Goal: Task Accomplishment & Management: Use online tool/utility

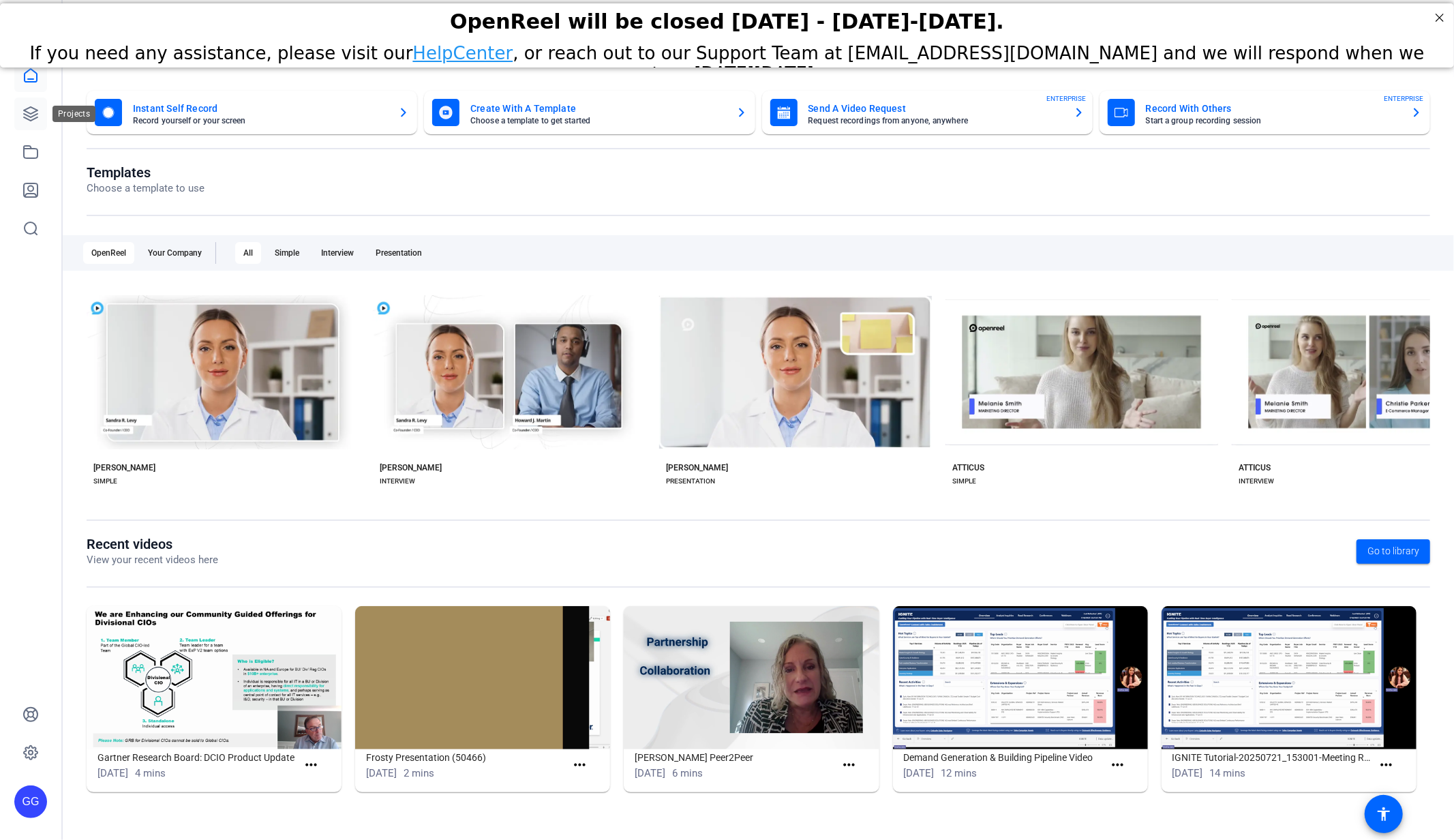
click at [32, 112] on icon at bounding box center [30, 114] width 17 height 17
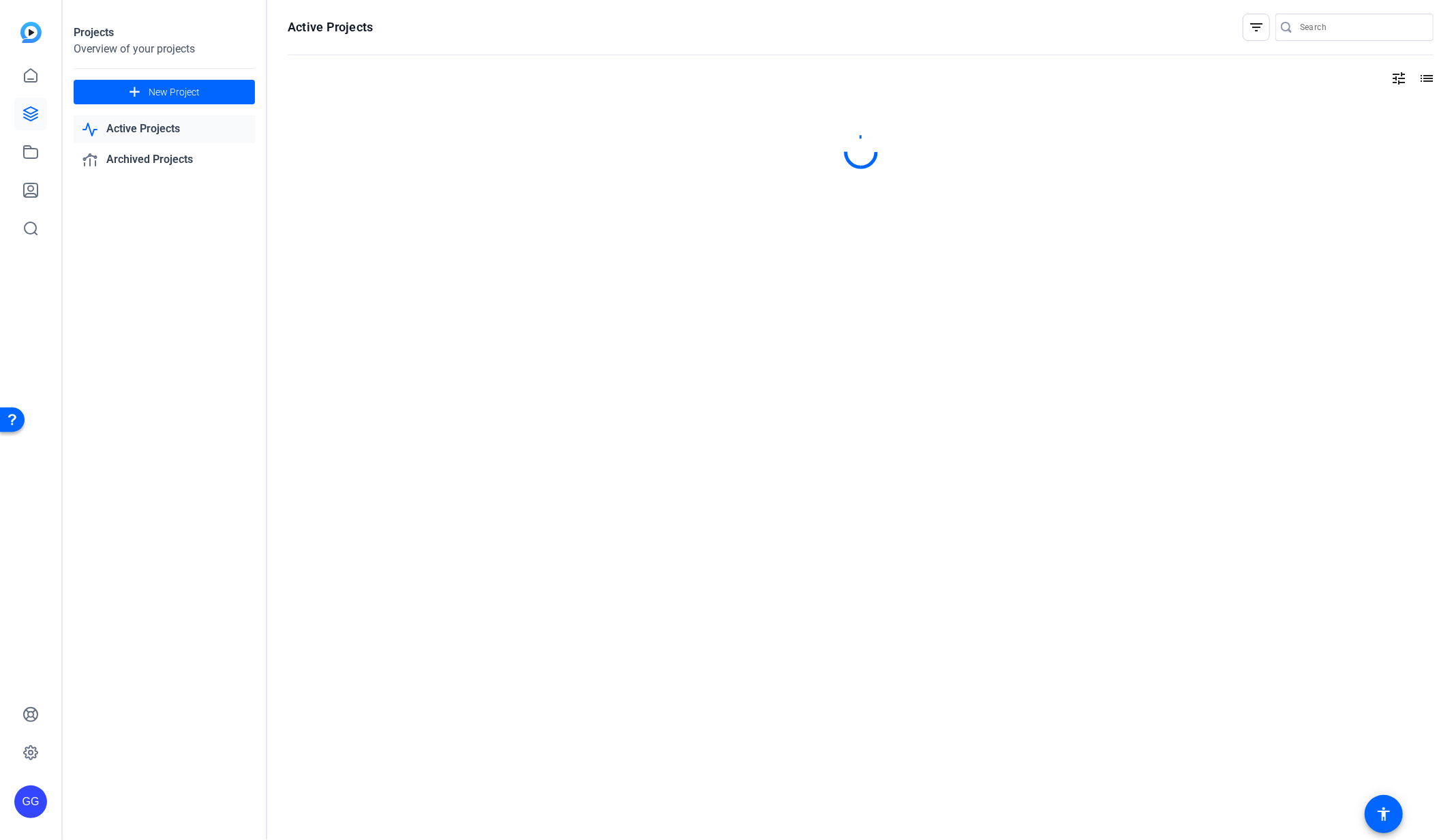
type input "[PERSON_NAME][EMAIL_ADDRESS][PERSON_NAME][PERSON_NAME][DOMAIN_NAME]"
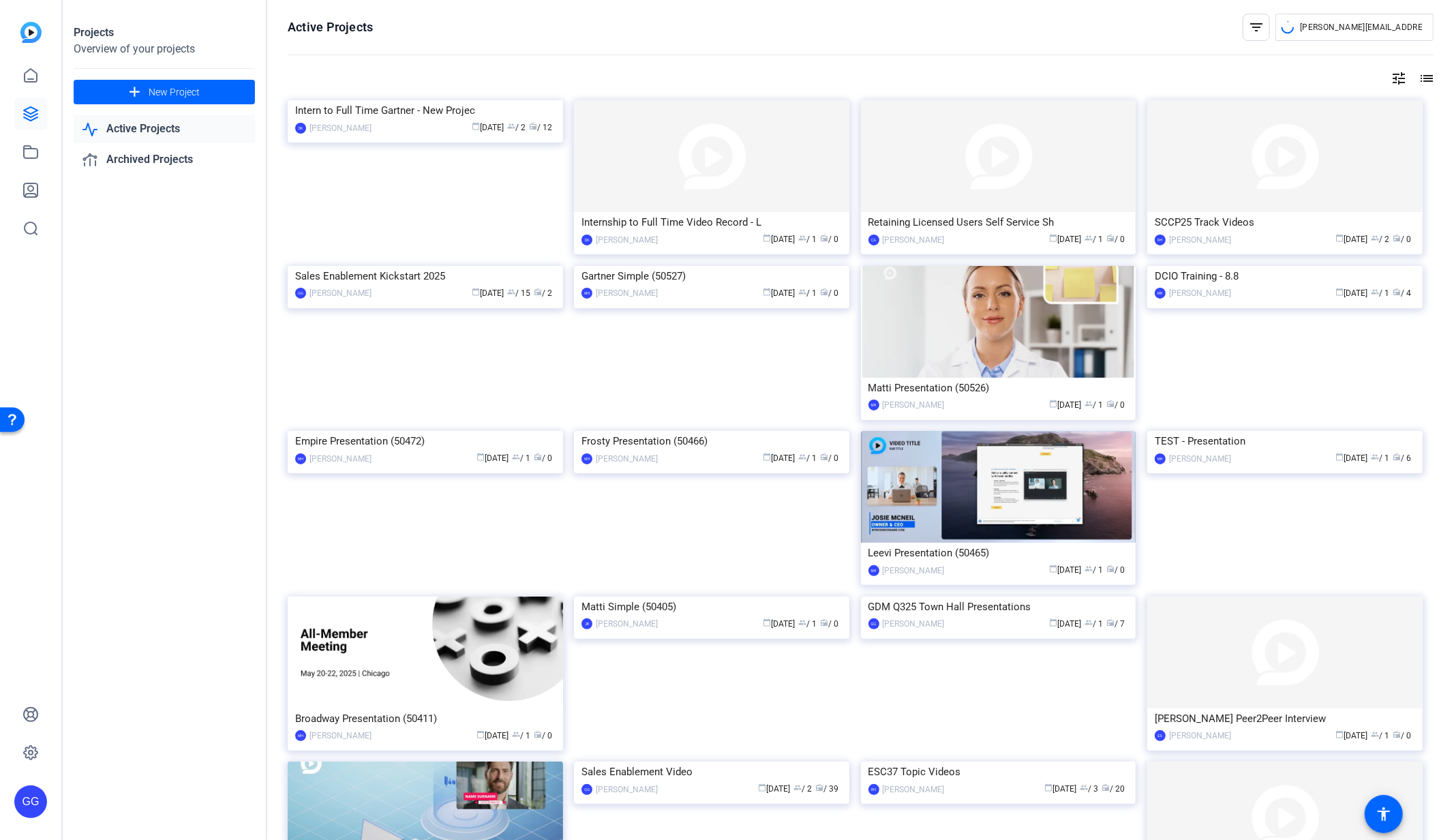
click at [116, 294] on div "Projects Overview of your projects add New Project Active Projects Archived Pro…" at bounding box center [165, 420] width 205 height 840
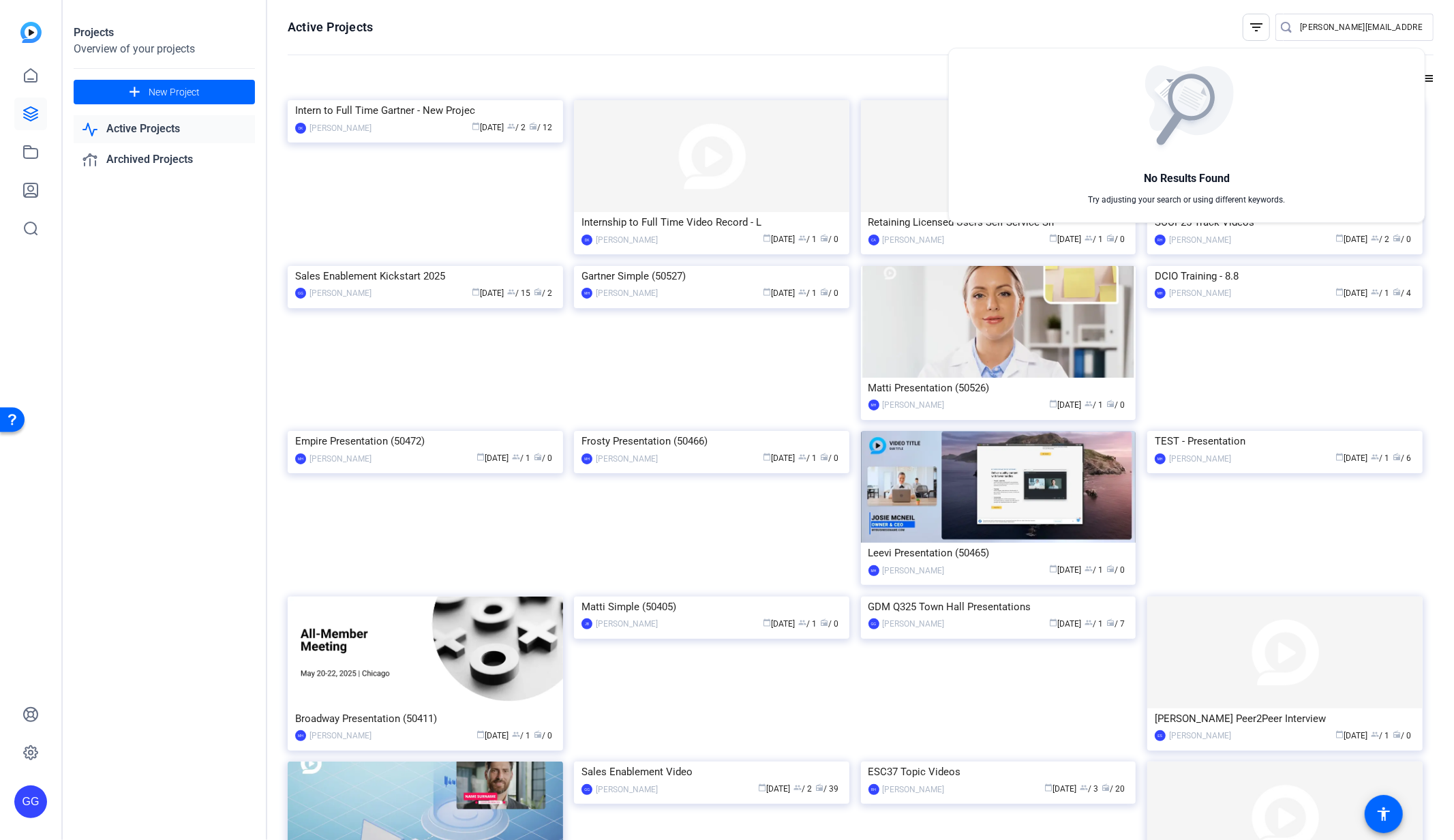
click at [215, 359] on div at bounding box center [727, 420] width 1454 height 840
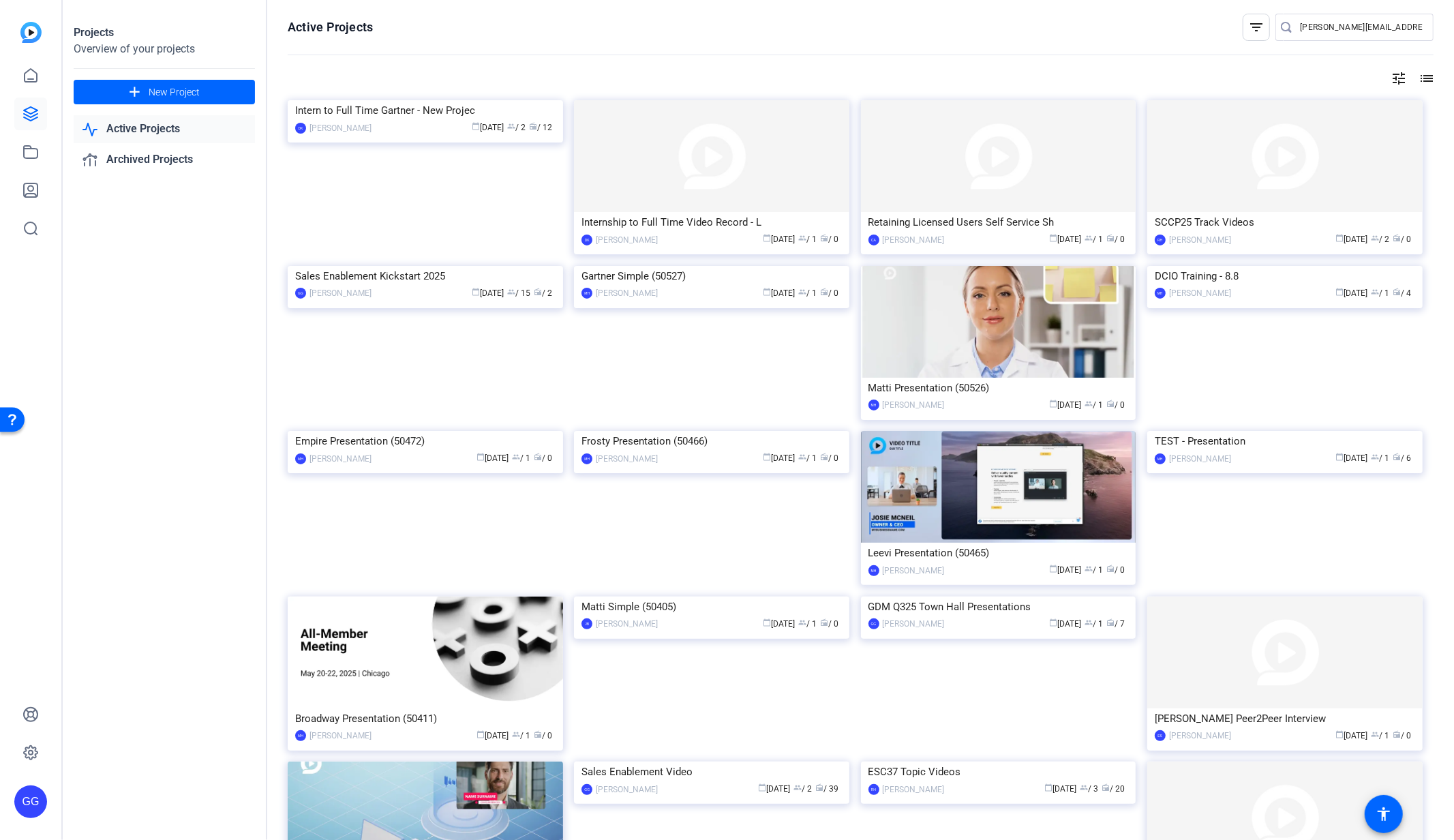
click at [963, 617] on div "GDM Q325 Town Hall Presentations" at bounding box center [999, 607] width 260 height 20
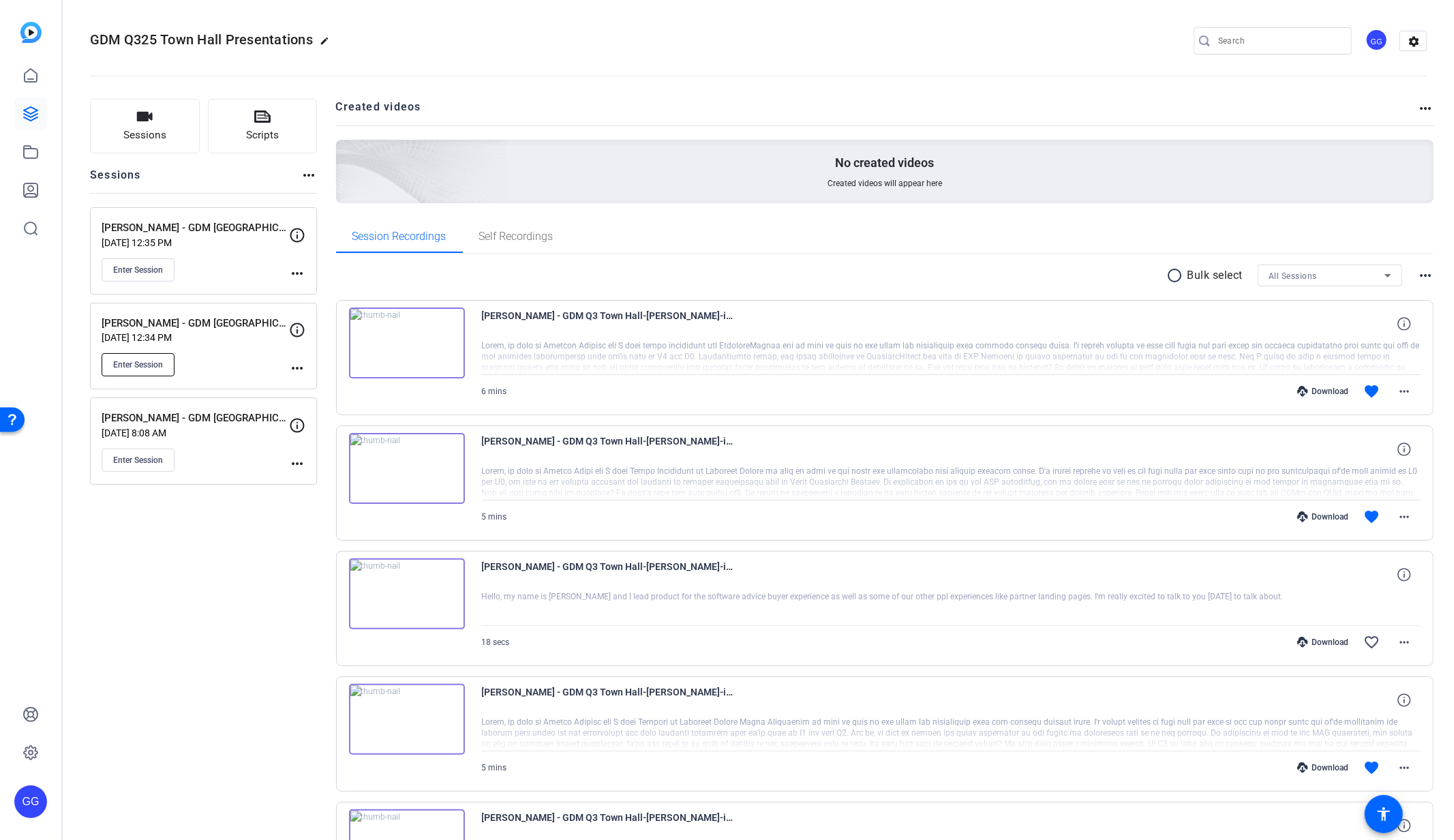
click at [160, 361] on span "Enter Session" at bounding box center [138, 365] width 50 height 11
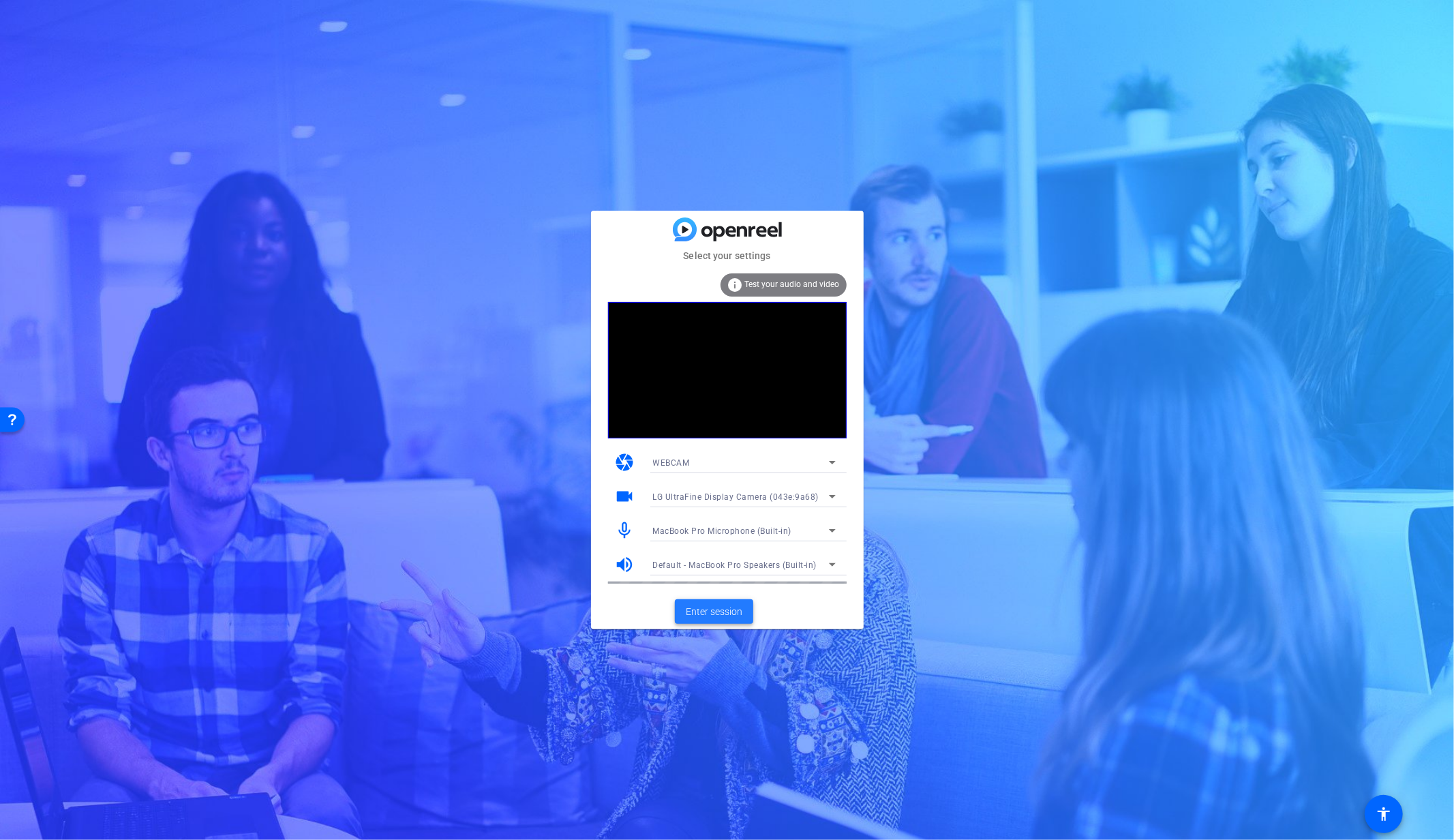
click at [736, 618] on span "Enter session" at bounding box center [714, 612] width 56 height 15
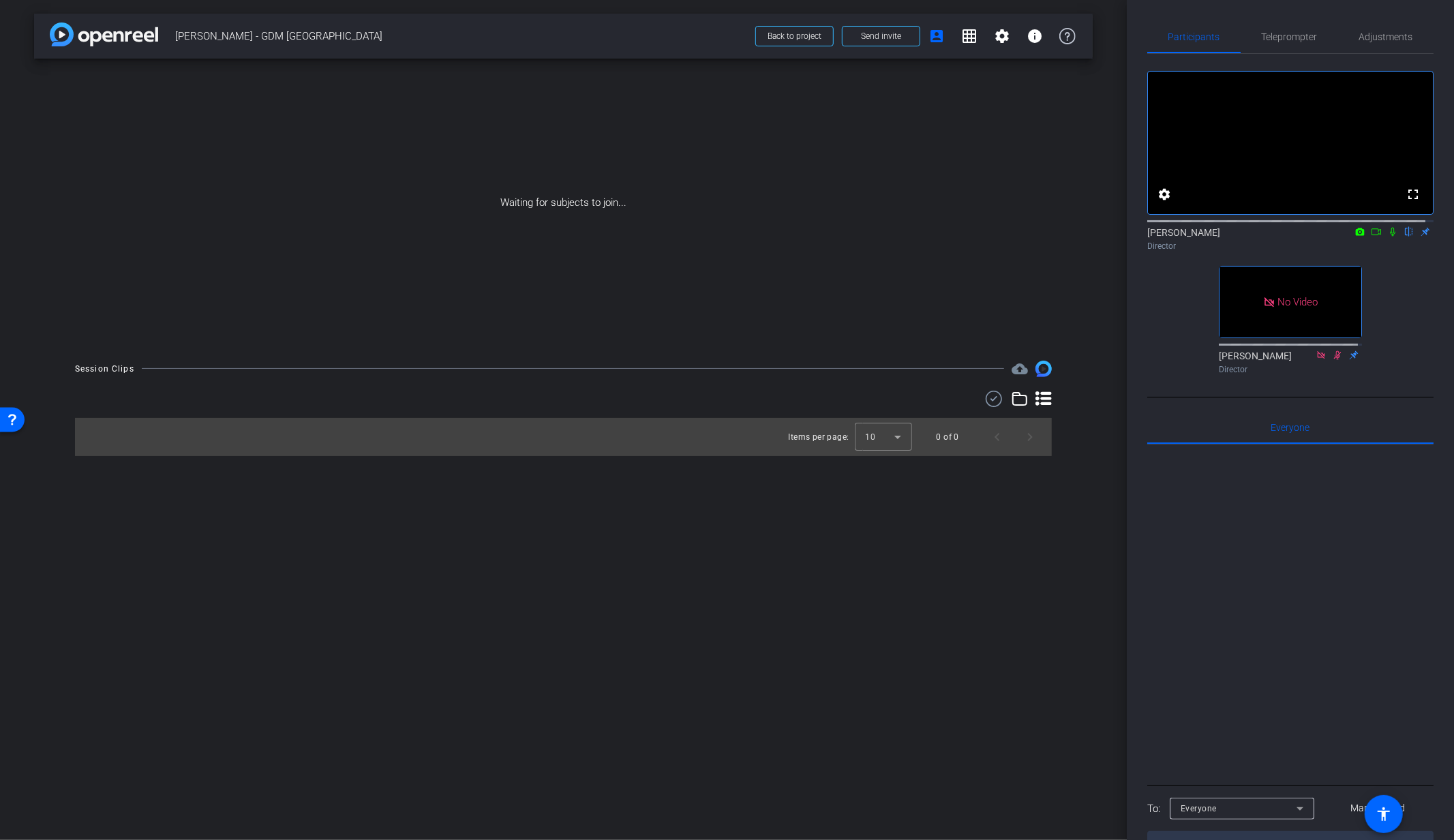
click at [1389, 236] on icon at bounding box center [1392, 232] width 6 height 9
click at [889, 41] on button "Send invite" at bounding box center [881, 36] width 78 height 20
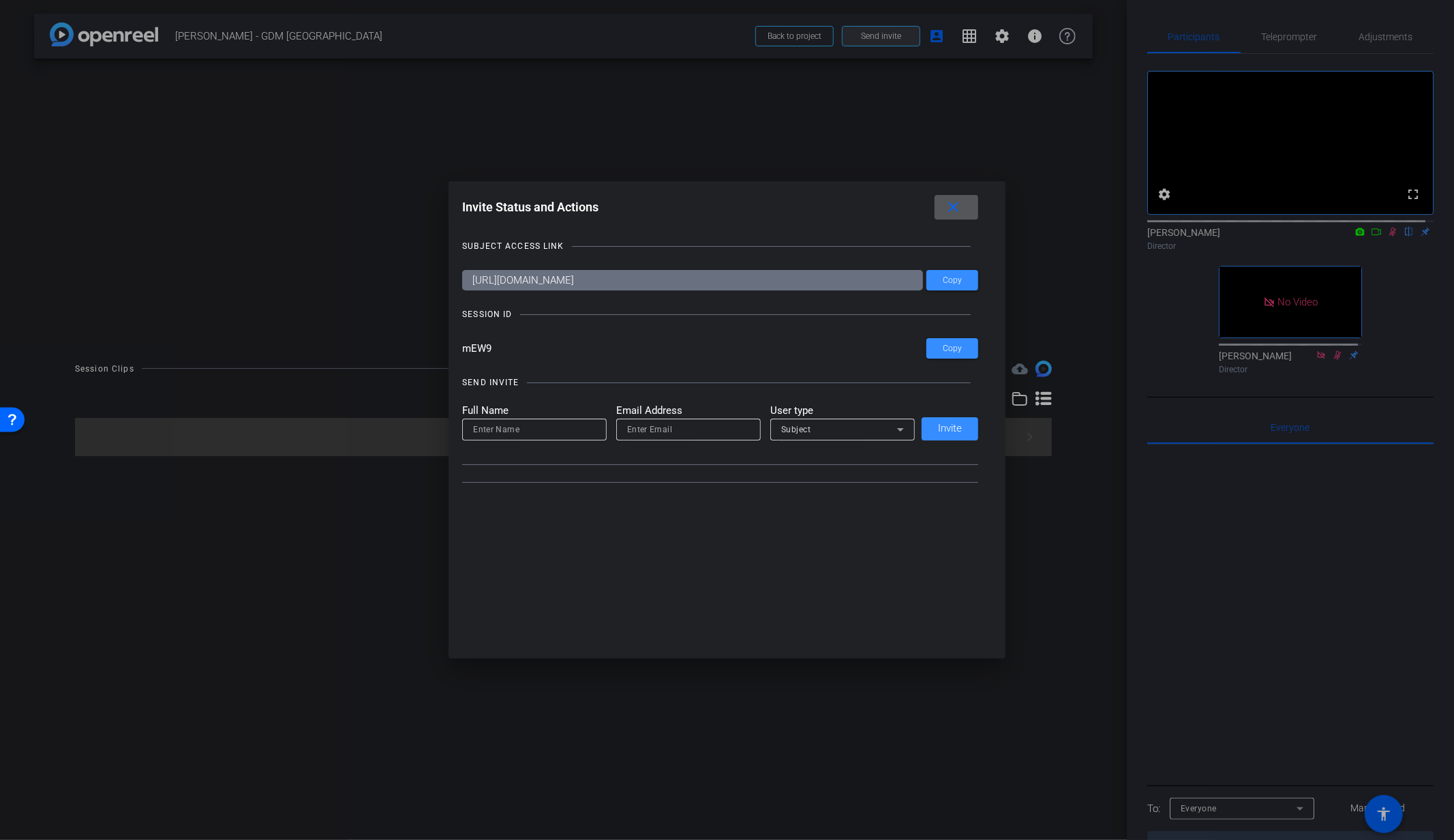
type input "[PERSON_NAME][EMAIL_ADDRESS][PERSON_NAME][PERSON_NAME][DOMAIN_NAME]"
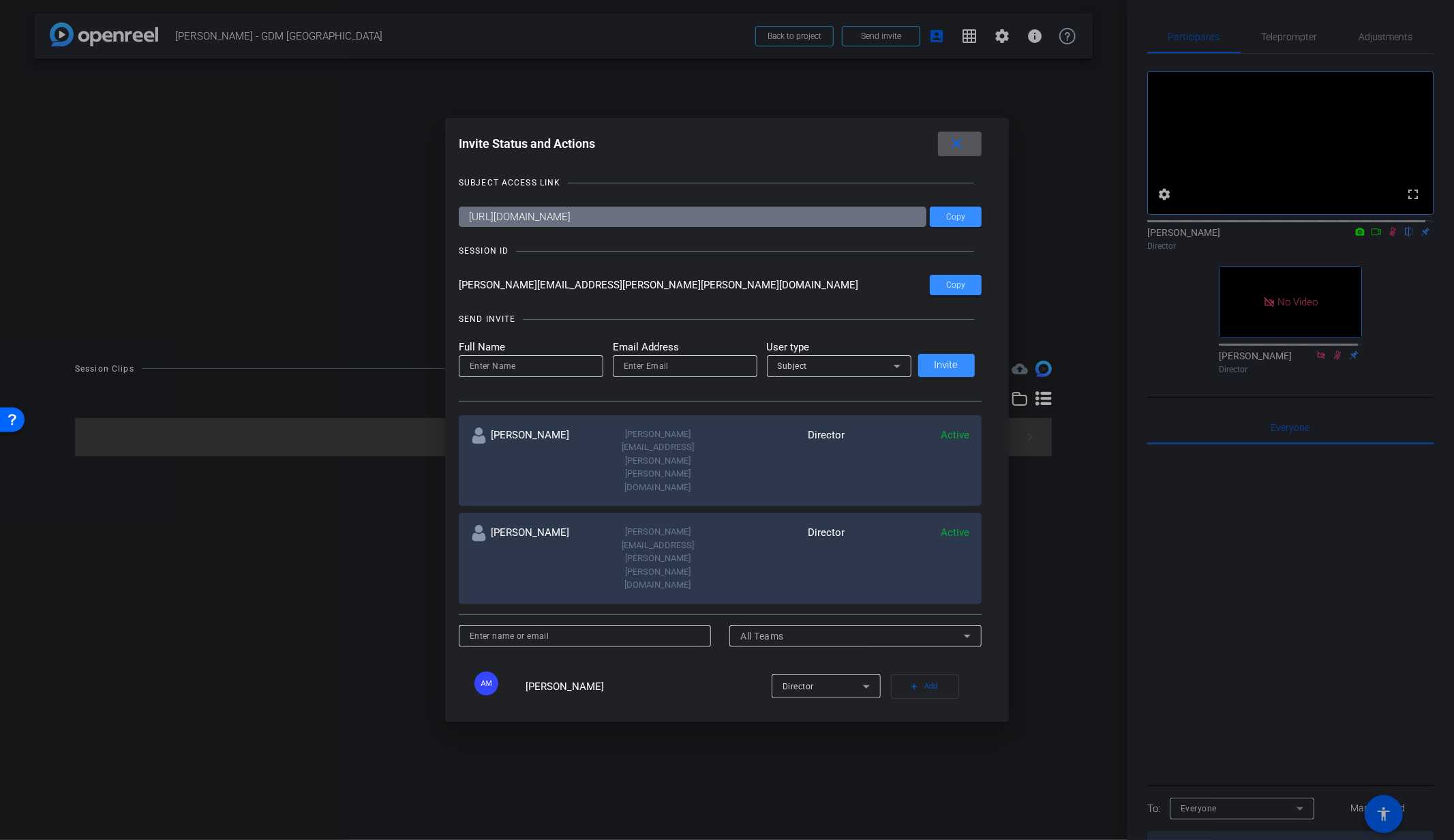
click at [496, 363] on input at bounding box center [530, 366] width 123 height 17
paste input "Kelley"
type input "Kelley"
click at [691, 368] on input "email" at bounding box center [684, 366] width 123 height 17
paste input "kelley.white@gartner.com"
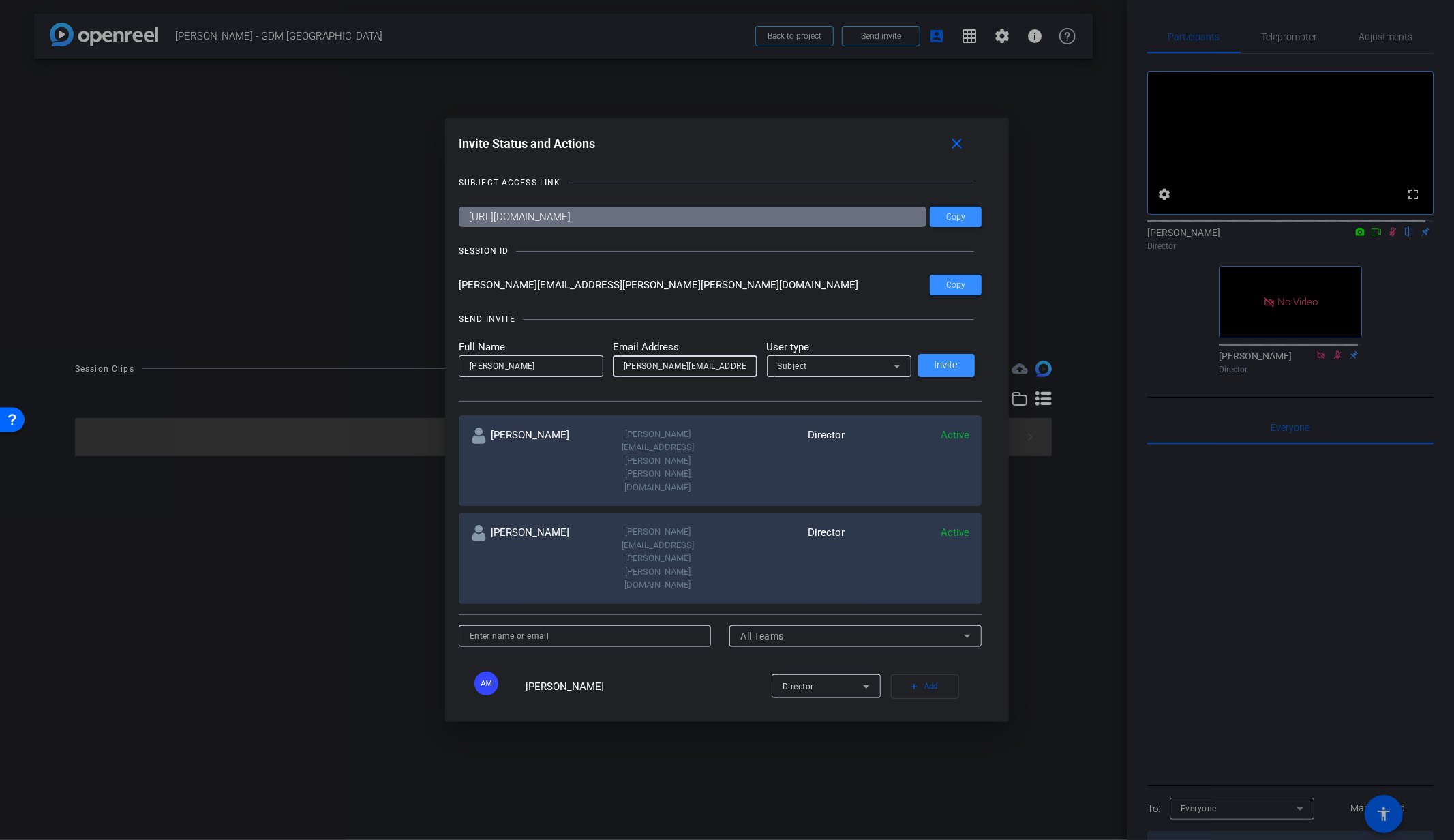
type input "kelley.white@gartner.com"
click at [798, 362] on span "Subject" at bounding box center [792, 366] width 30 height 9
click at [813, 412] on mat-option "Watcher" at bounding box center [838, 415] width 145 height 22
click at [941, 366] on span "Invite" at bounding box center [946, 364] width 24 height 10
click at [929, 275] on div at bounding box center [929, 275] width 0 height 0
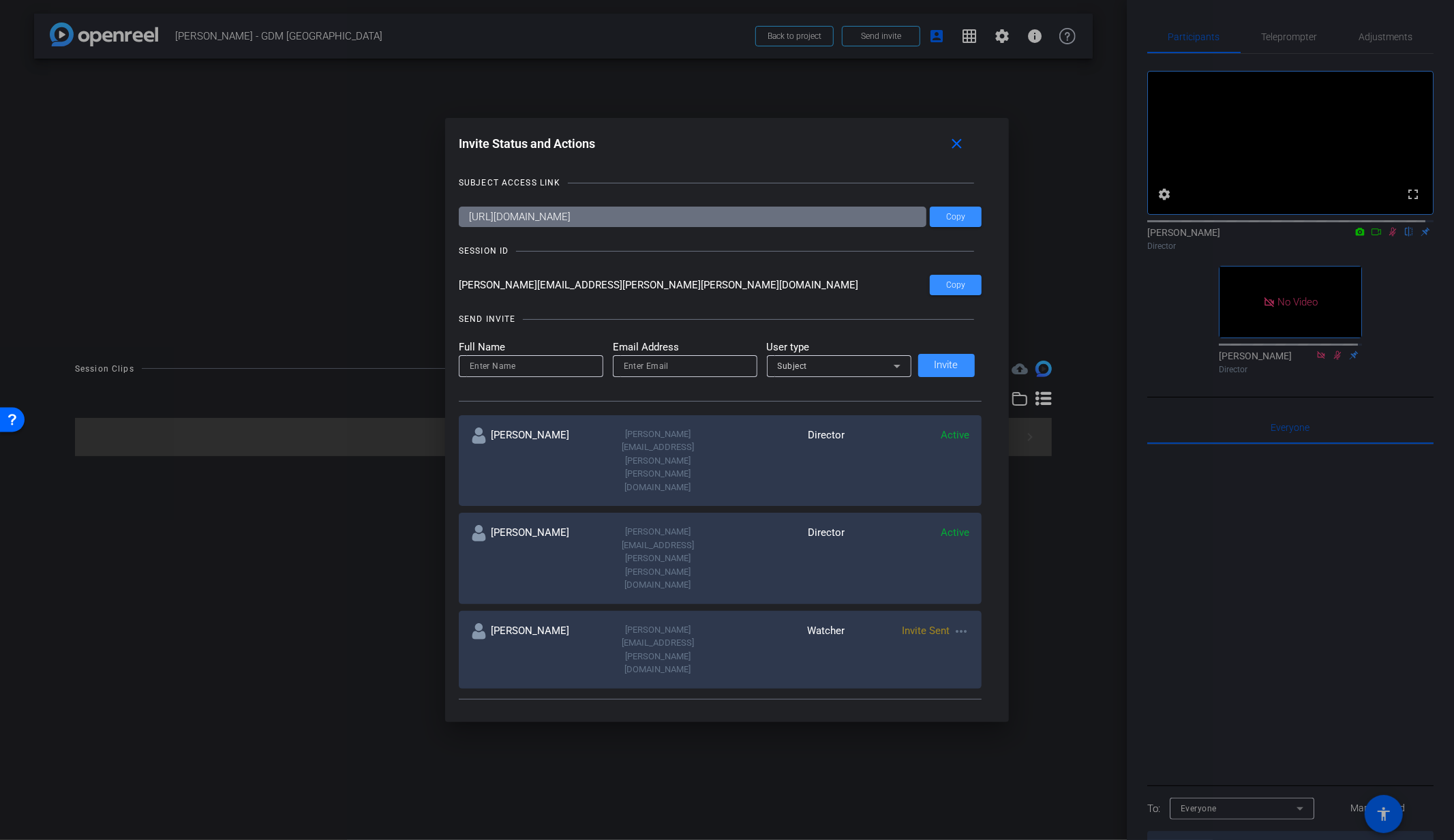
click at [845, 257] on div "SESSION ID" at bounding box center [719, 251] width 523 height 14
click at [890, 276] on input "[PERSON_NAME][EMAIL_ADDRESS][PERSON_NAME][PERSON_NAME][DOMAIN_NAME]" at bounding box center [693, 285] width 471 height 20
click at [940, 294] on span at bounding box center [955, 284] width 52 height 32
click at [948, 289] on span "Copy" at bounding box center [955, 285] width 19 height 10
drag, startPoint x: 960, startPoint y: 143, endPoint x: 1057, endPoint y: 172, distance: 101.2
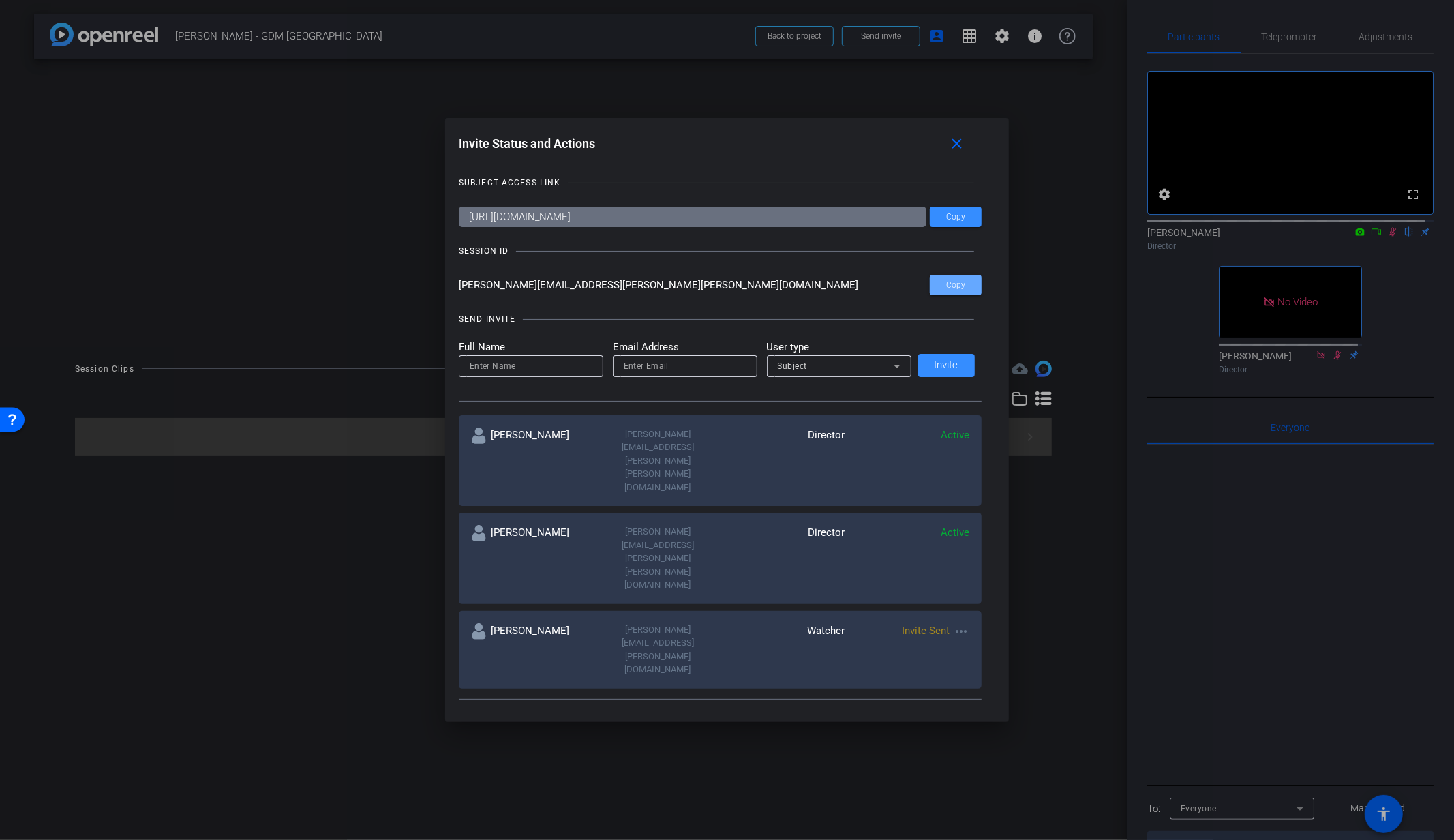
click at [960, 142] on mat-icon "close" at bounding box center [957, 144] width 17 height 17
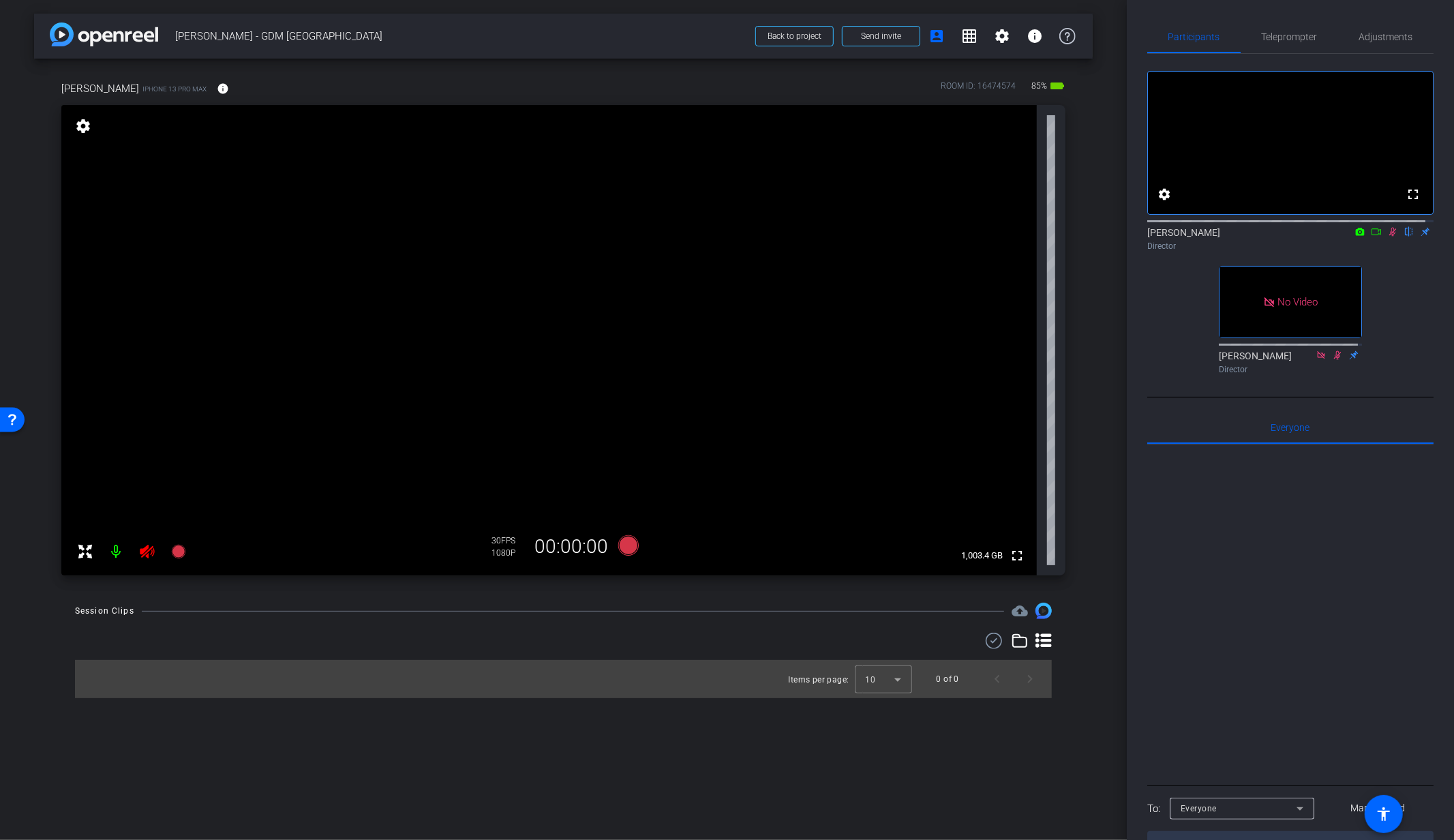
click at [150, 555] on icon at bounding box center [148, 551] width 17 height 17
click at [149, 556] on icon at bounding box center [148, 551] width 17 height 17
click at [1387, 236] on icon at bounding box center [1392, 231] width 11 height 9
click at [146, 552] on icon at bounding box center [148, 551] width 15 height 14
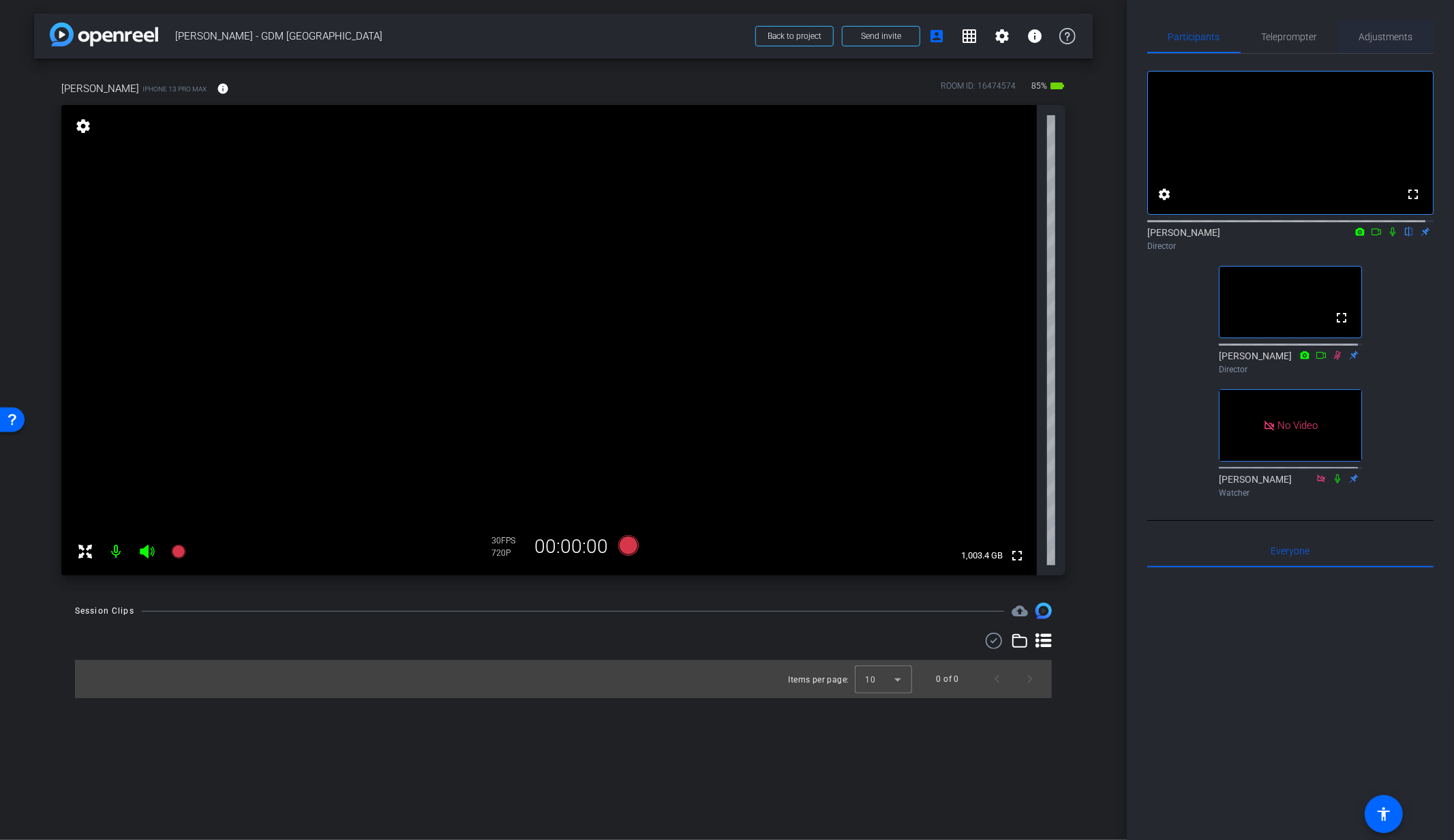
click at [1396, 40] on span "Adjustments" at bounding box center [1386, 37] width 53 height 9
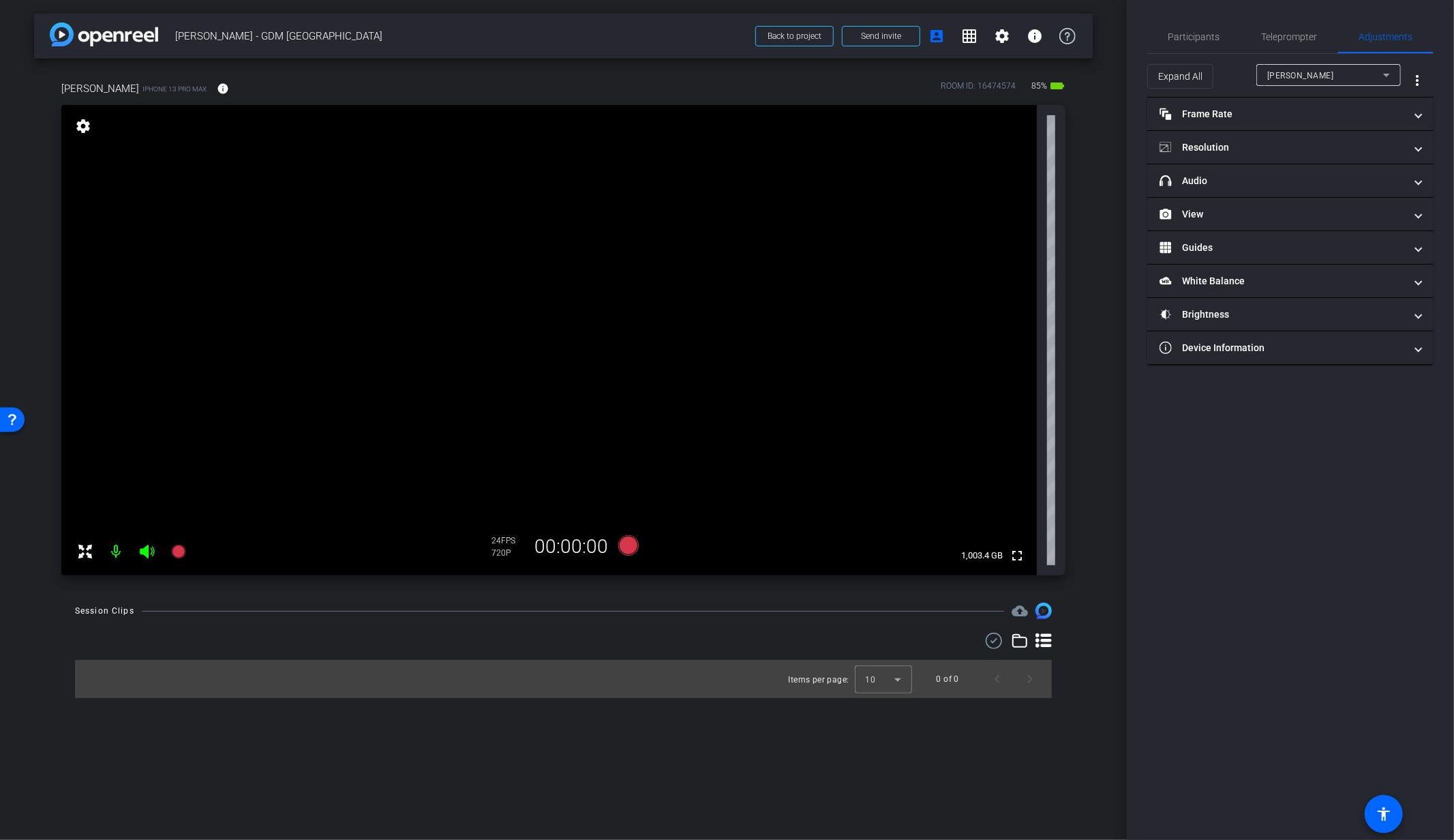
click at [1440, 101] on div "Participants Teleprompter Adjustments settings George Grant flip Director Chris…" at bounding box center [1290, 420] width 327 height 840
drag, startPoint x: 1185, startPoint y: 38, endPoint x: 1198, endPoint y: 40, distance: 13.2
click at [1185, 38] on span "Participants" at bounding box center [1194, 37] width 52 height 9
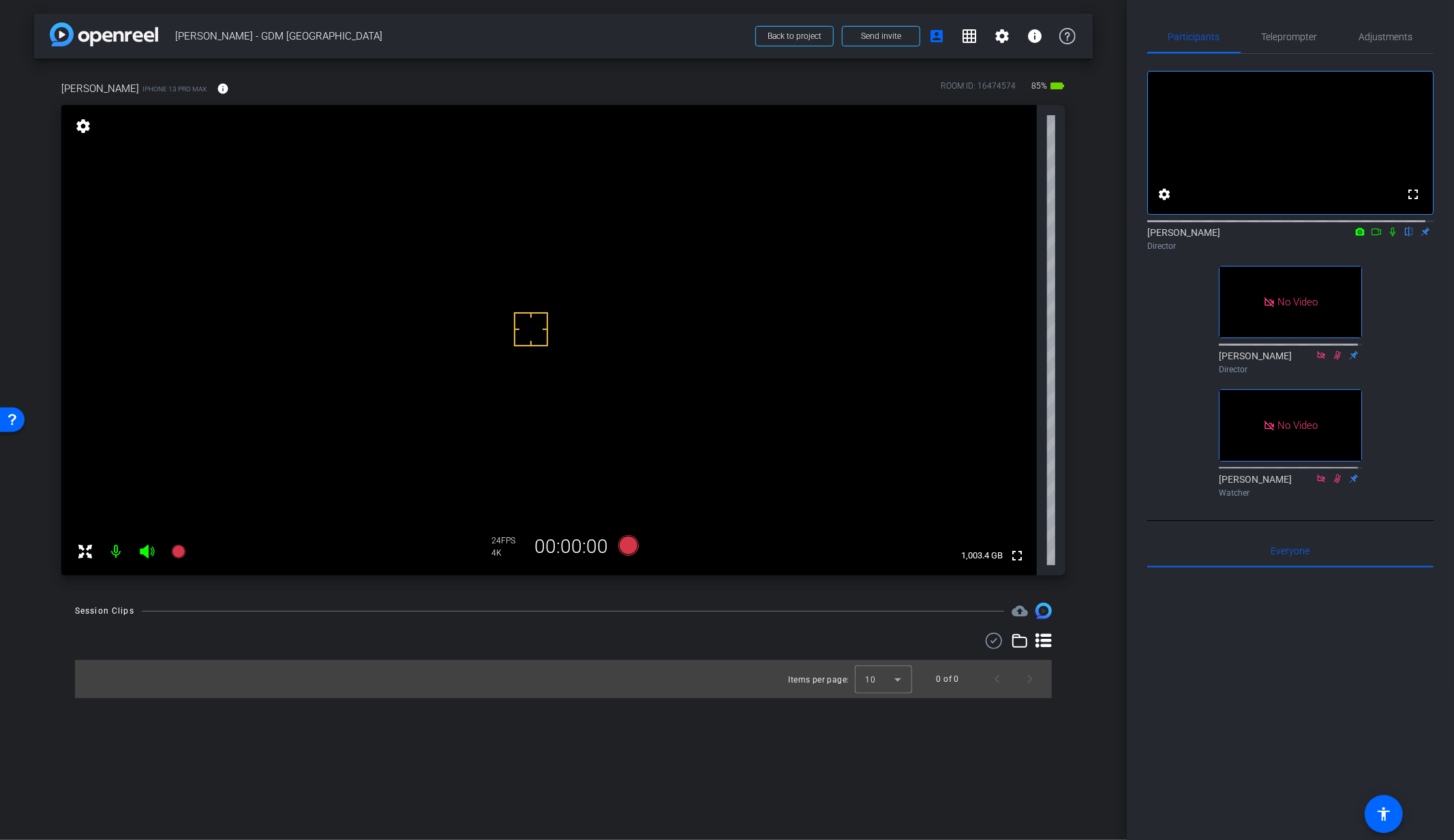
drag, startPoint x: 224, startPoint y: 326, endPoint x: 231, endPoint y: 325, distance: 7.1
click at [623, 548] on icon at bounding box center [628, 545] width 20 height 20
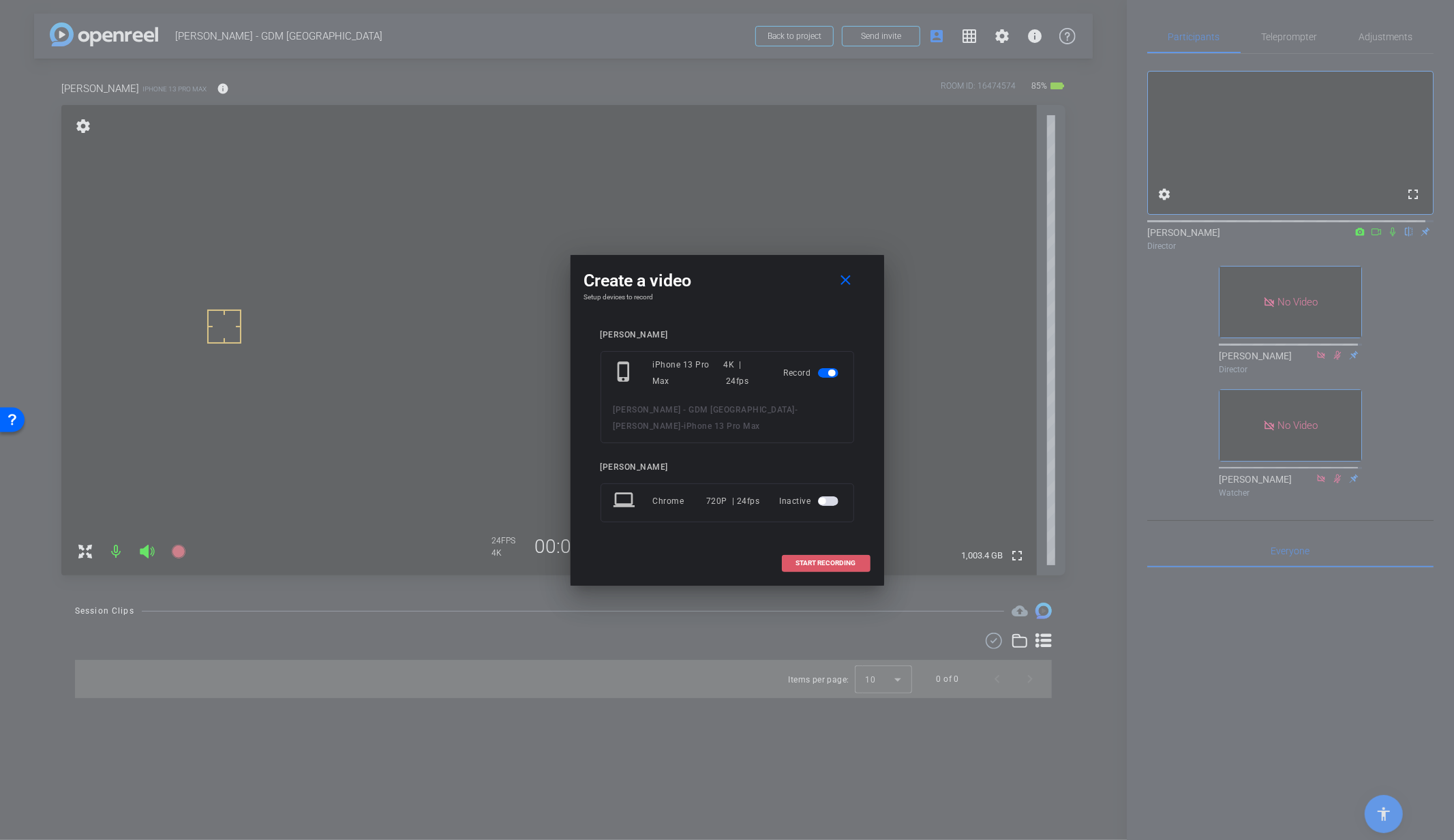
click at [800, 561] on span "START RECORDING" at bounding box center [825, 562] width 60 height 6
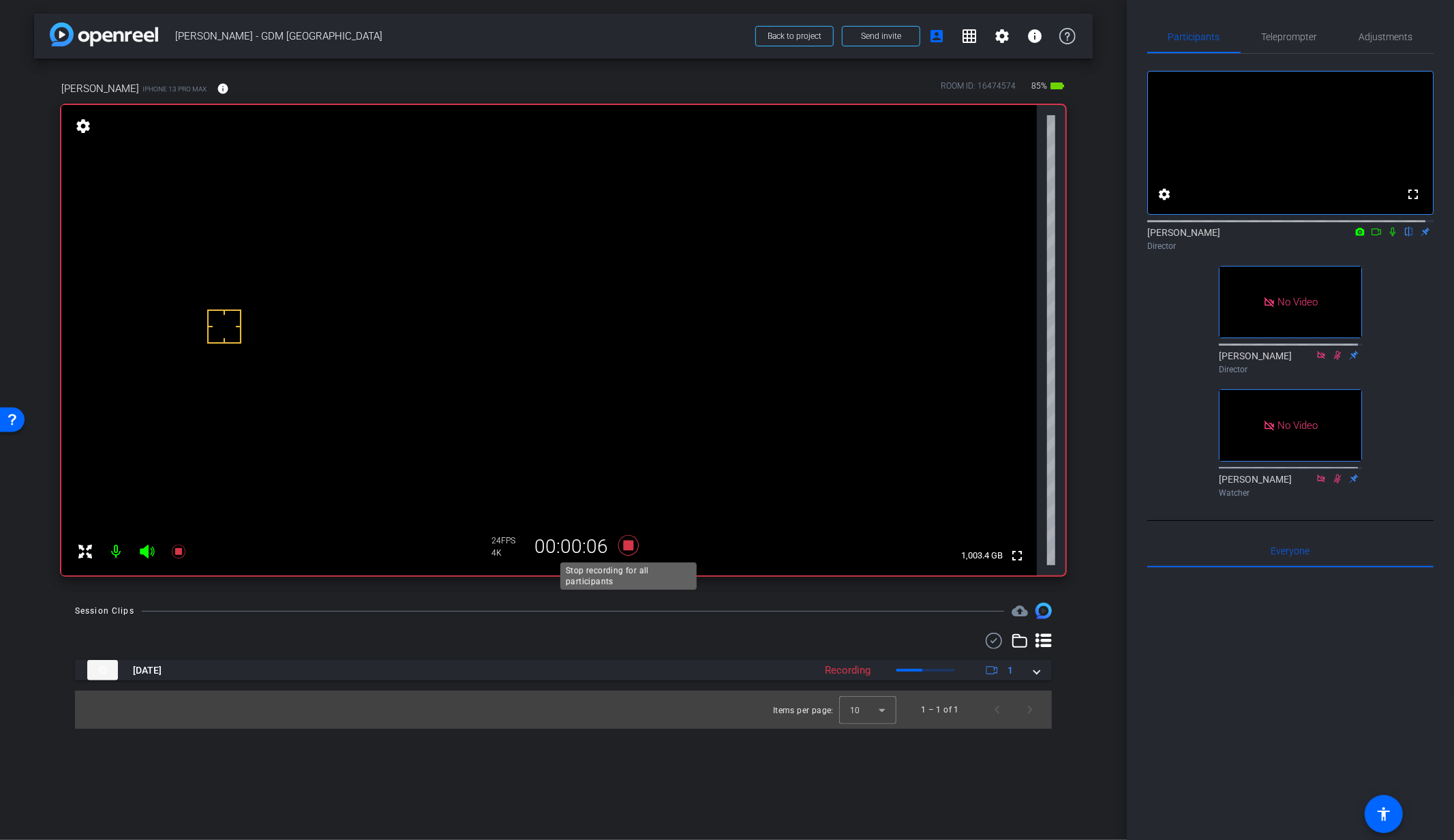
click at [626, 542] on icon at bounding box center [628, 545] width 20 height 20
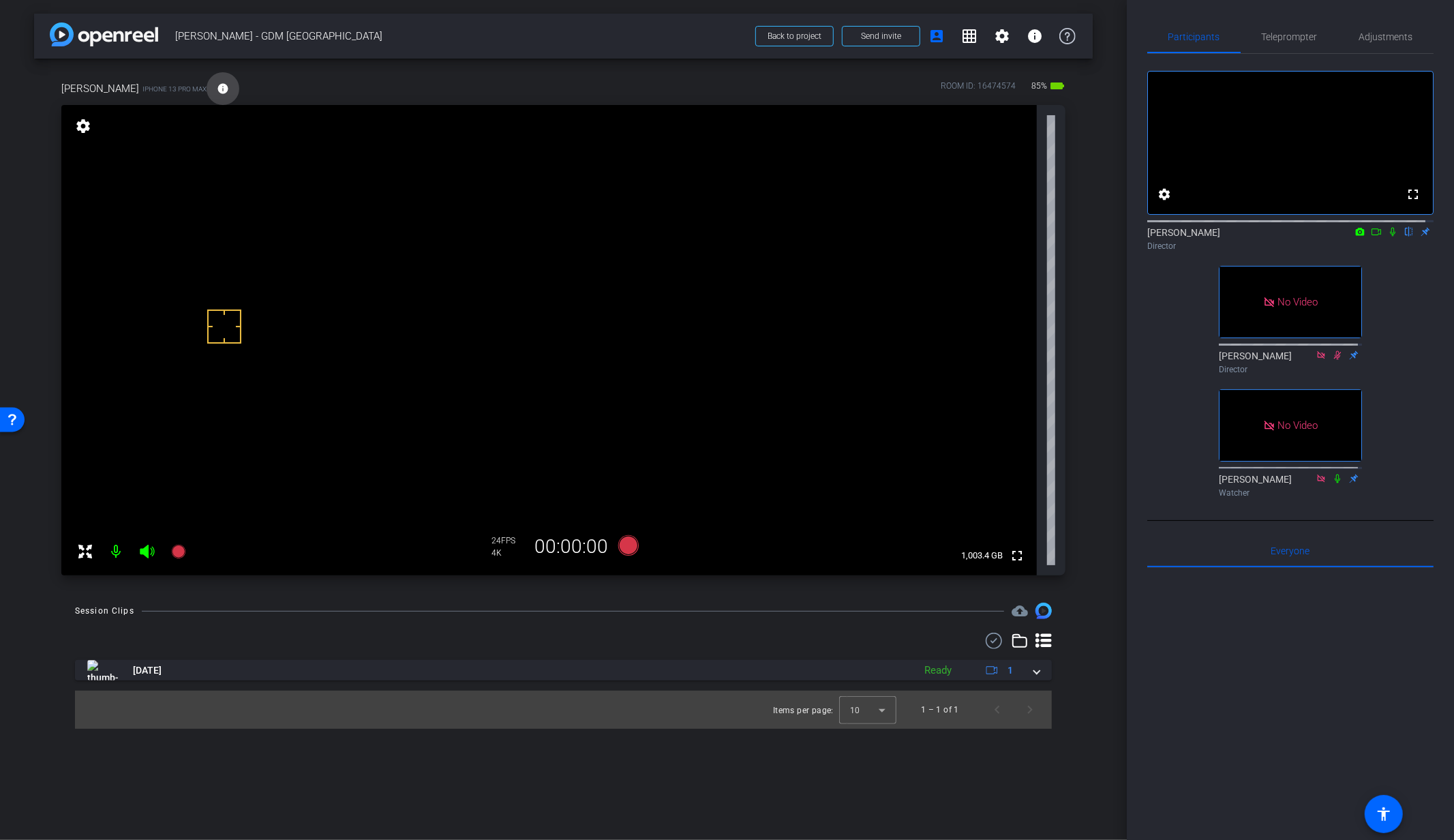
click at [217, 91] on mat-icon "info" at bounding box center [222, 88] width 12 height 12
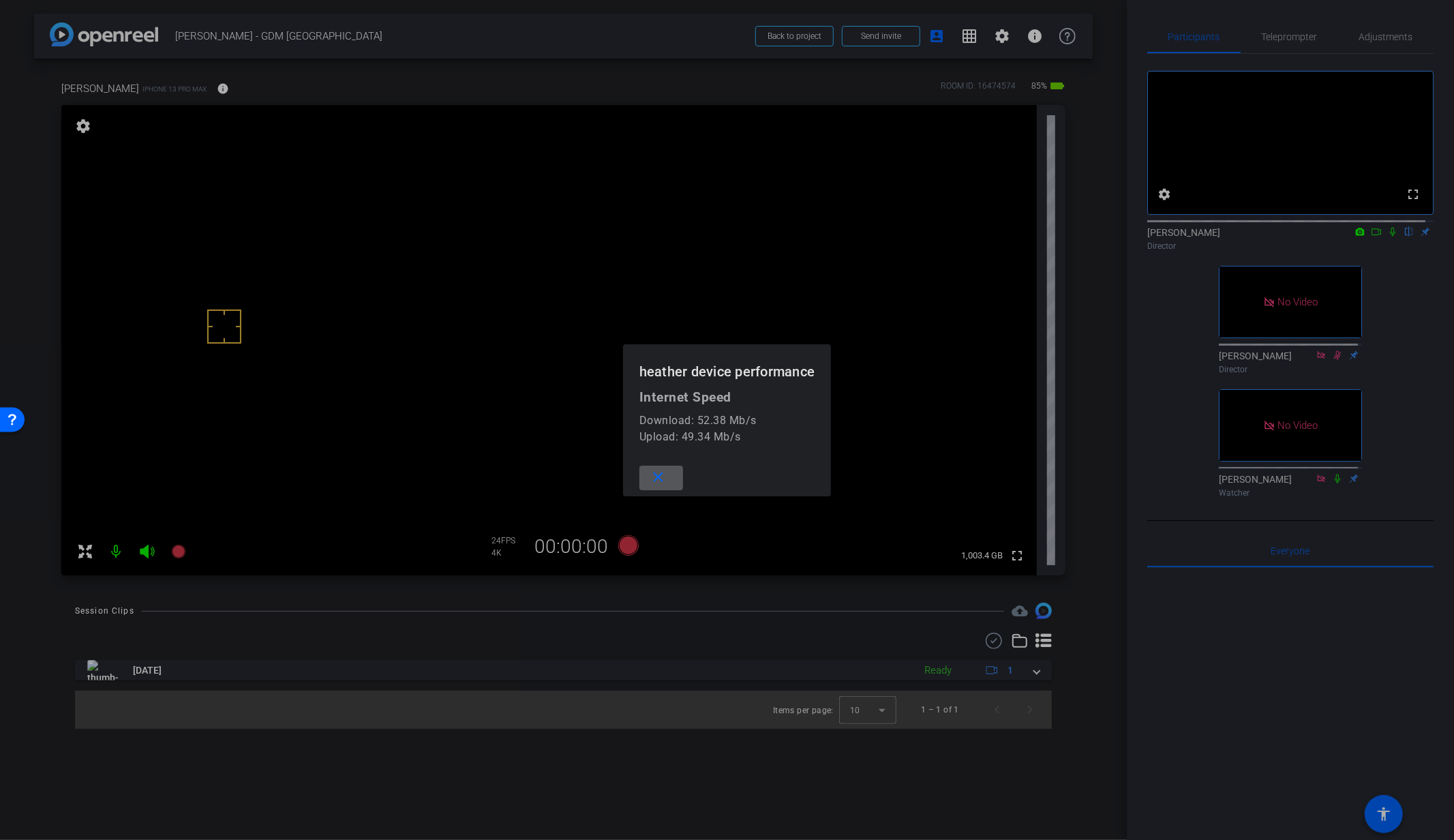
click at [661, 474] on mat-icon "close" at bounding box center [657, 478] width 17 height 17
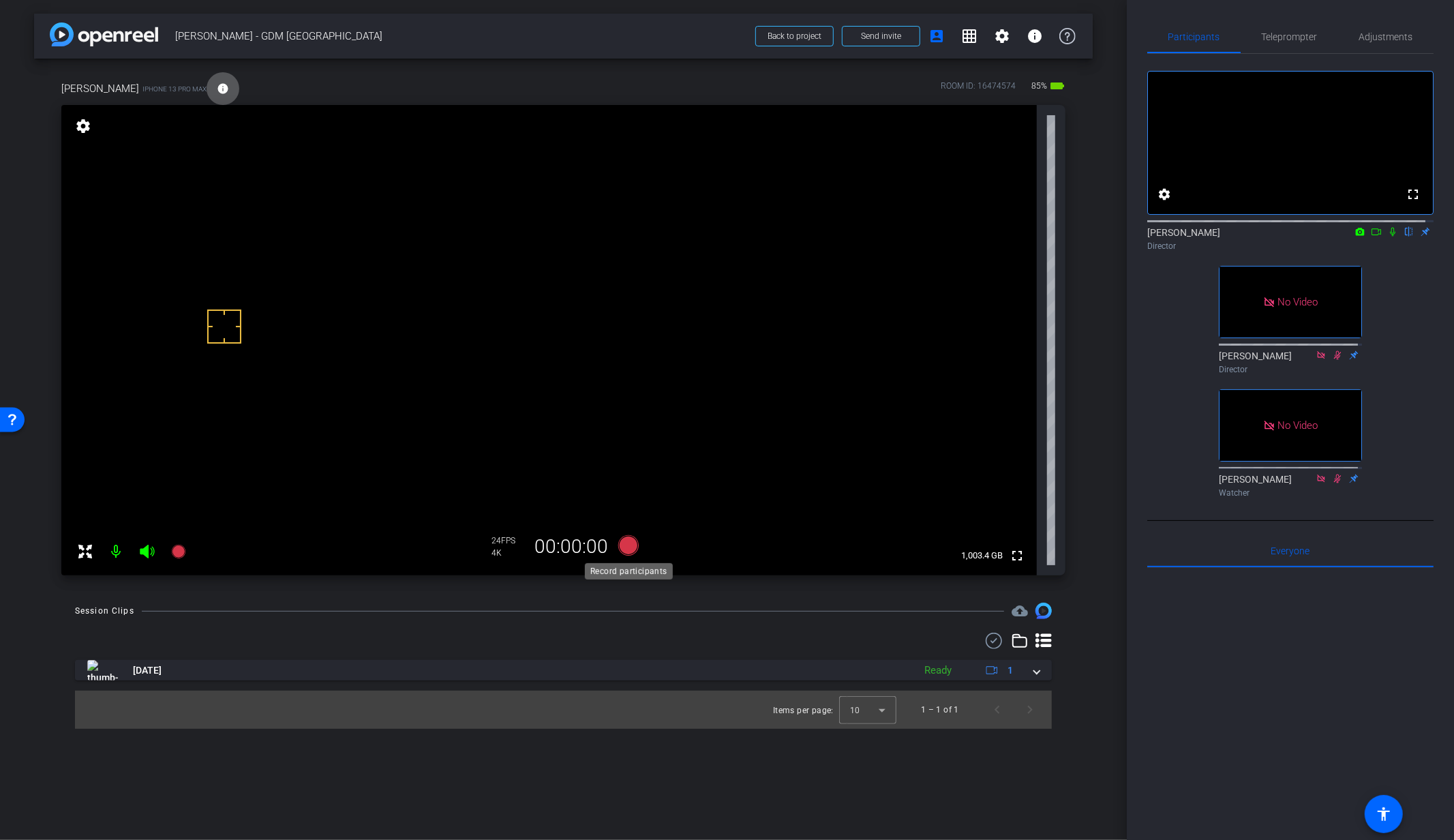
click at [630, 545] on icon at bounding box center [628, 545] width 20 height 20
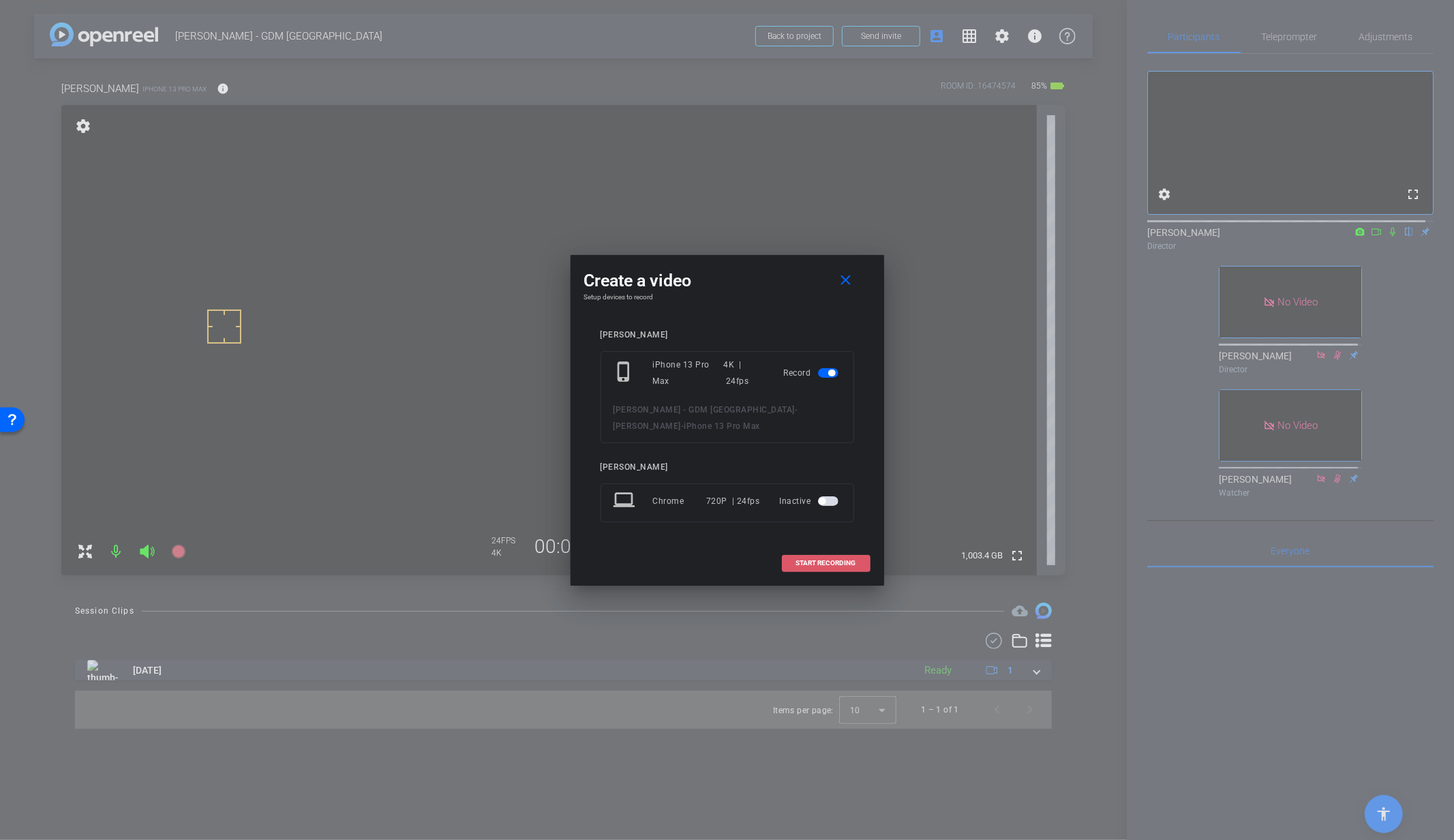
click at [824, 561] on span "START RECORDING" at bounding box center [825, 562] width 60 height 6
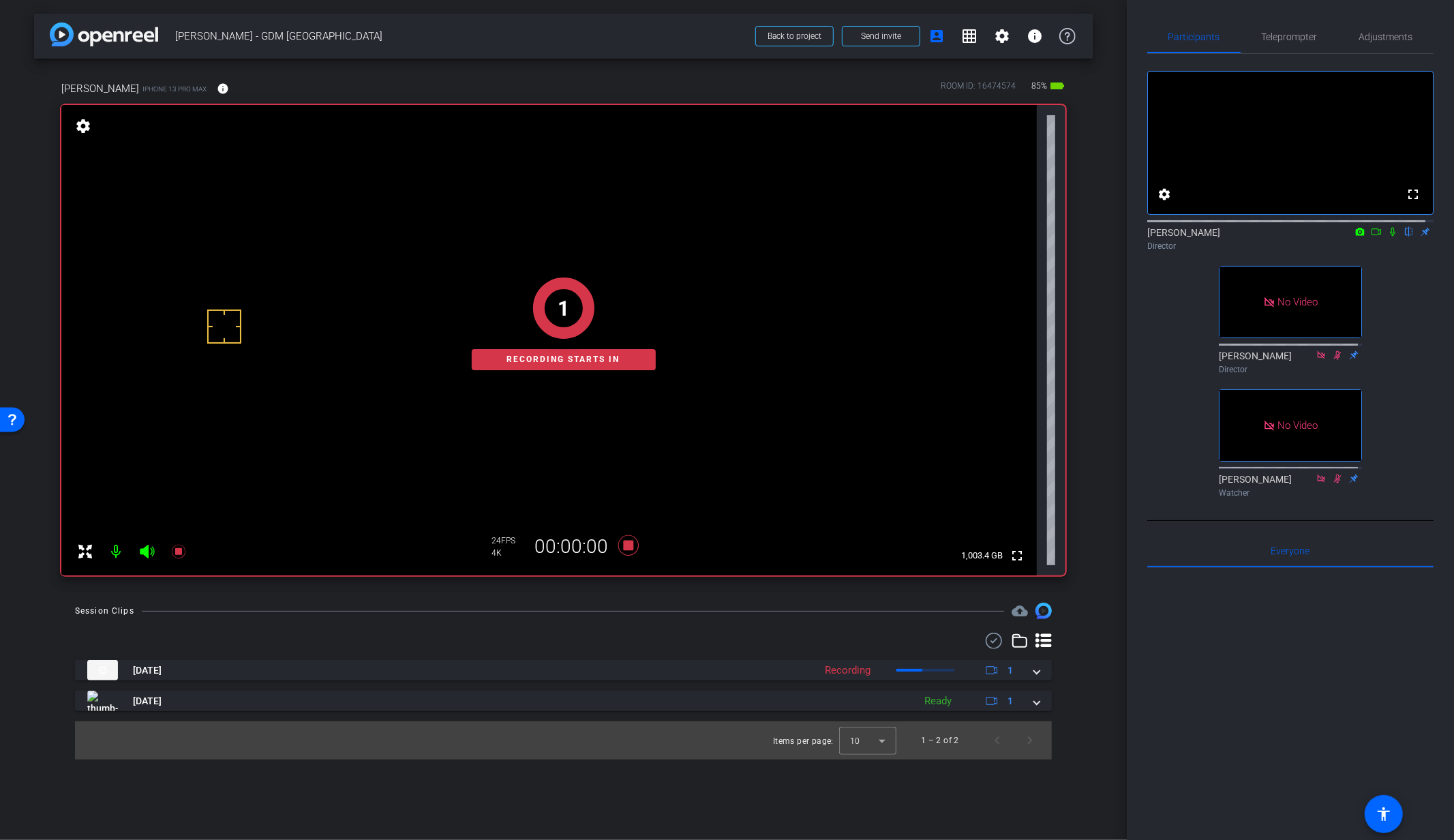
click at [1389, 236] on icon at bounding box center [1392, 232] width 6 height 9
click at [217, 90] on mat-icon "info" at bounding box center [222, 88] width 12 height 12
click at [217, 89] on mat-icon "info" at bounding box center [222, 88] width 12 height 12
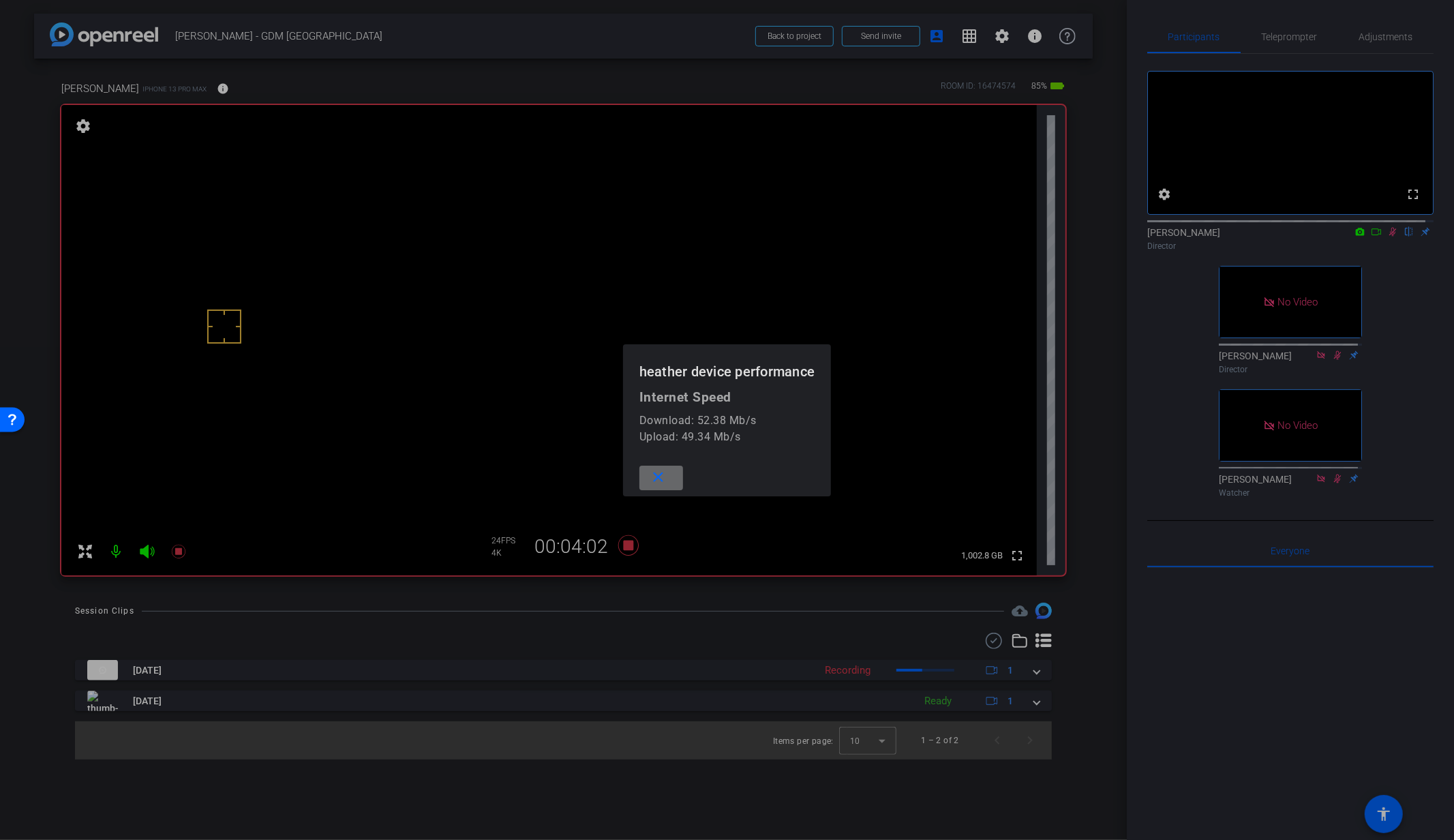
click at [665, 477] on mat-icon "close" at bounding box center [657, 478] width 17 height 17
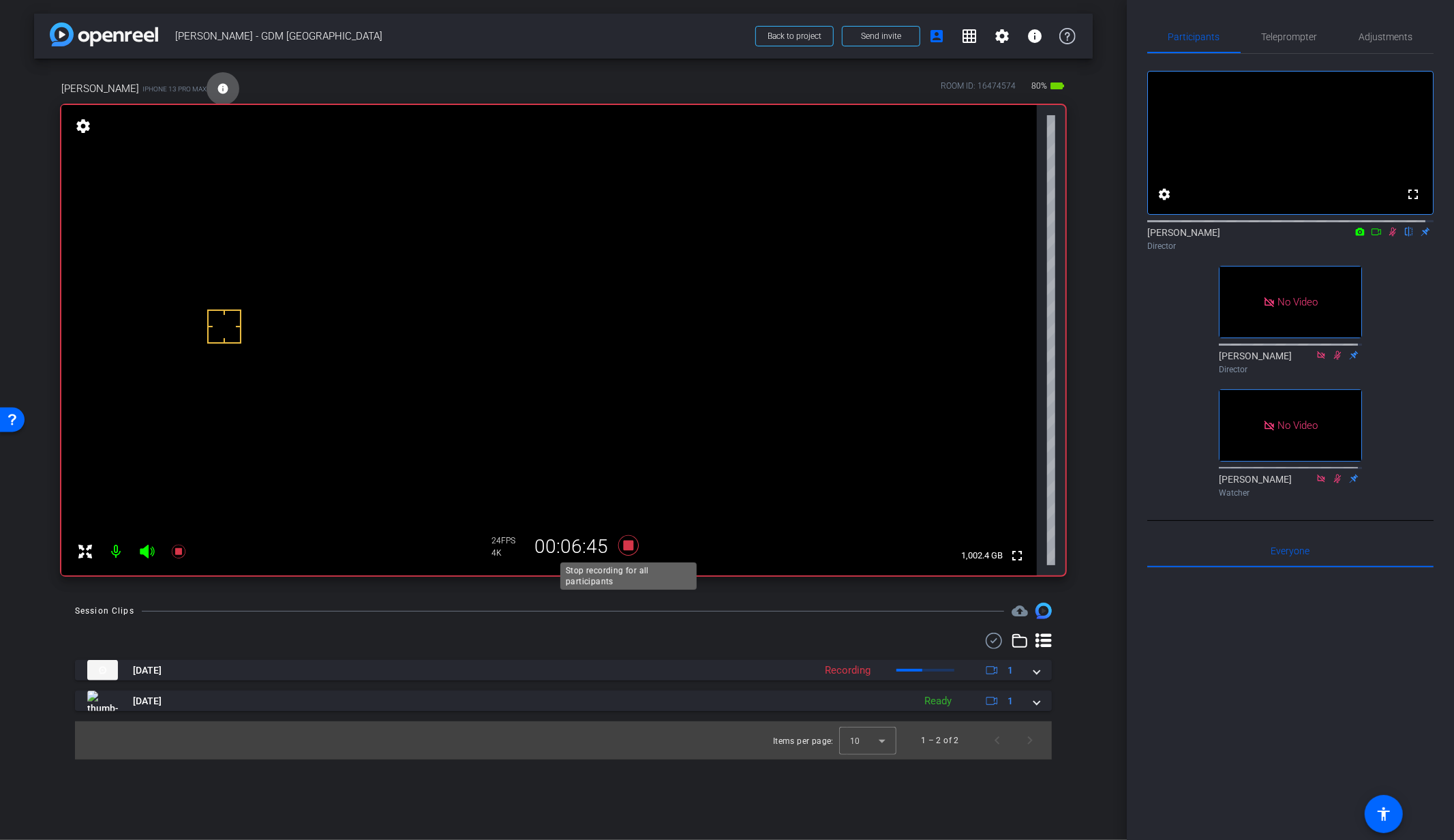
click at [626, 545] on icon at bounding box center [628, 545] width 20 height 20
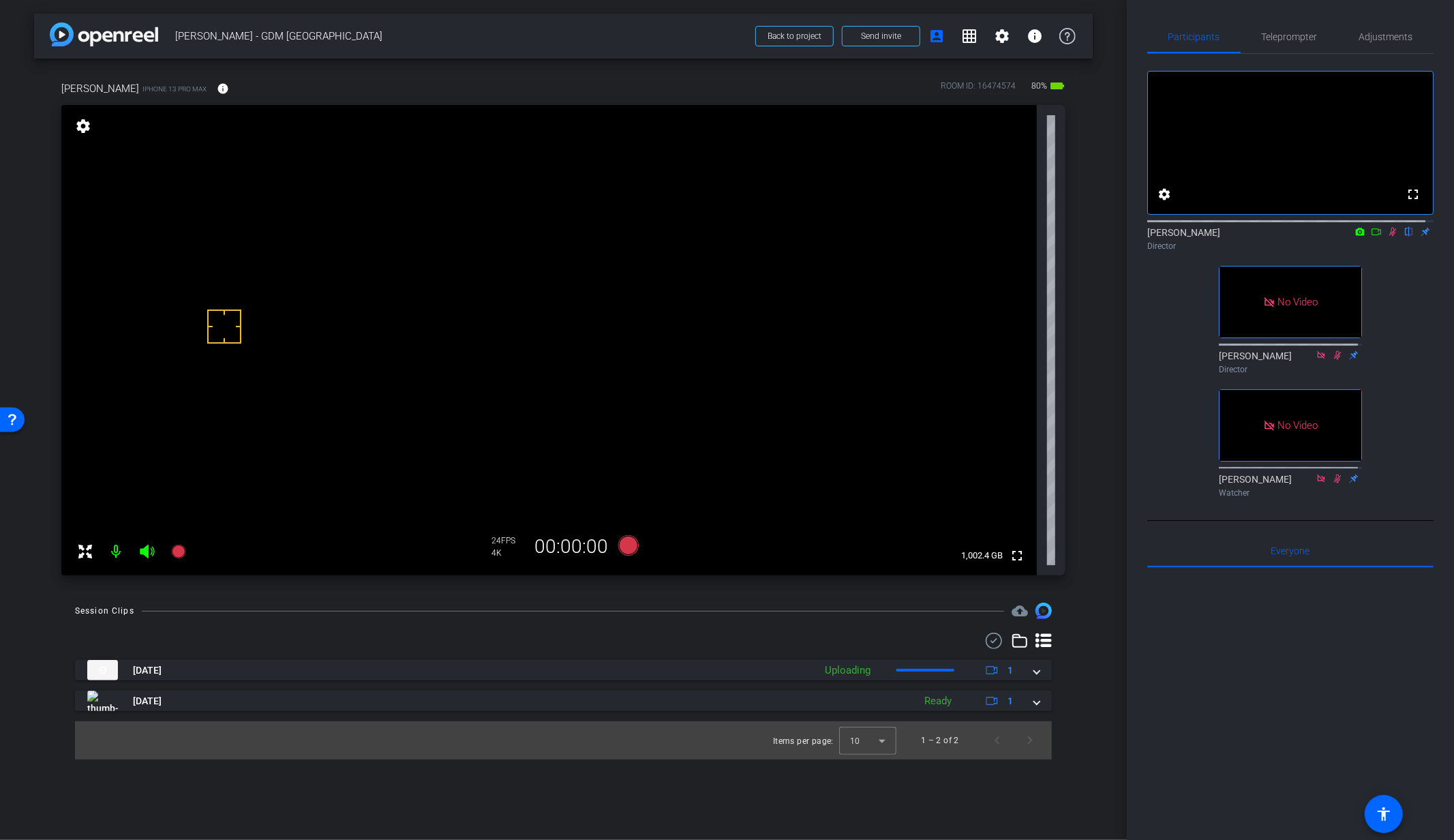
click at [1389, 236] on icon at bounding box center [1392, 232] width 7 height 9
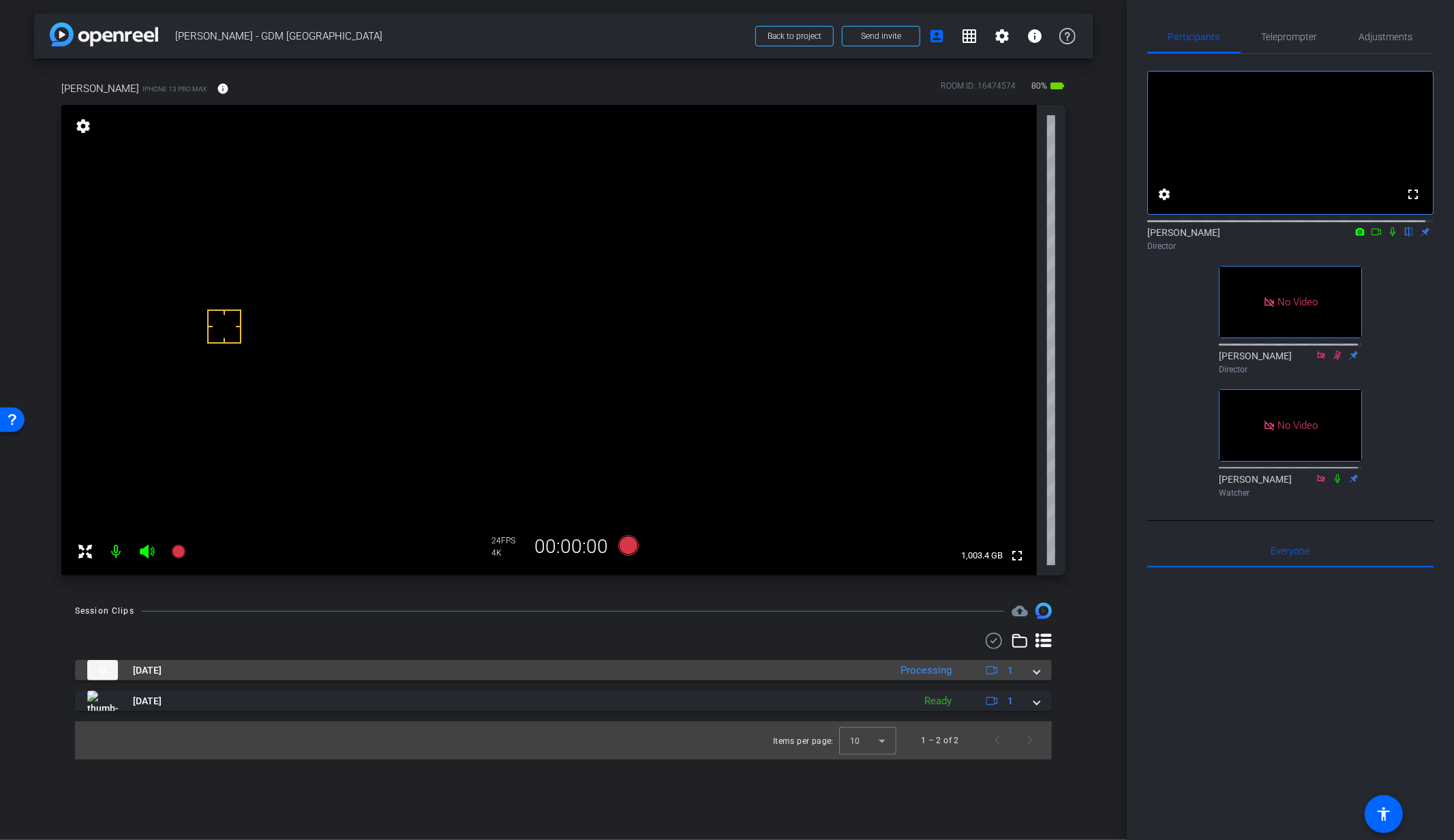
click at [1042, 672] on mat-expansion-panel-header "Aug 14, 2025 Processing 1" at bounding box center [562, 670] width 976 height 20
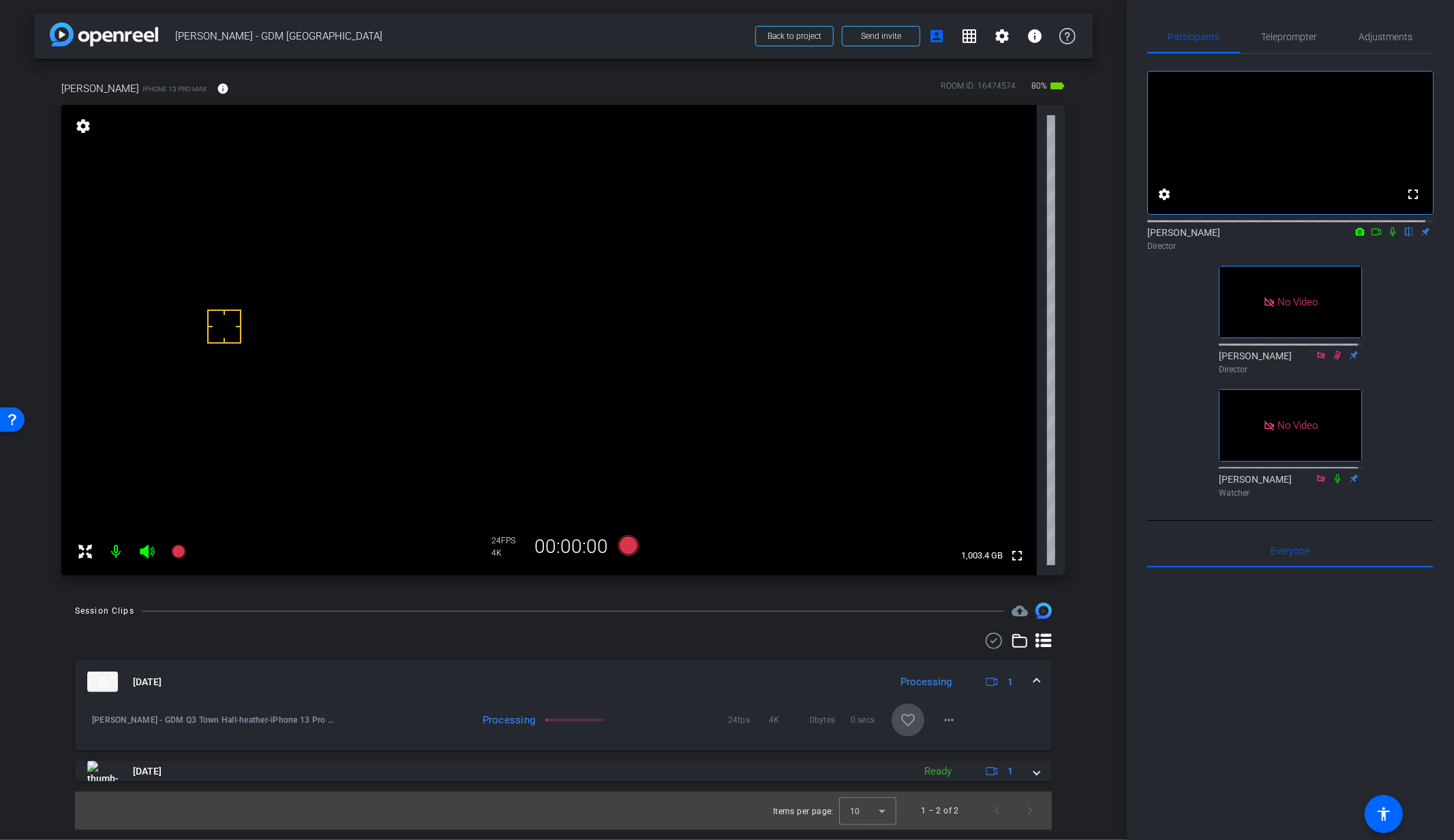
click at [908, 717] on mat-icon "favorite_border" at bounding box center [908, 720] width 17 height 17
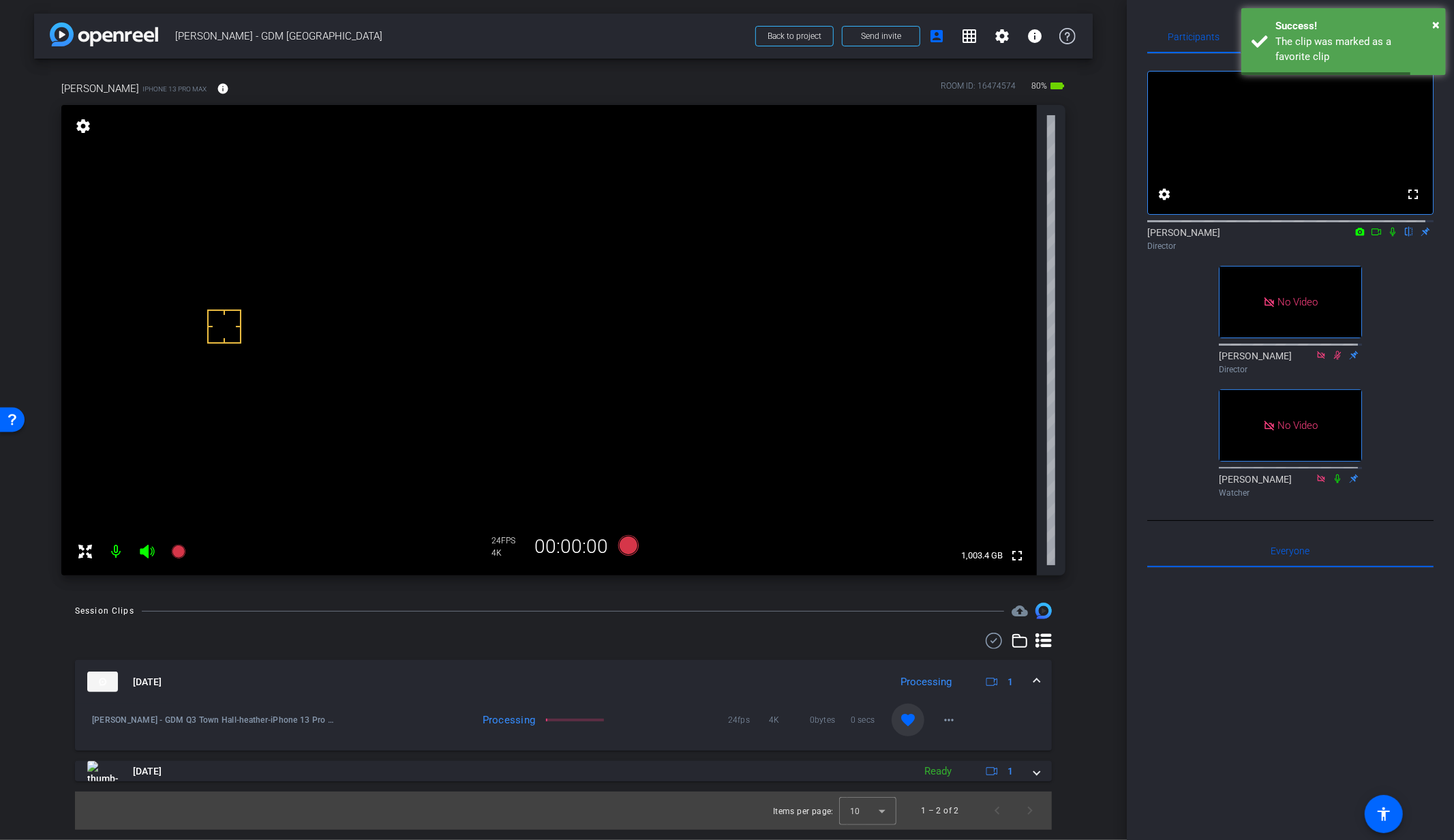
click at [1039, 680] on span at bounding box center [1036, 682] width 6 height 15
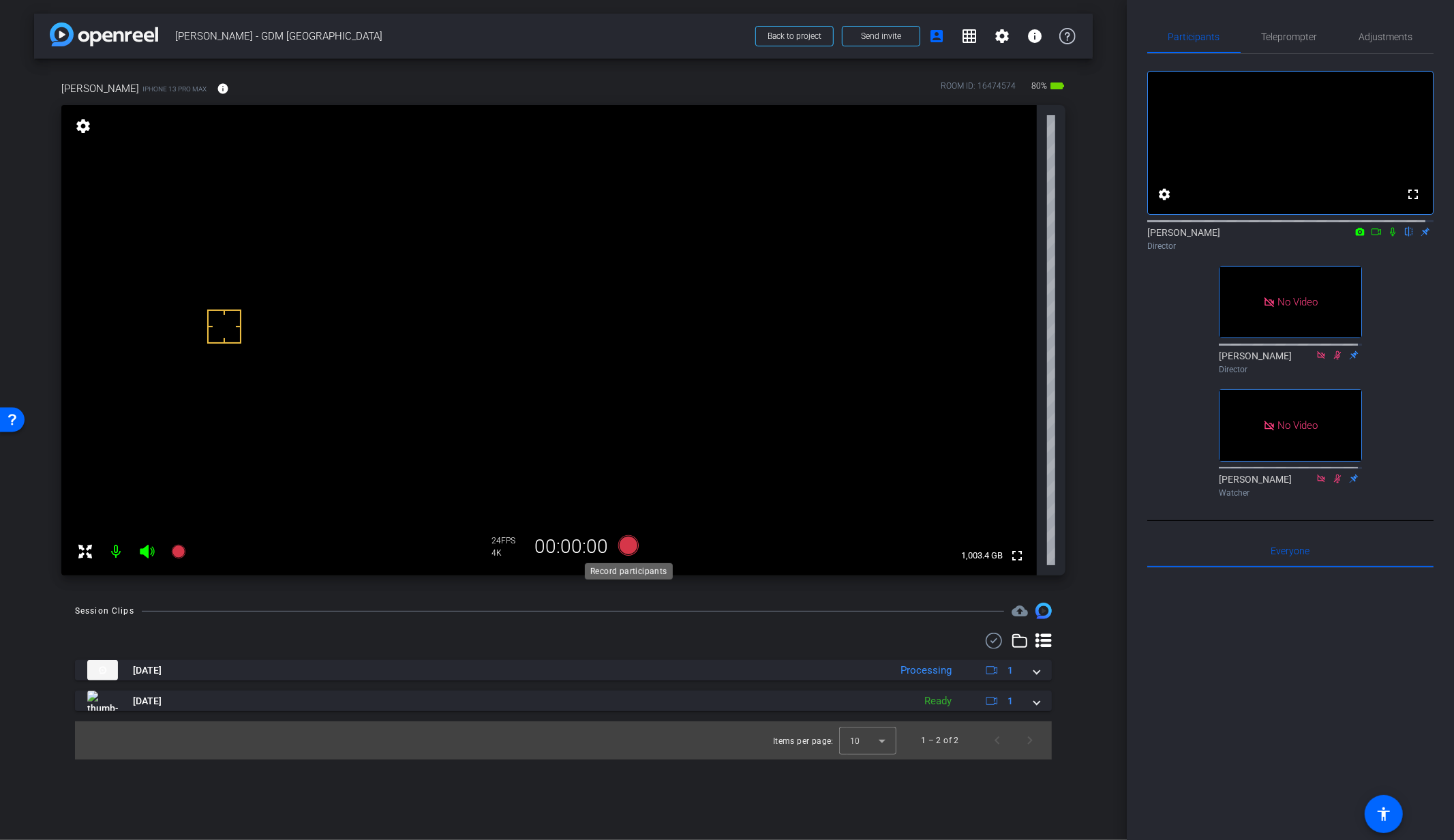
click at [627, 551] on icon at bounding box center [628, 545] width 20 height 20
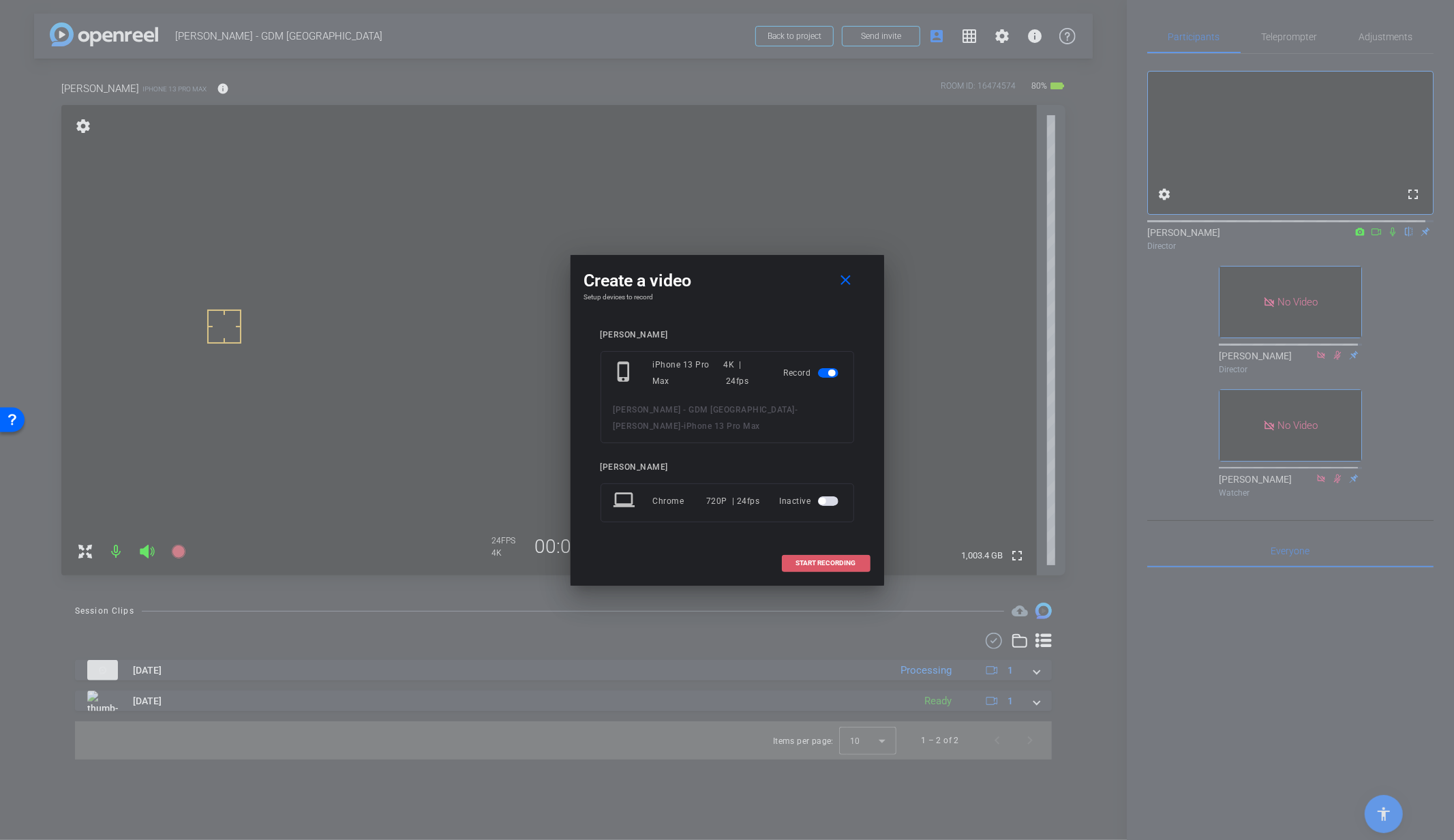
click at [825, 563] on span "START RECORDING" at bounding box center [825, 562] width 60 height 6
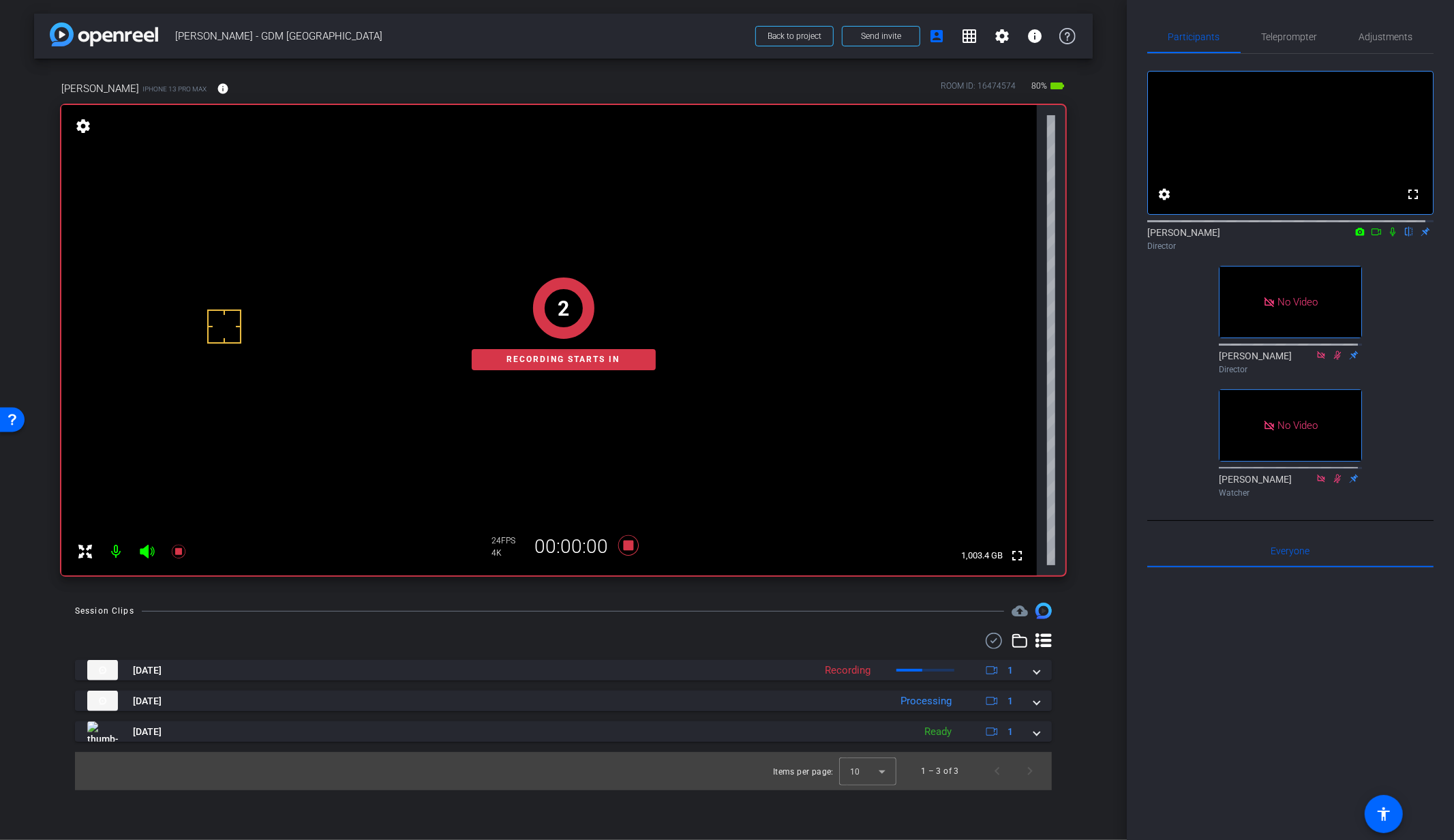
click at [1389, 236] on icon at bounding box center [1392, 232] width 6 height 9
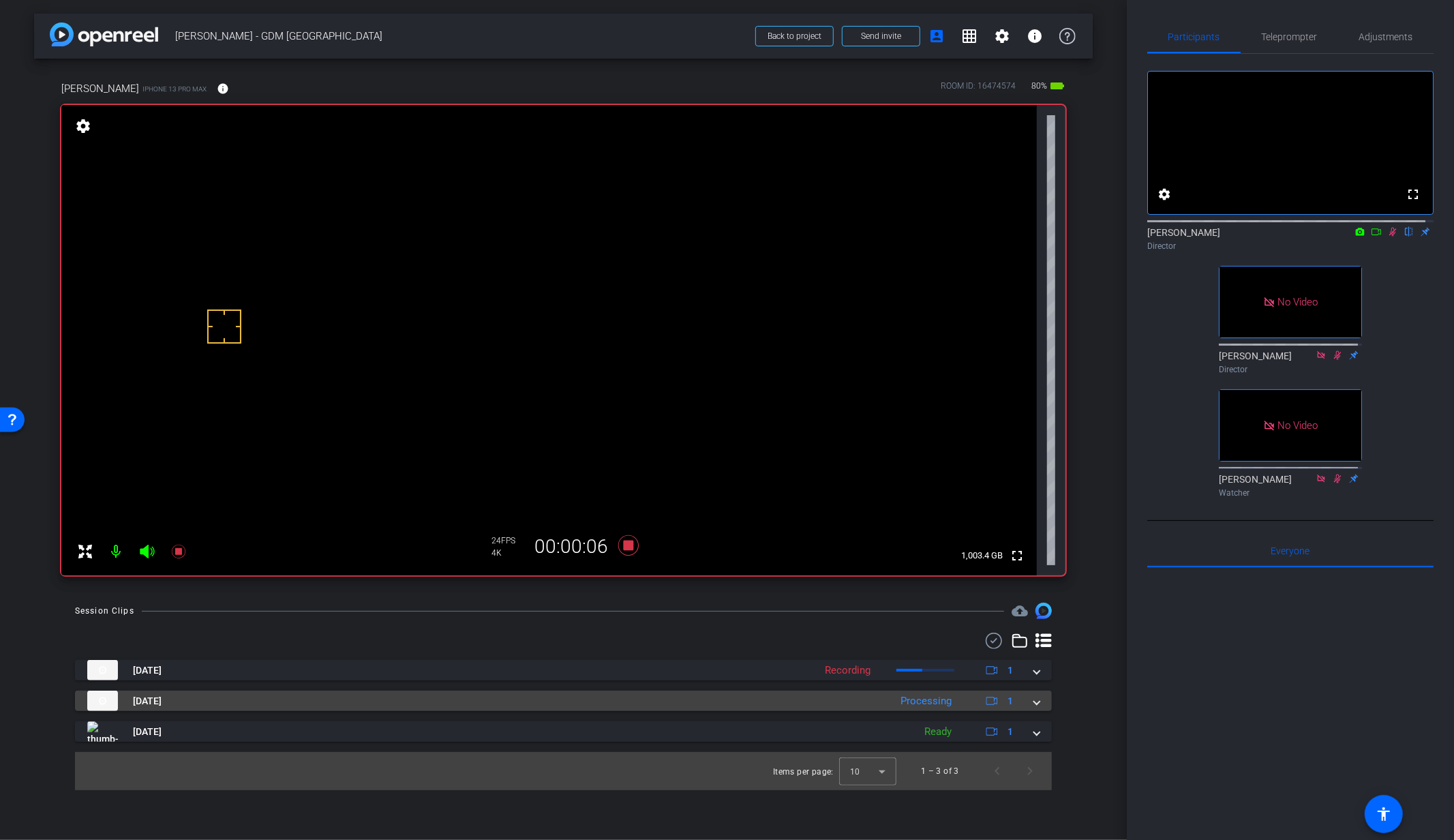
click at [1039, 703] on mat-expansion-panel-header "Aug 14, 2025 Processing 1" at bounding box center [562, 701] width 976 height 20
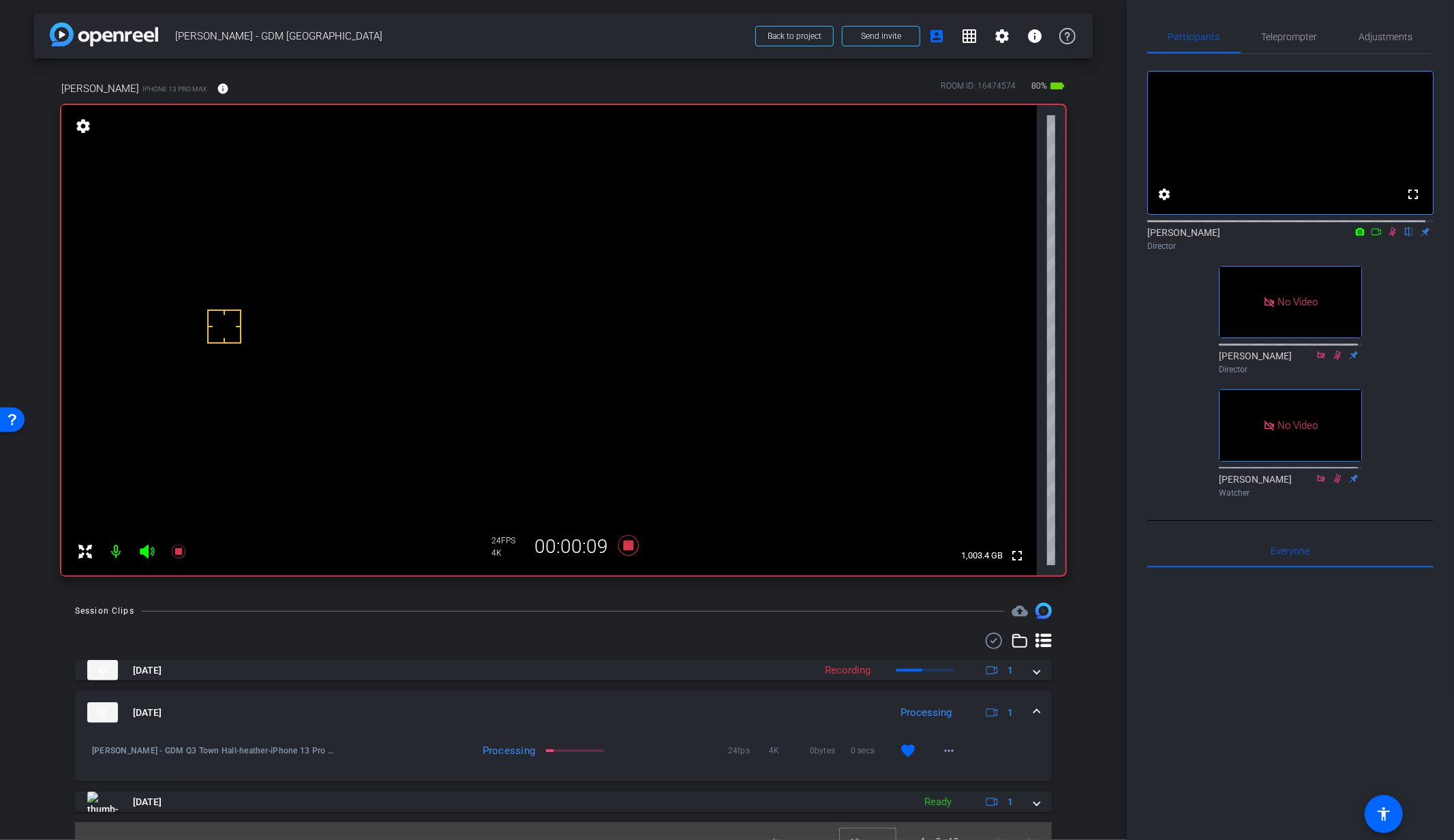
click at [1034, 711] on span at bounding box center [1036, 713] width 6 height 15
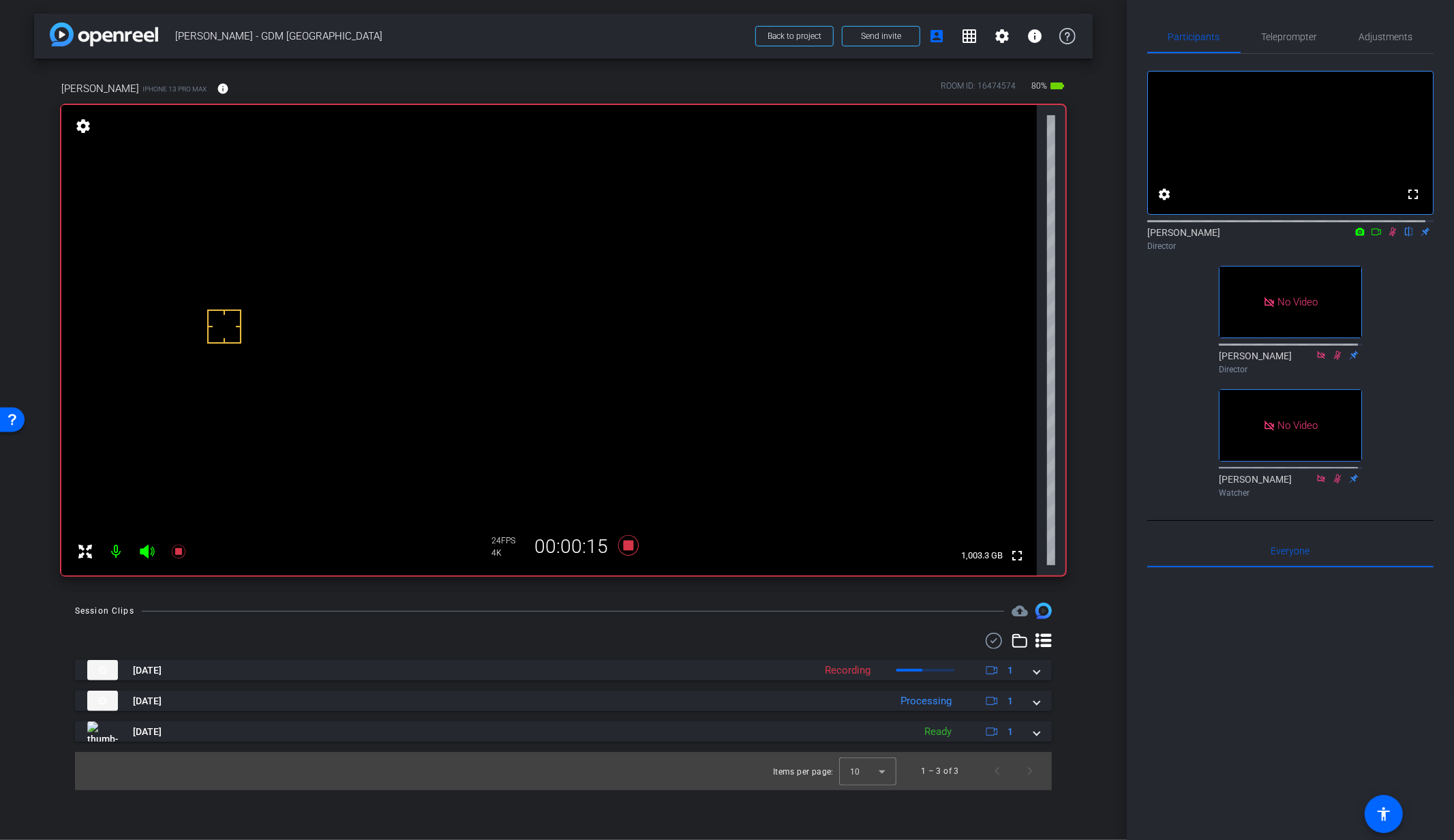
click at [1389, 236] on icon at bounding box center [1392, 232] width 7 height 9
click at [629, 544] on icon at bounding box center [628, 545] width 20 height 20
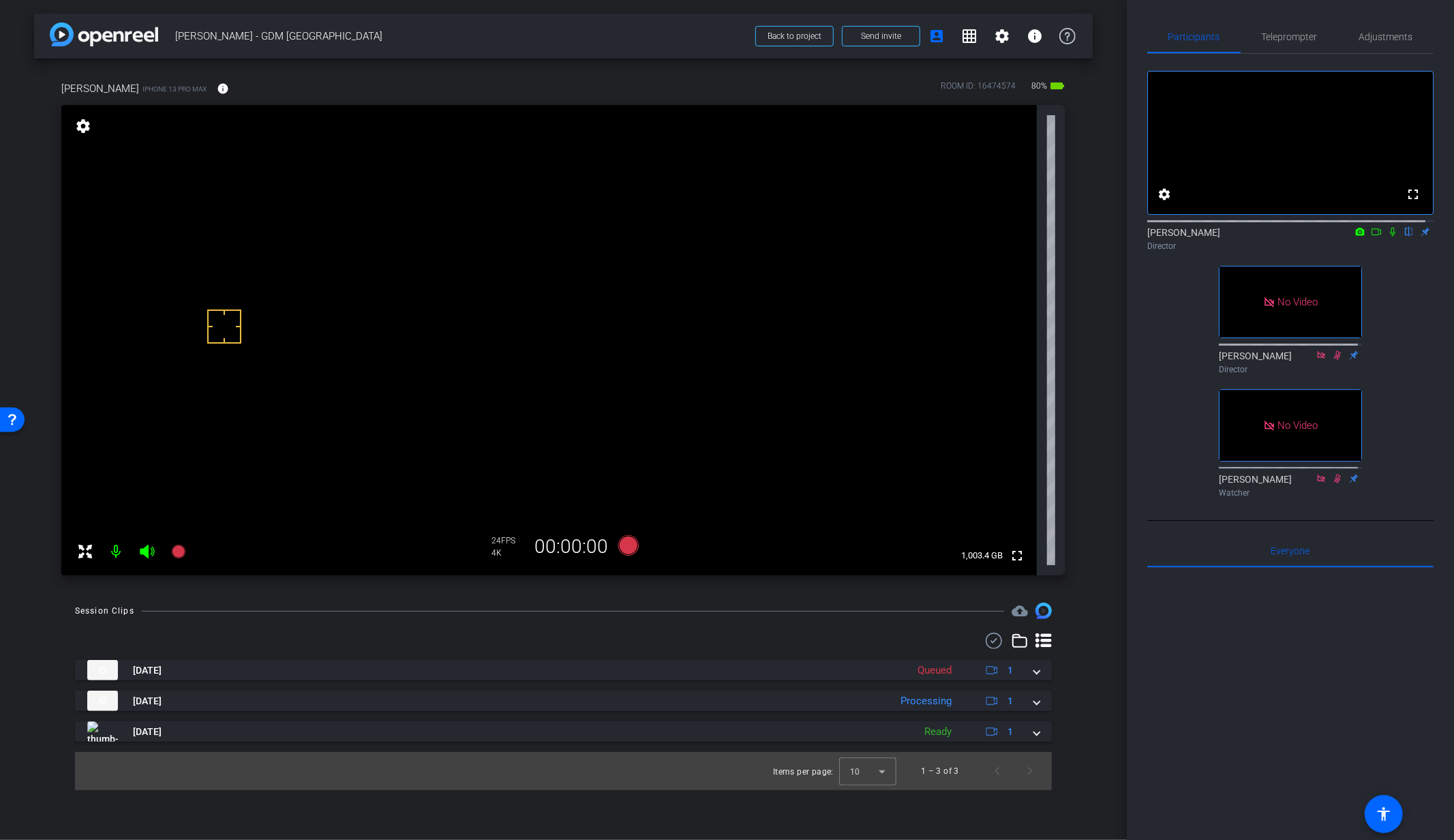
click at [604, 642] on div at bounding box center [562, 641] width 976 height 17
click at [631, 544] on icon at bounding box center [628, 545] width 20 height 20
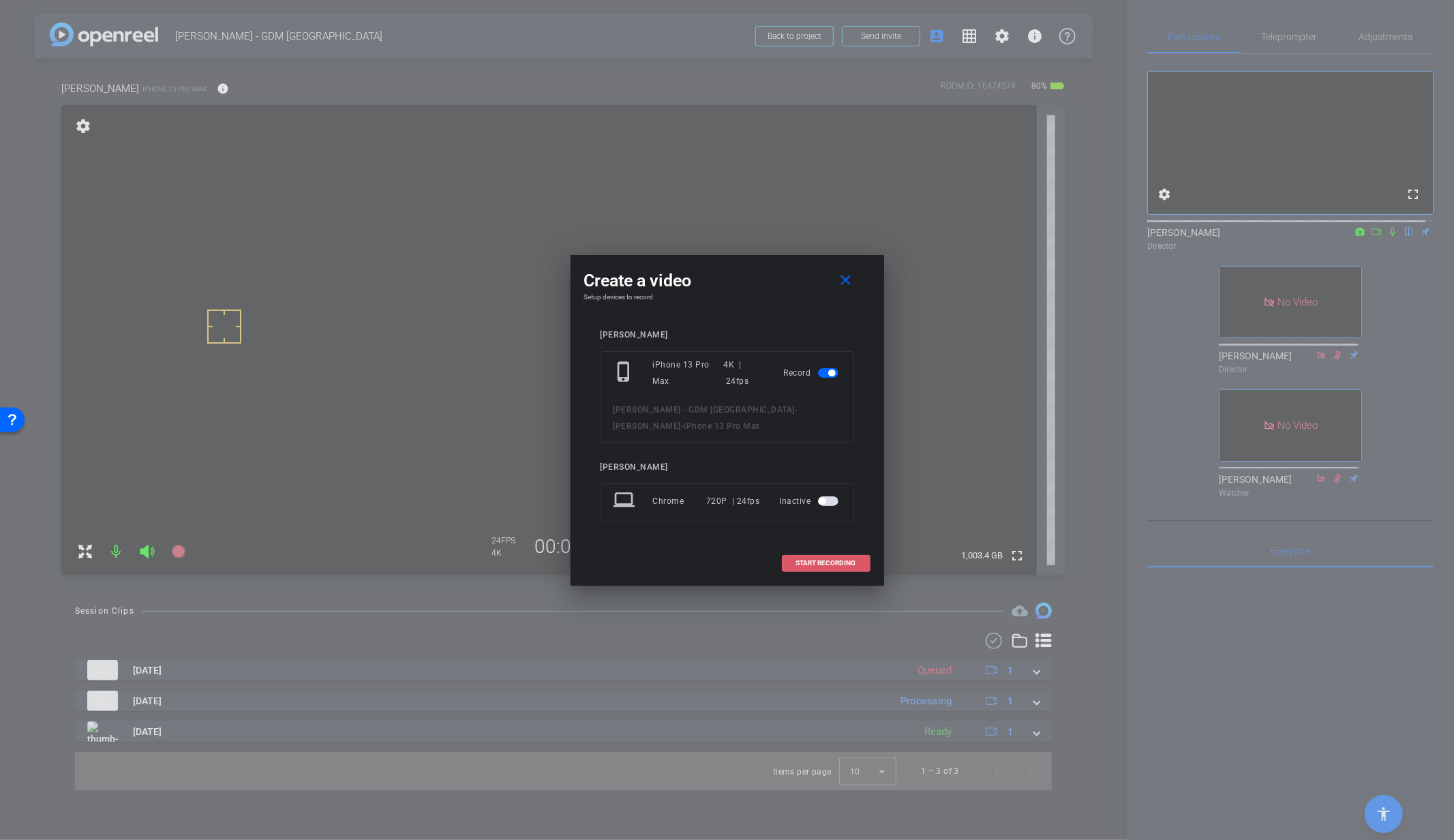
click at [817, 566] on span at bounding box center [826, 562] width 88 height 32
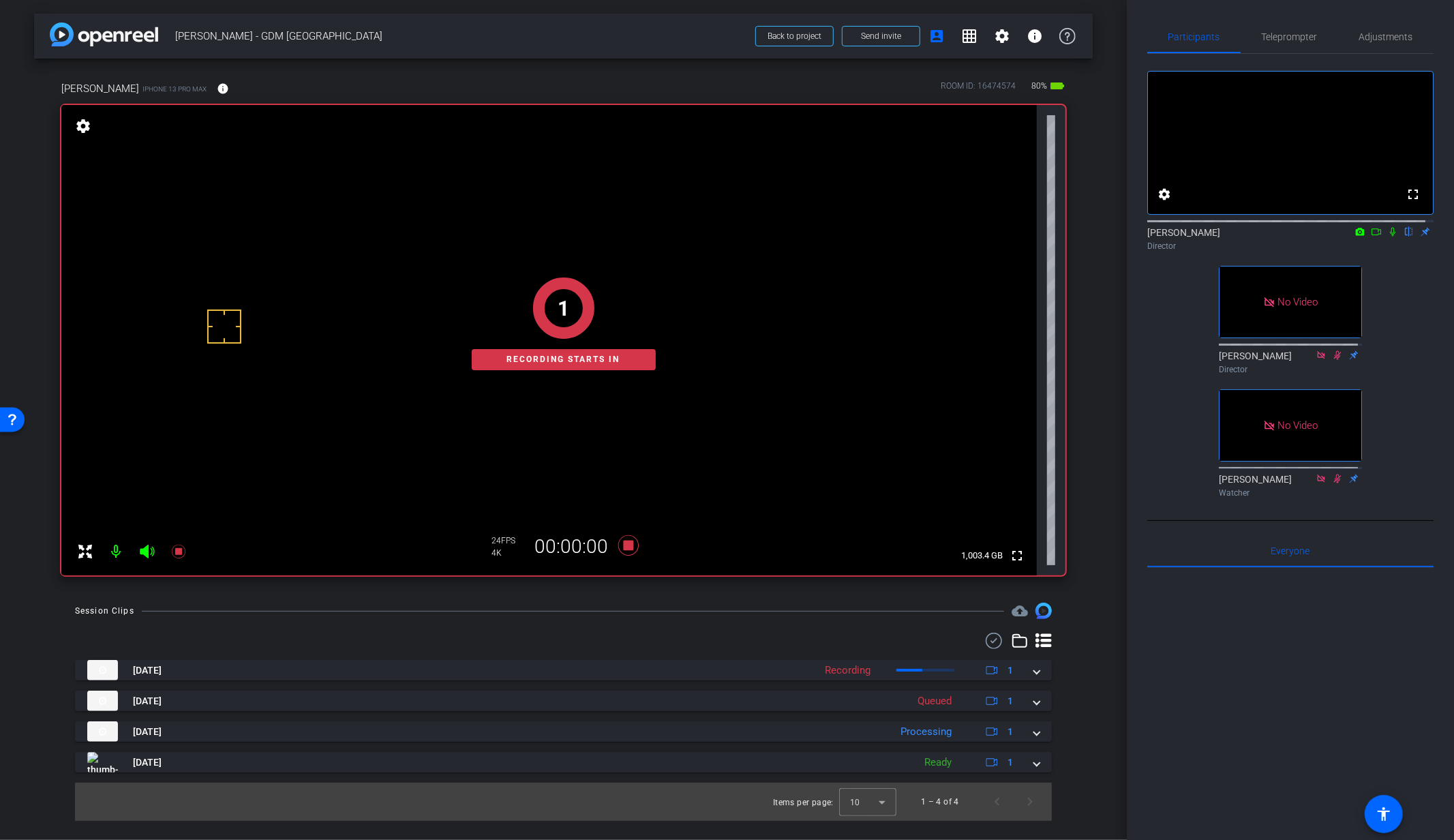
click at [1387, 236] on icon at bounding box center [1392, 231] width 11 height 9
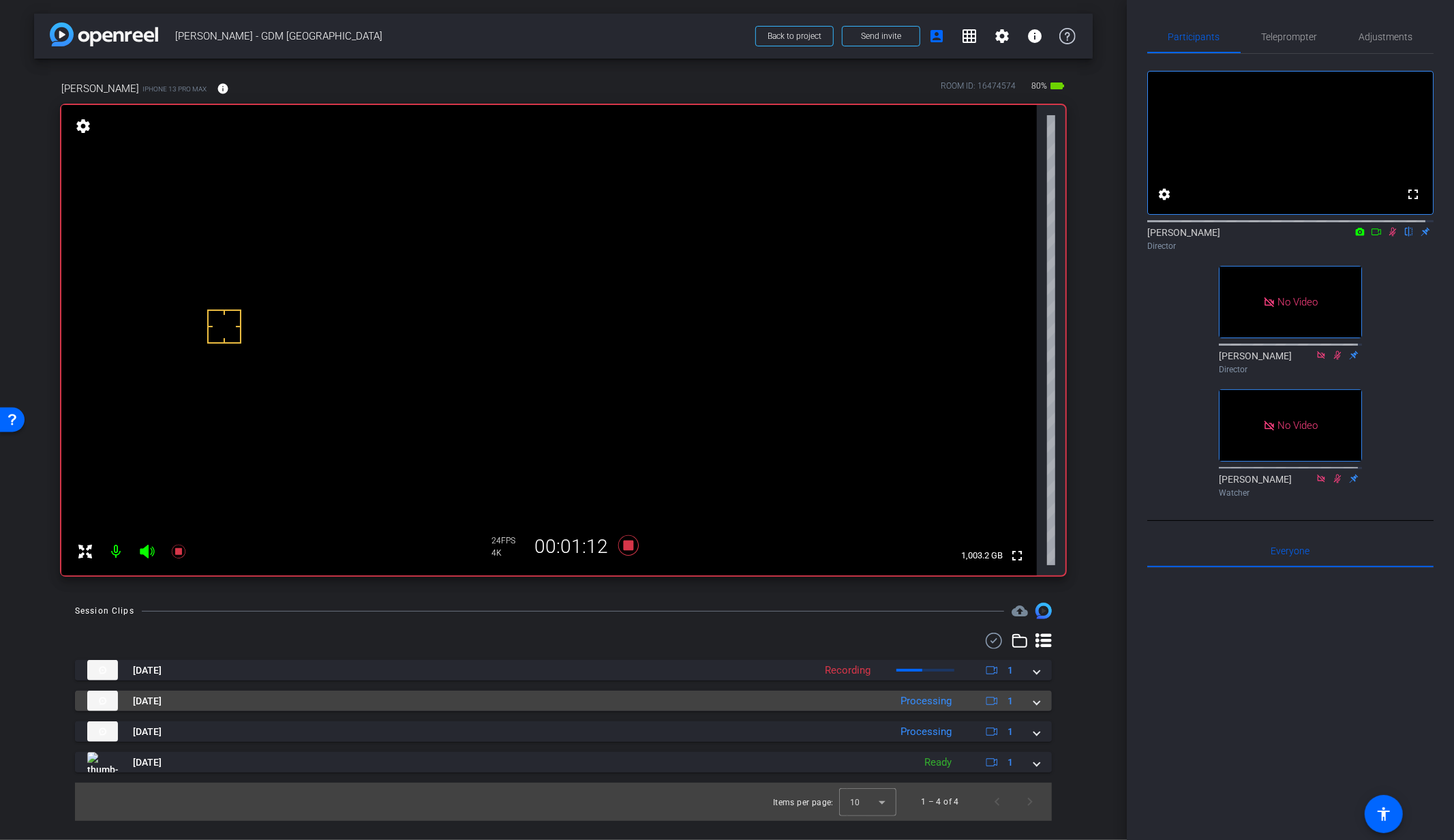
click at [1037, 703] on span at bounding box center [1036, 701] width 6 height 15
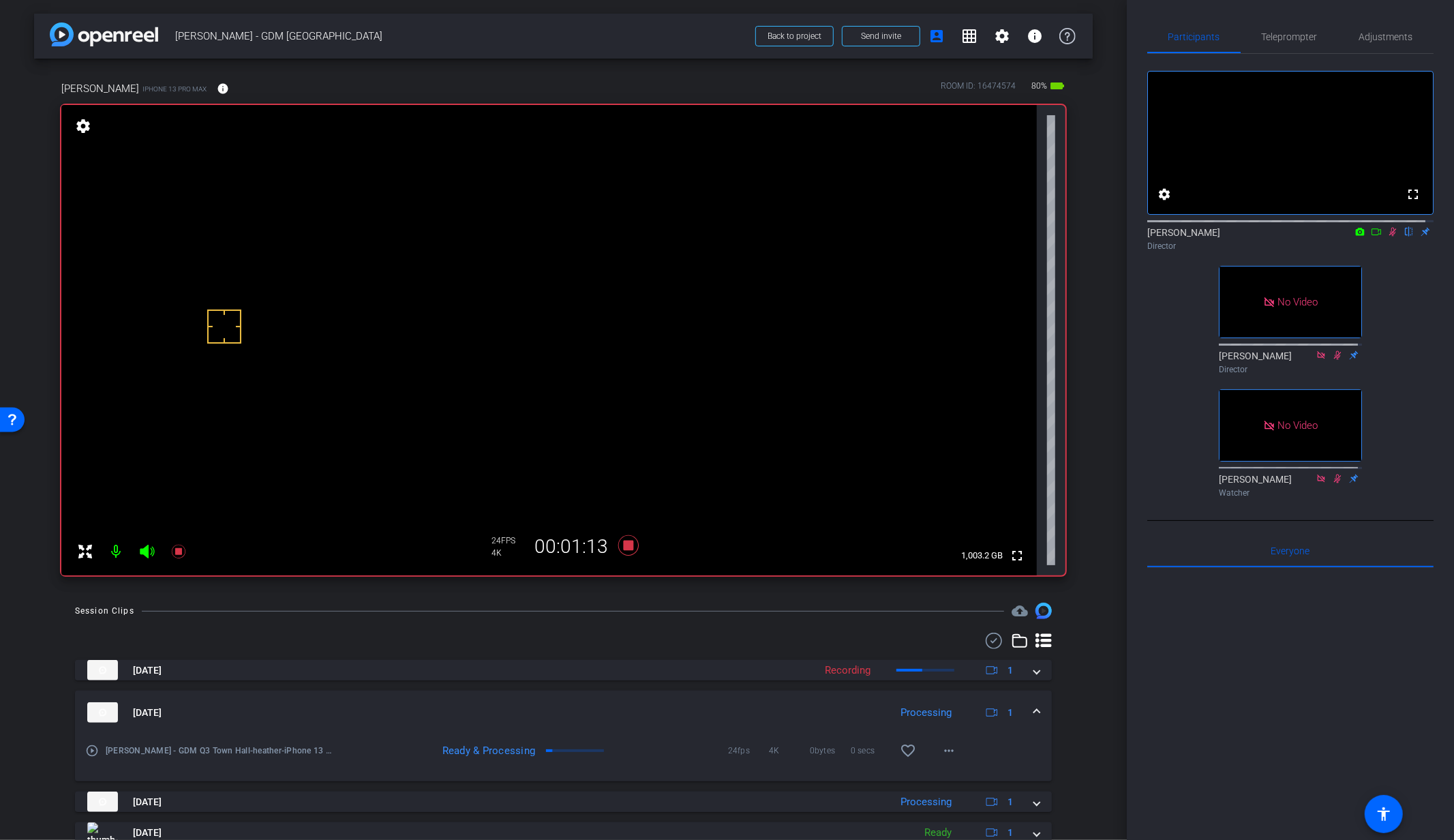
click at [1032, 709] on mat-expansion-panel-header "Aug 14, 2025 Processing 1" at bounding box center [562, 712] width 976 height 43
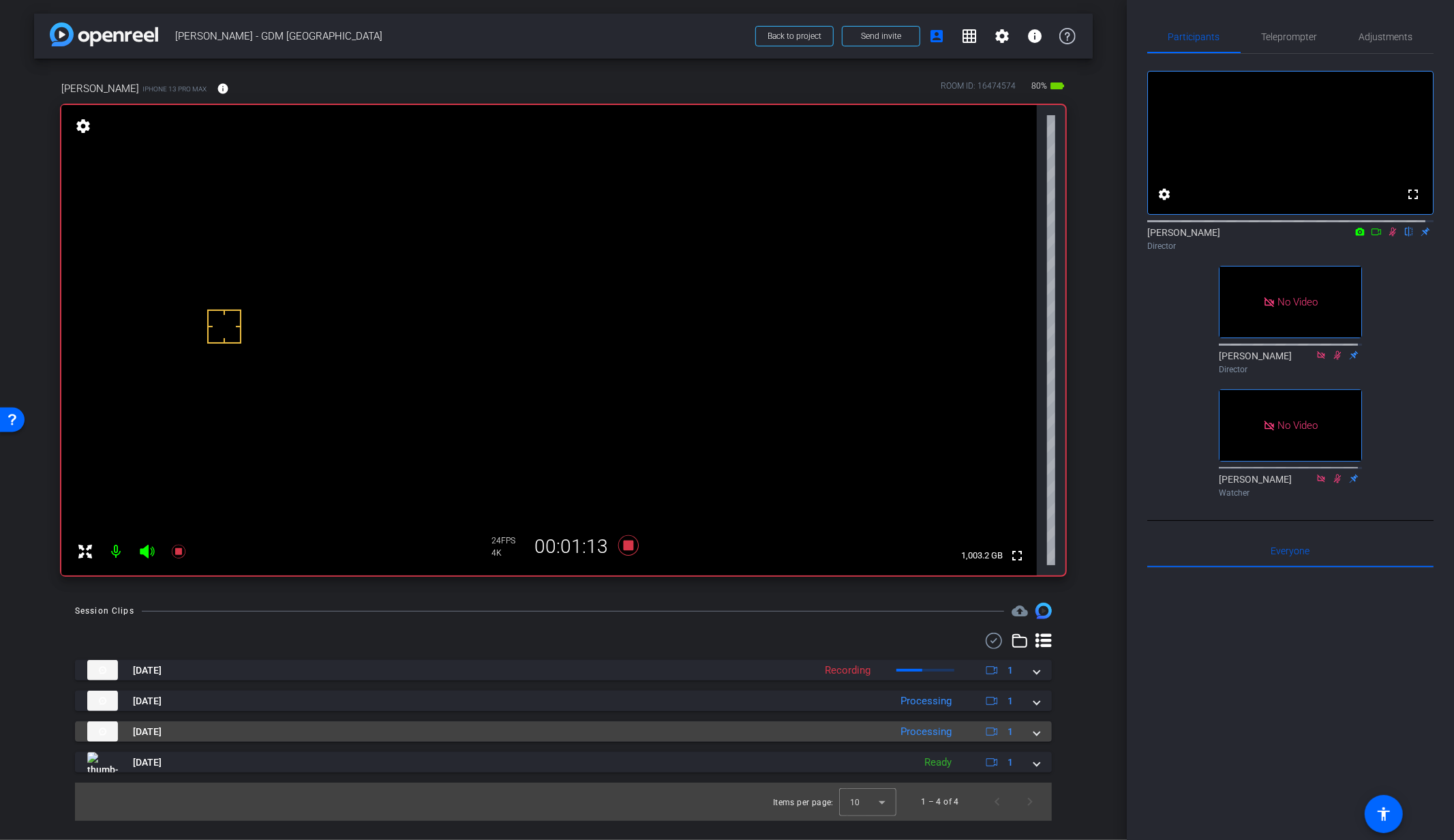
click at [1034, 738] on span at bounding box center [1036, 732] width 6 height 15
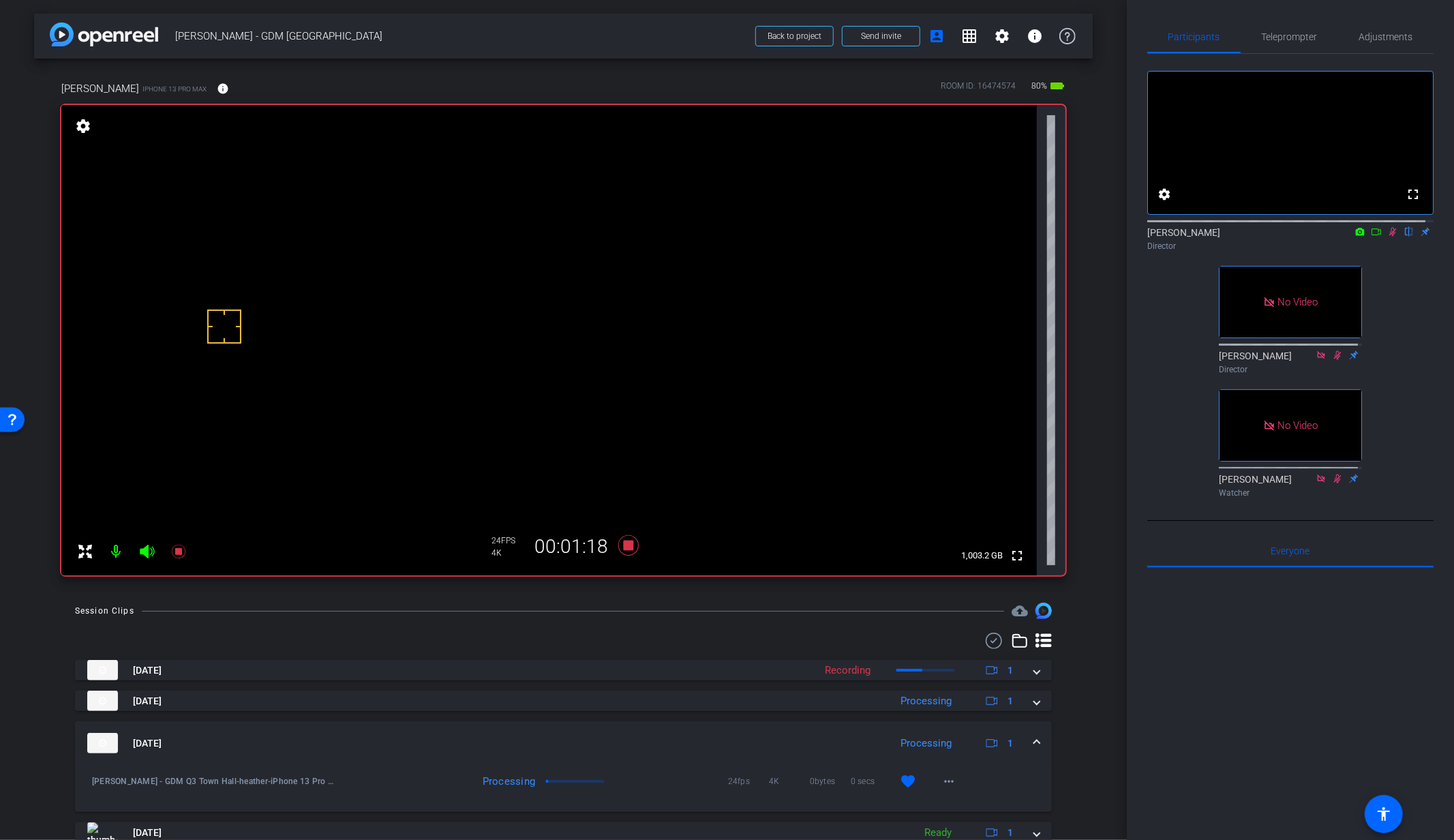
click at [1033, 742] on mat-expansion-panel-header "Aug 14, 2025 Processing 1" at bounding box center [562, 742] width 976 height 43
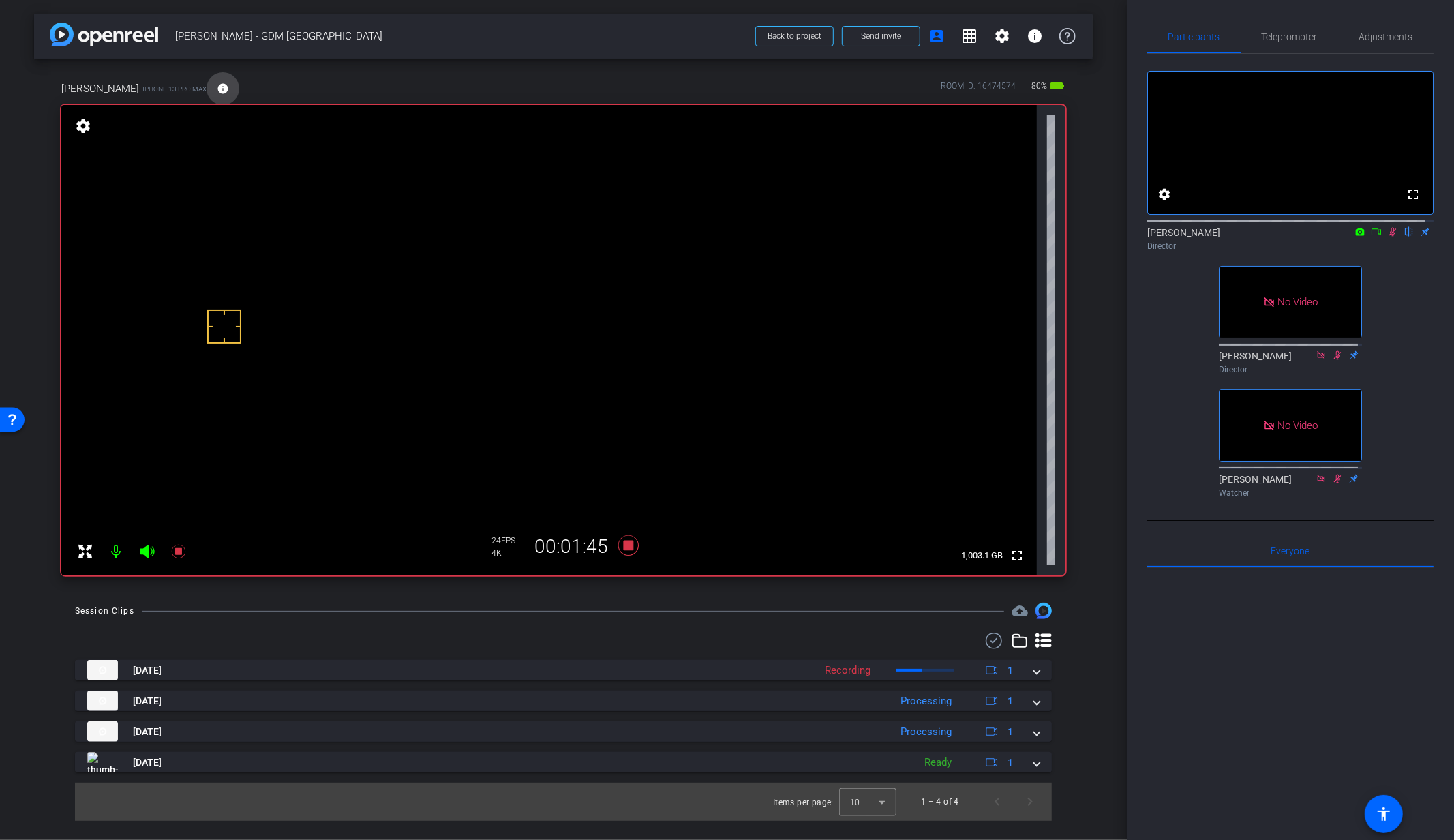
click at [217, 86] on mat-icon "info" at bounding box center [222, 88] width 12 height 12
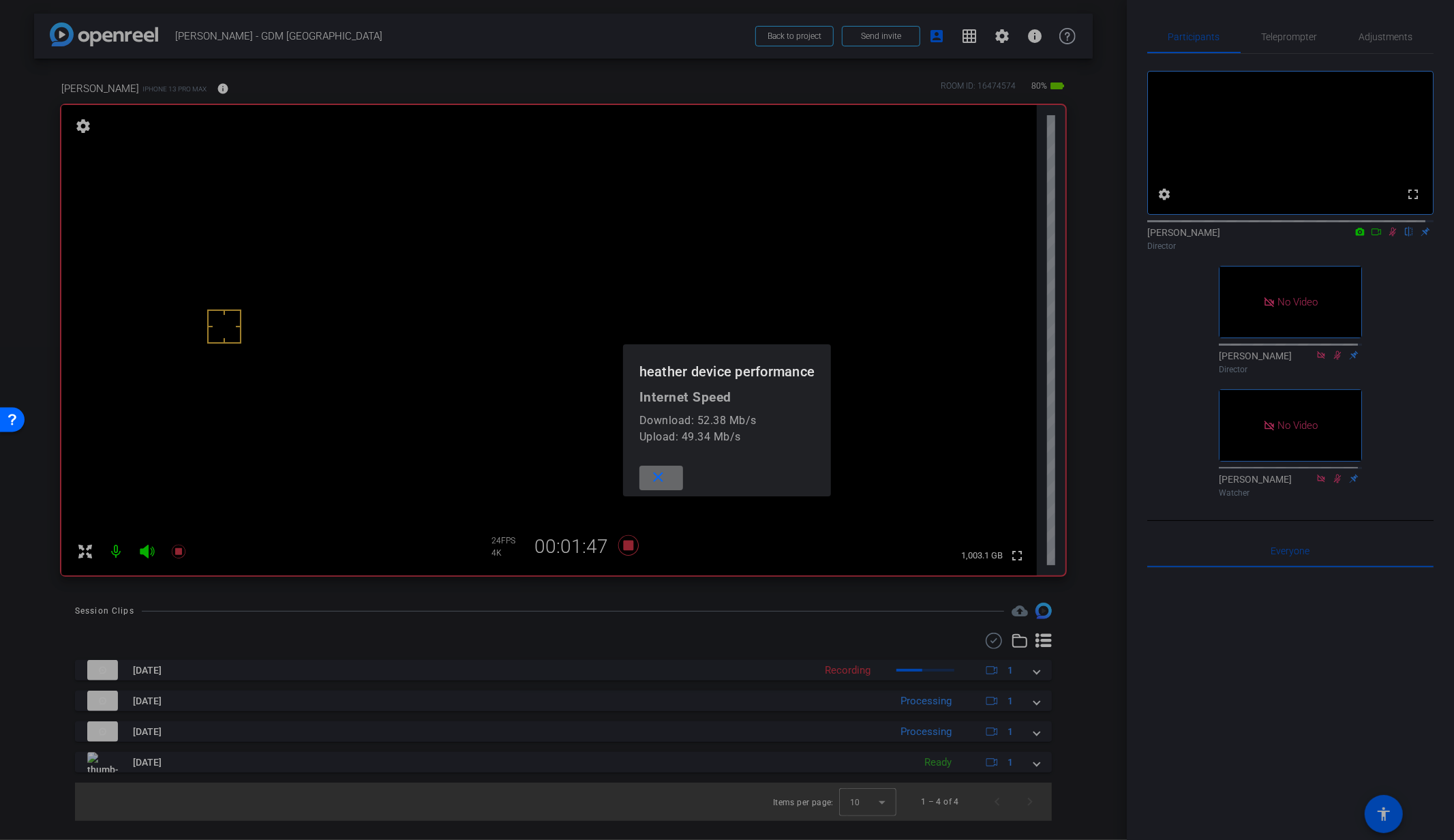
click at [672, 476] on span at bounding box center [660, 477] width 43 height 32
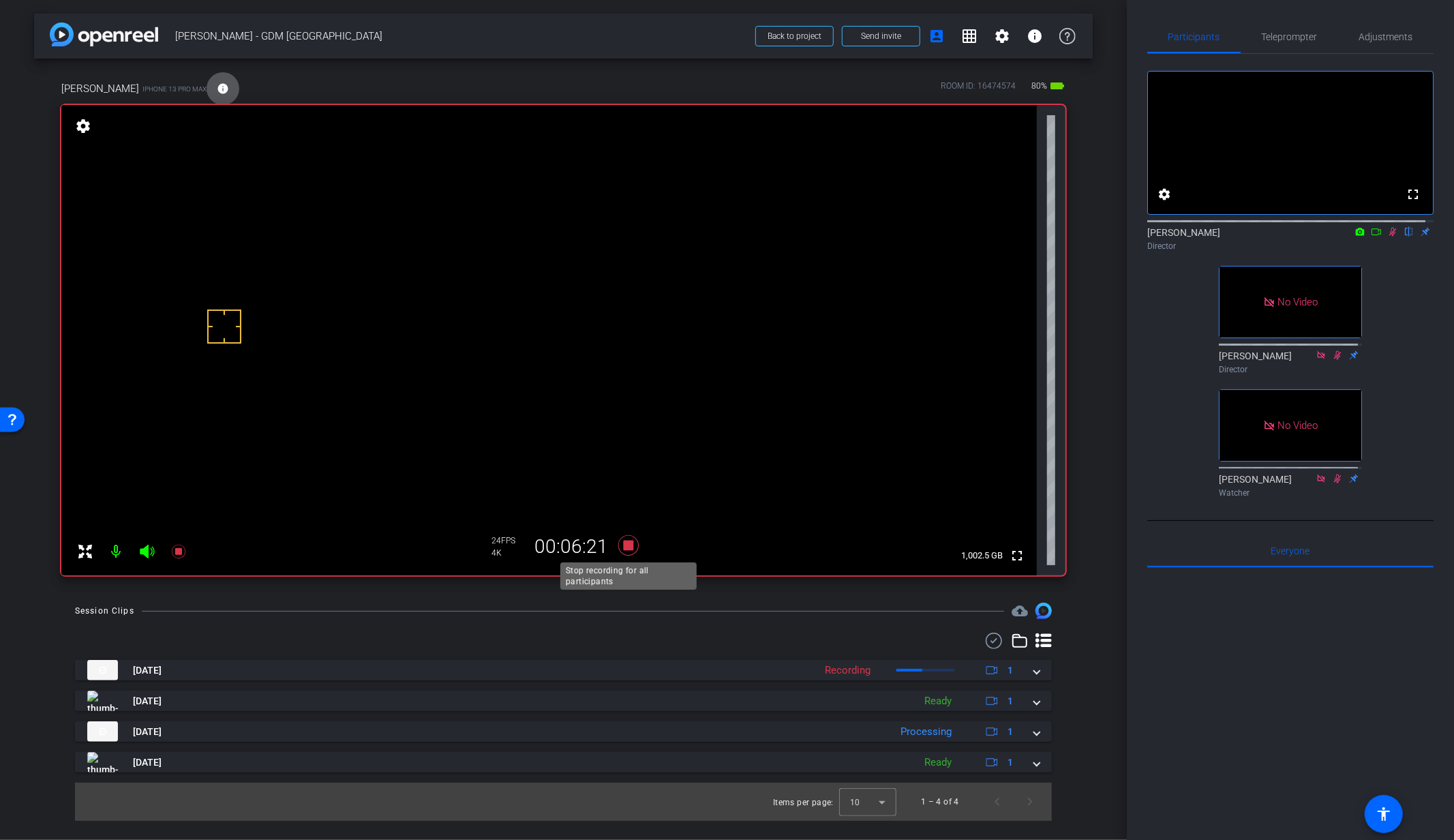
click at [630, 547] on icon at bounding box center [628, 545] width 20 height 20
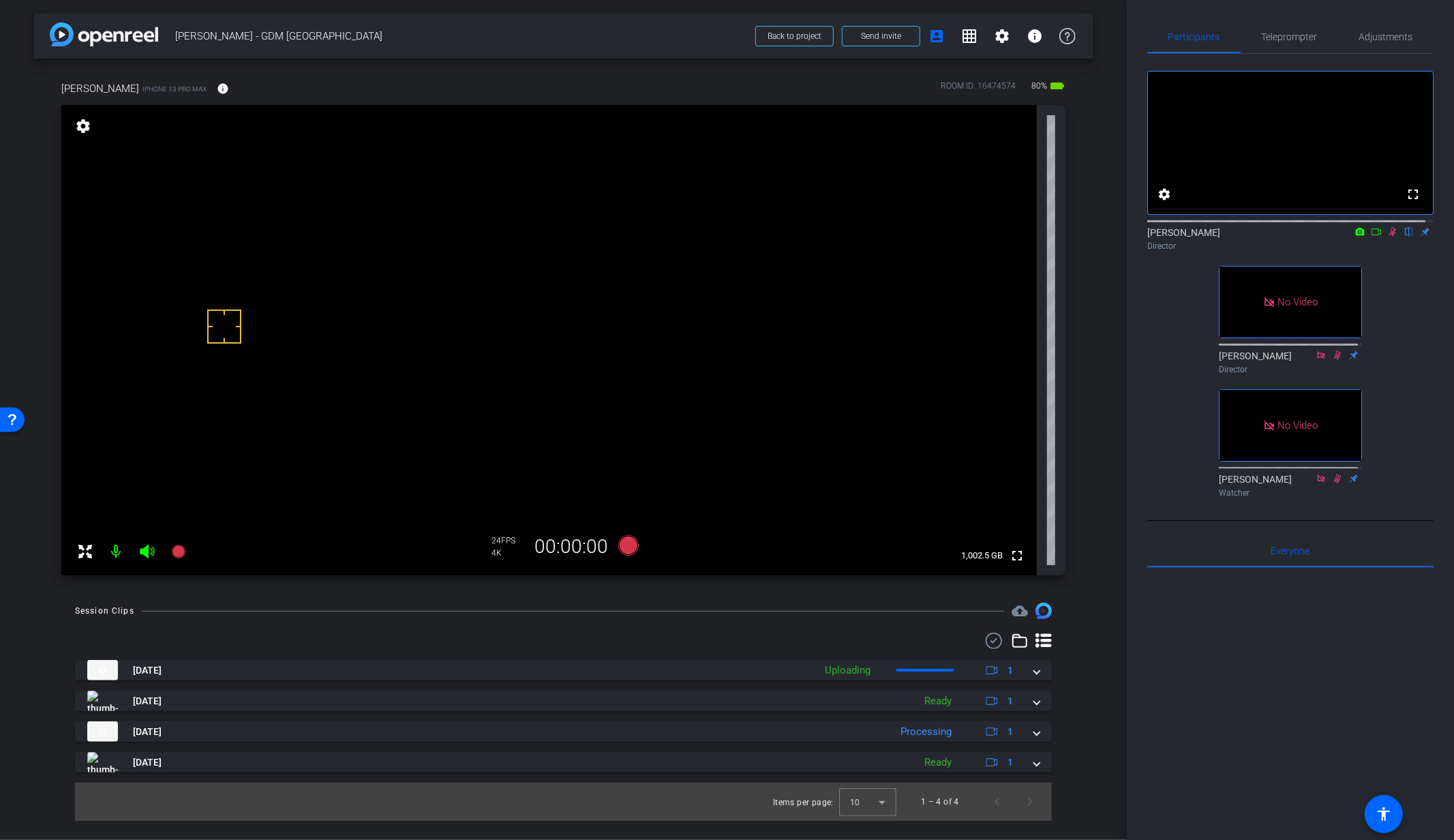
click at [1387, 236] on icon at bounding box center [1392, 231] width 11 height 9
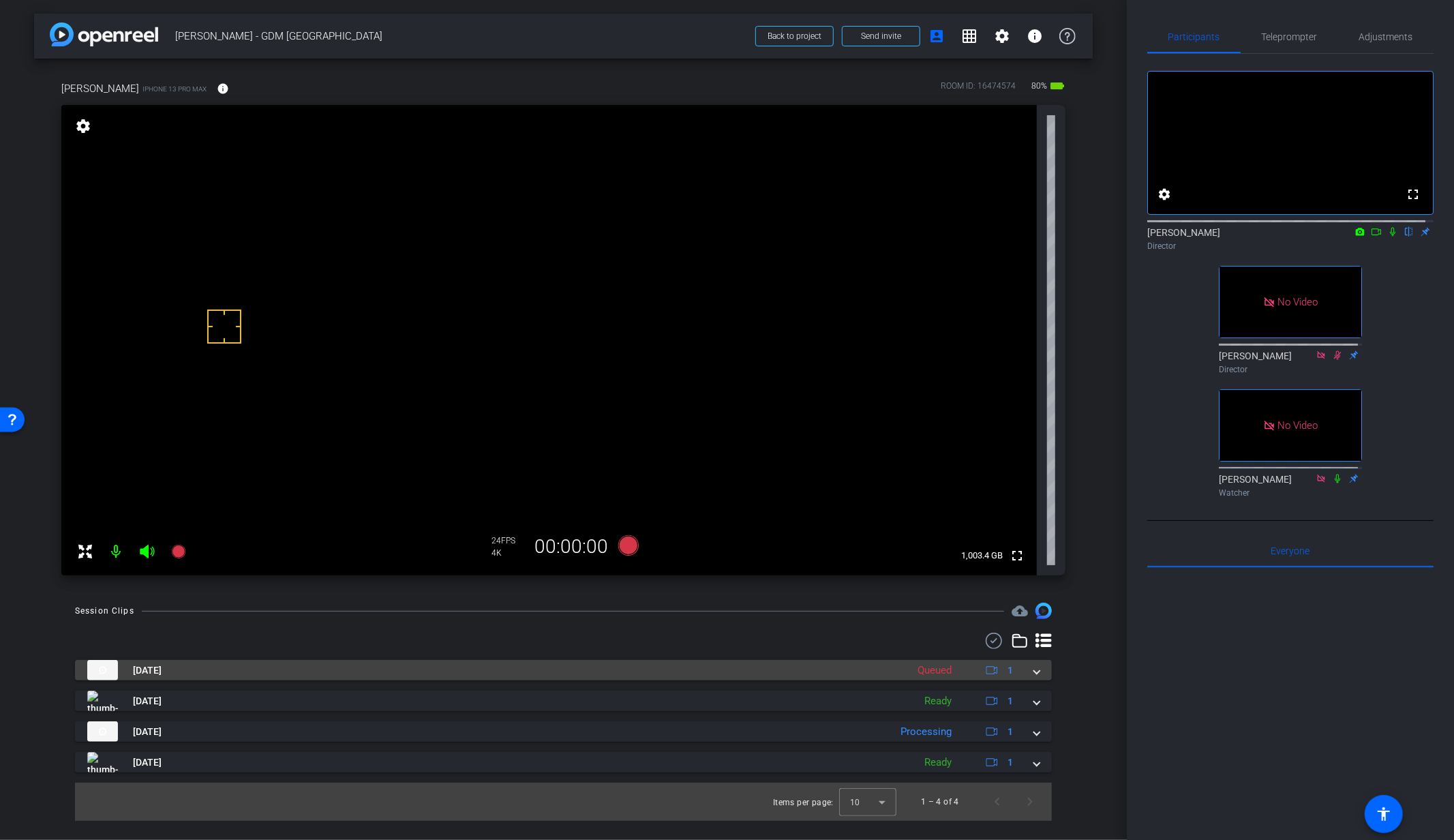
click at [1030, 670] on div "Aug 14, 2025 Queued 1" at bounding box center [561, 670] width 947 height 20
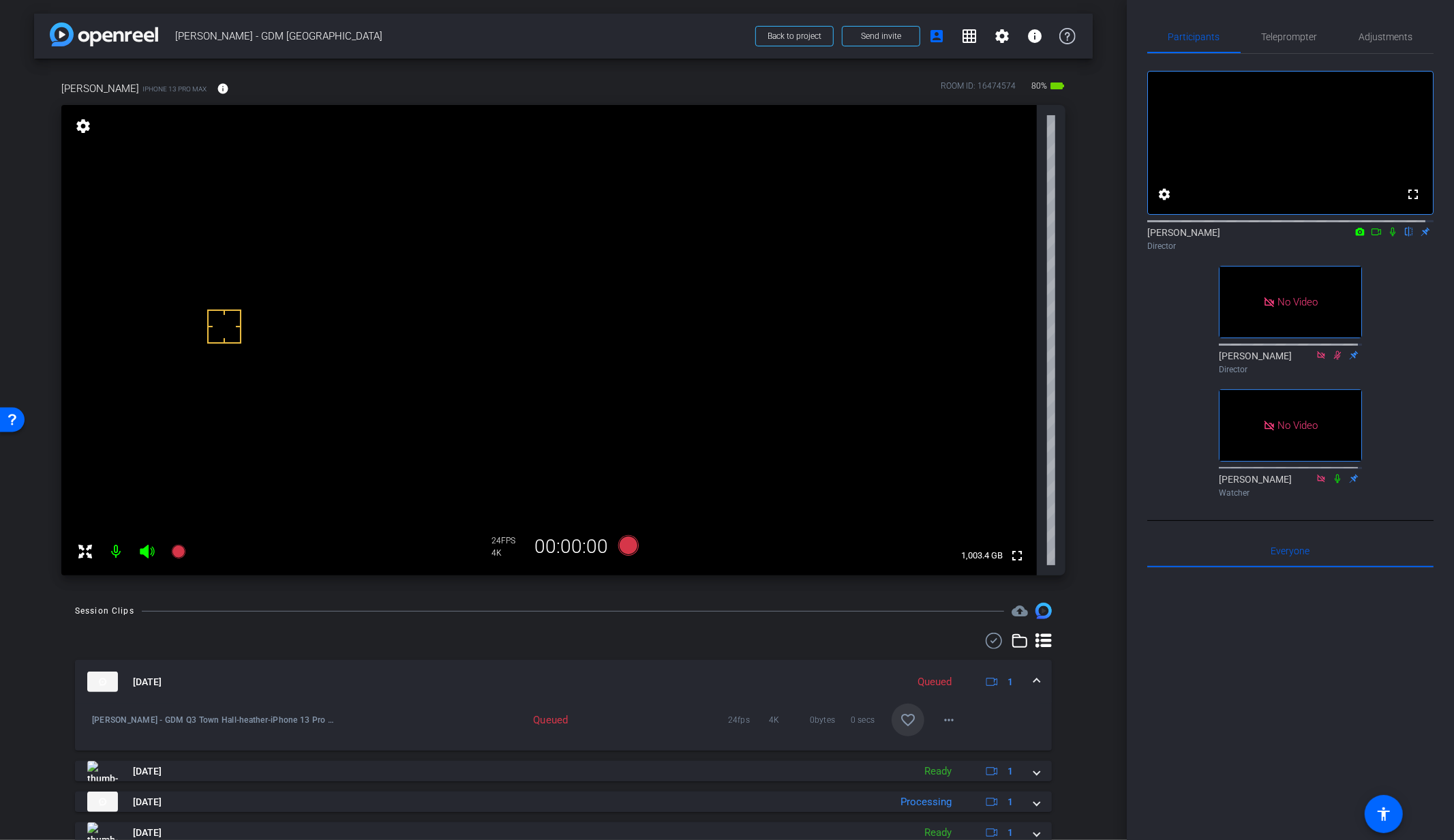
click at [904, 725] on mat-icon "favorite_border" at bounding box center [908, 720] width 17 height 17
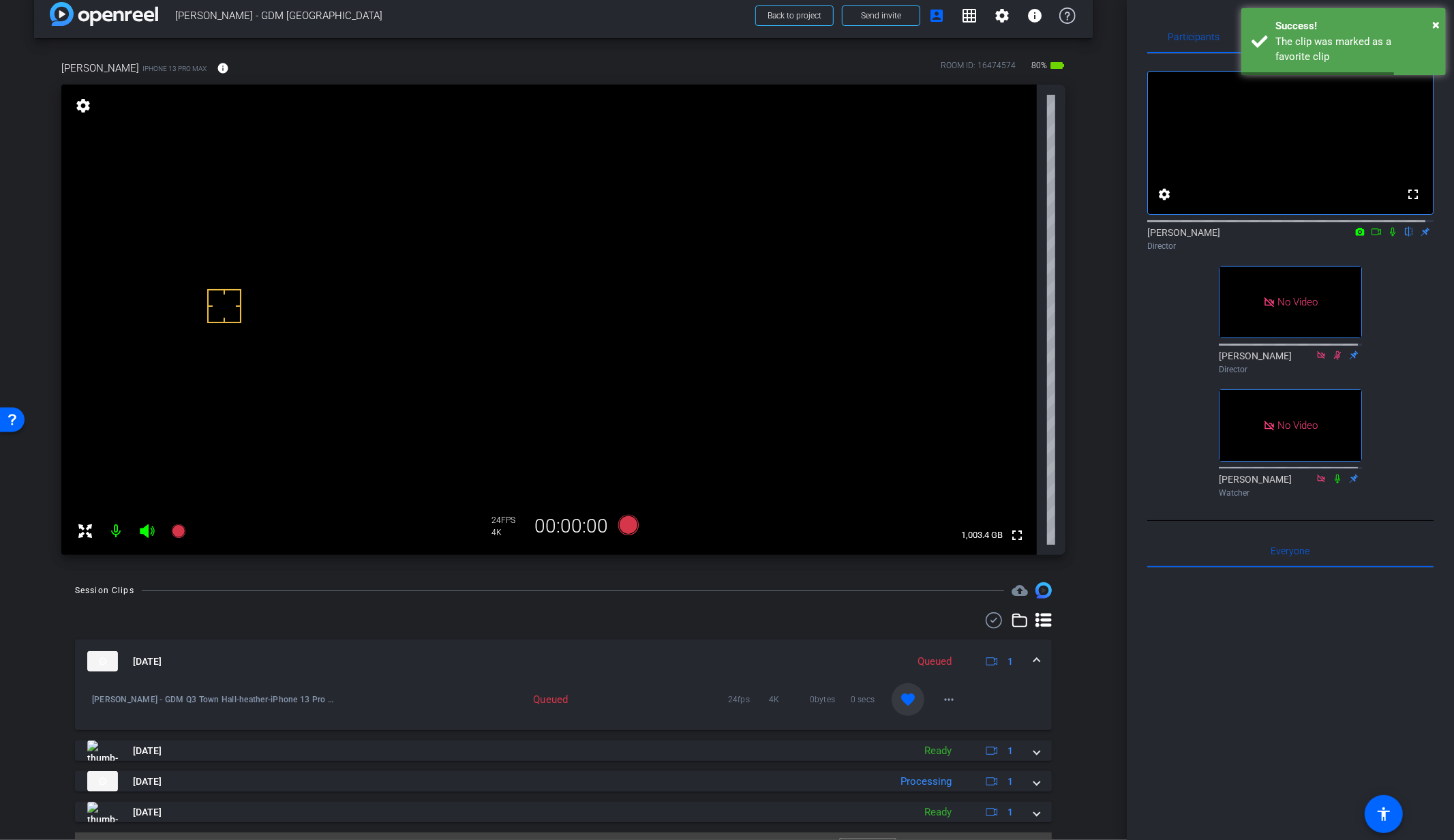
scroll to position [21, 0]
drag, startPoint x: 1028, startPoint y: 662, endPoint x: 1027, endPoint y: 651, distance: 11.0
click at [1034, 662] on span at bounding box center [1036, 661] width 6 height 15
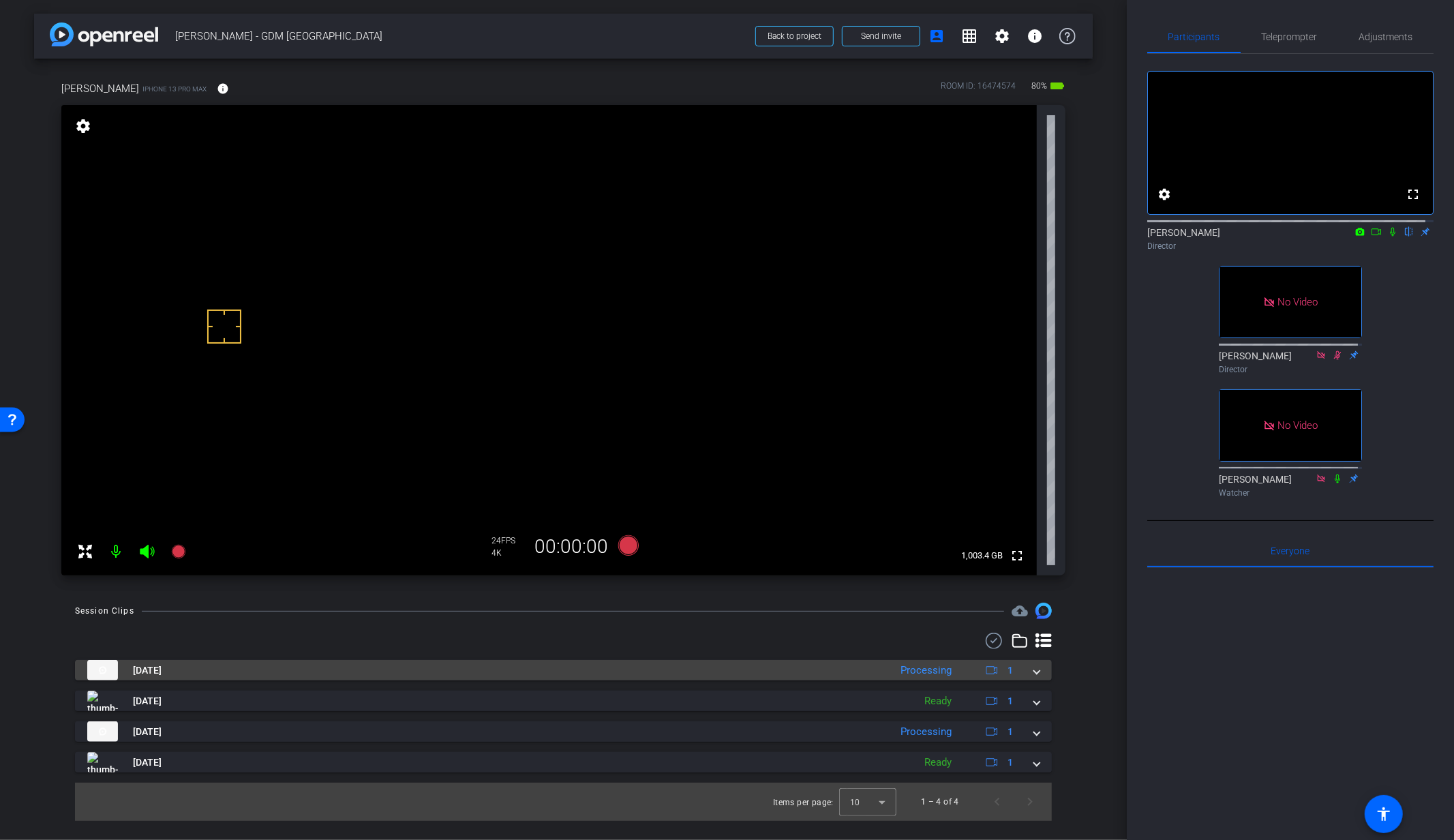
click at [1035, 670] on span at bounding box center [1036, 670] width 6 height 15
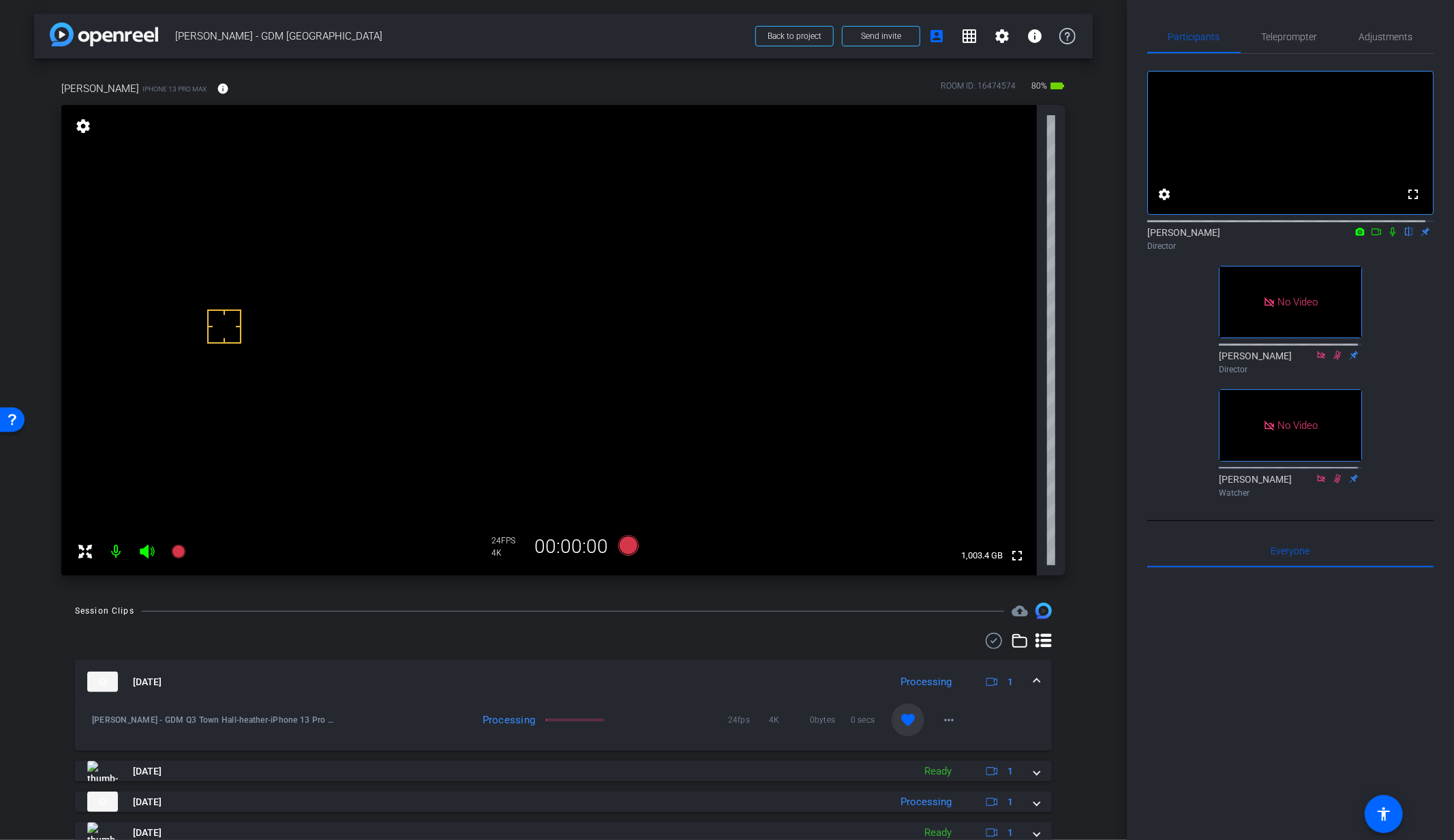
click at [1034, 679] on span at bounding box center [1036, 682] width 6 height 15
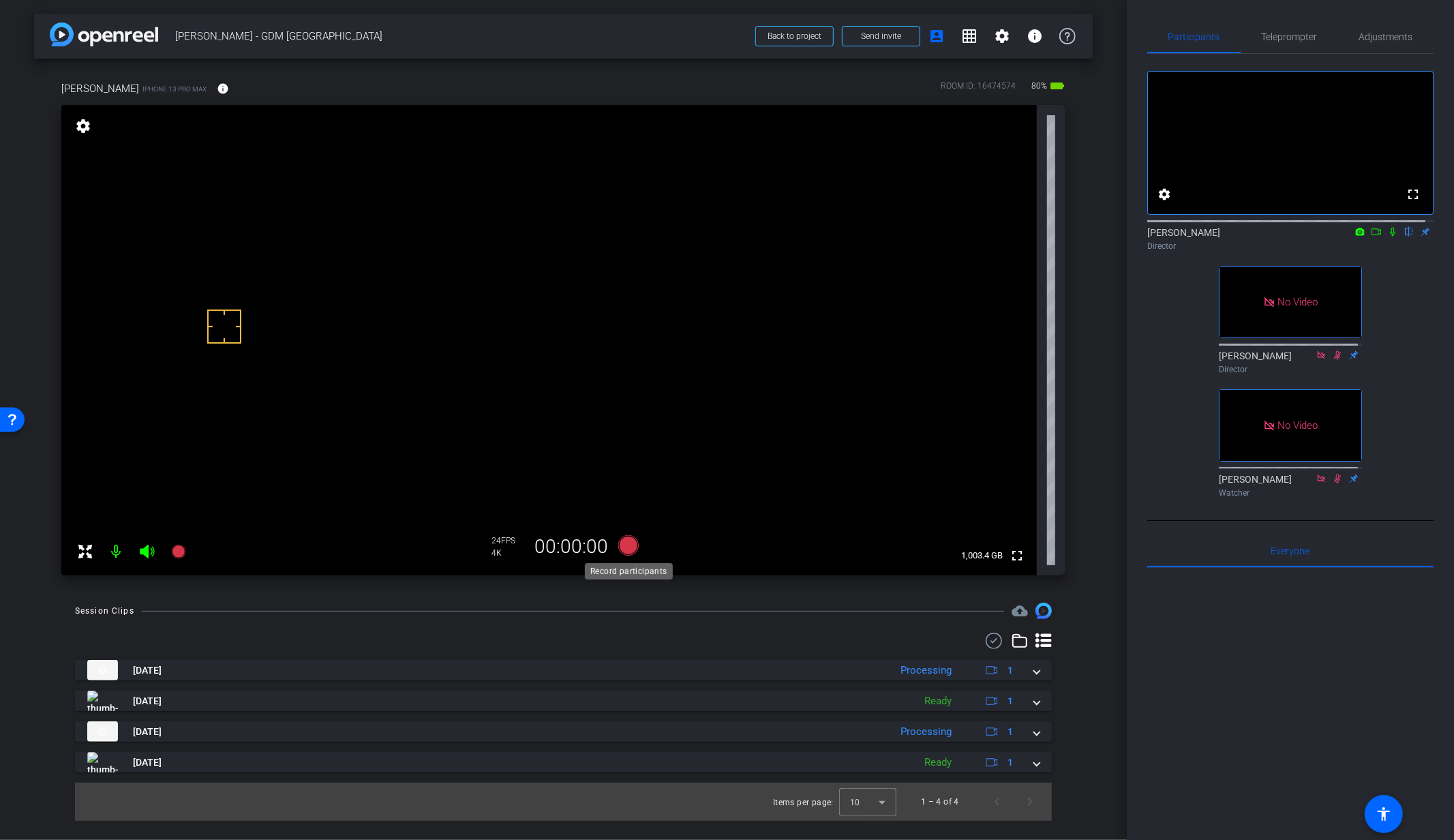
click at [629, 551] on icon at bounding box center [628, 545] width 20 height 20
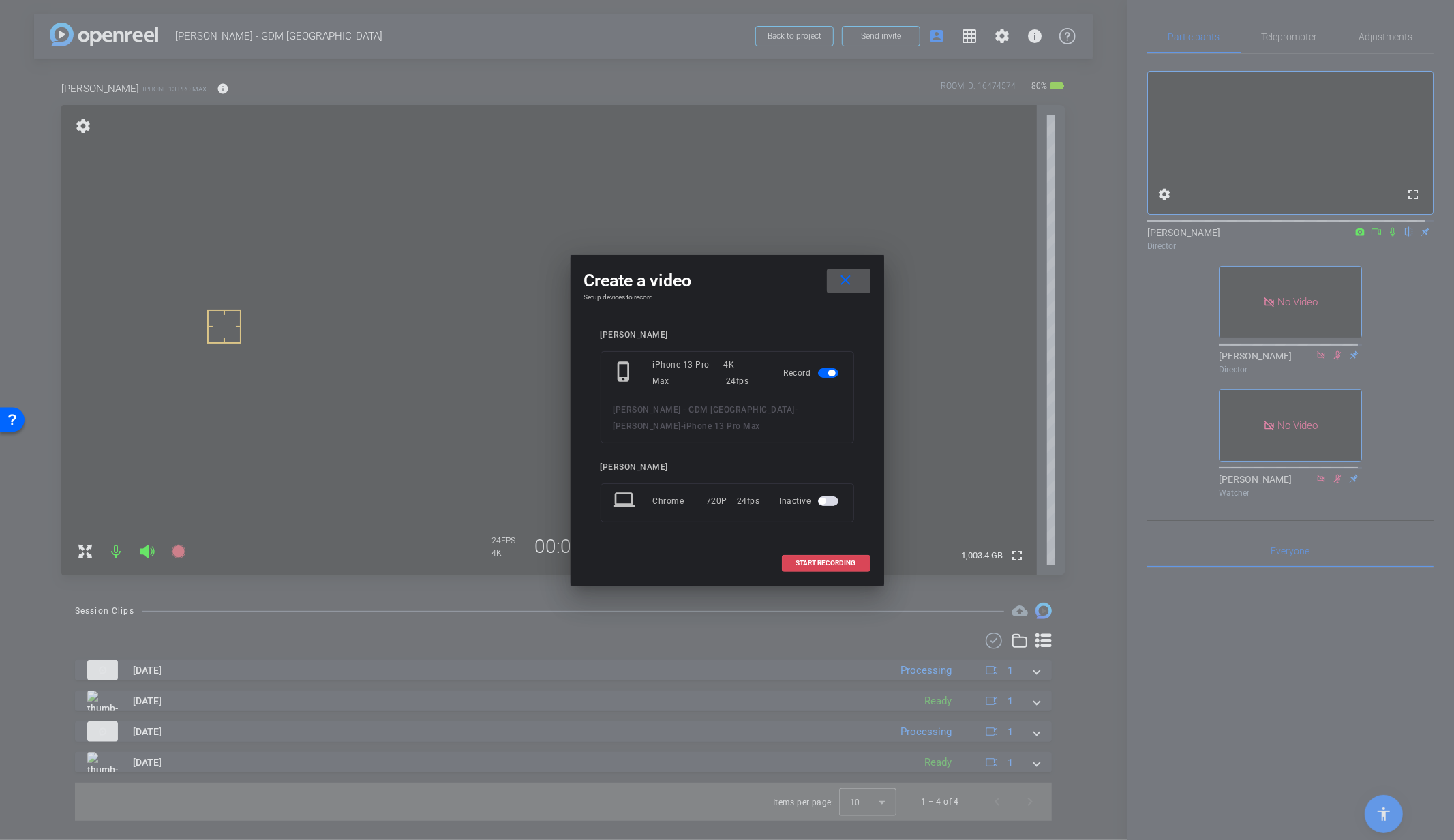
click at [836, 568] on span at bounding box center [826, 562] width 88 height 32
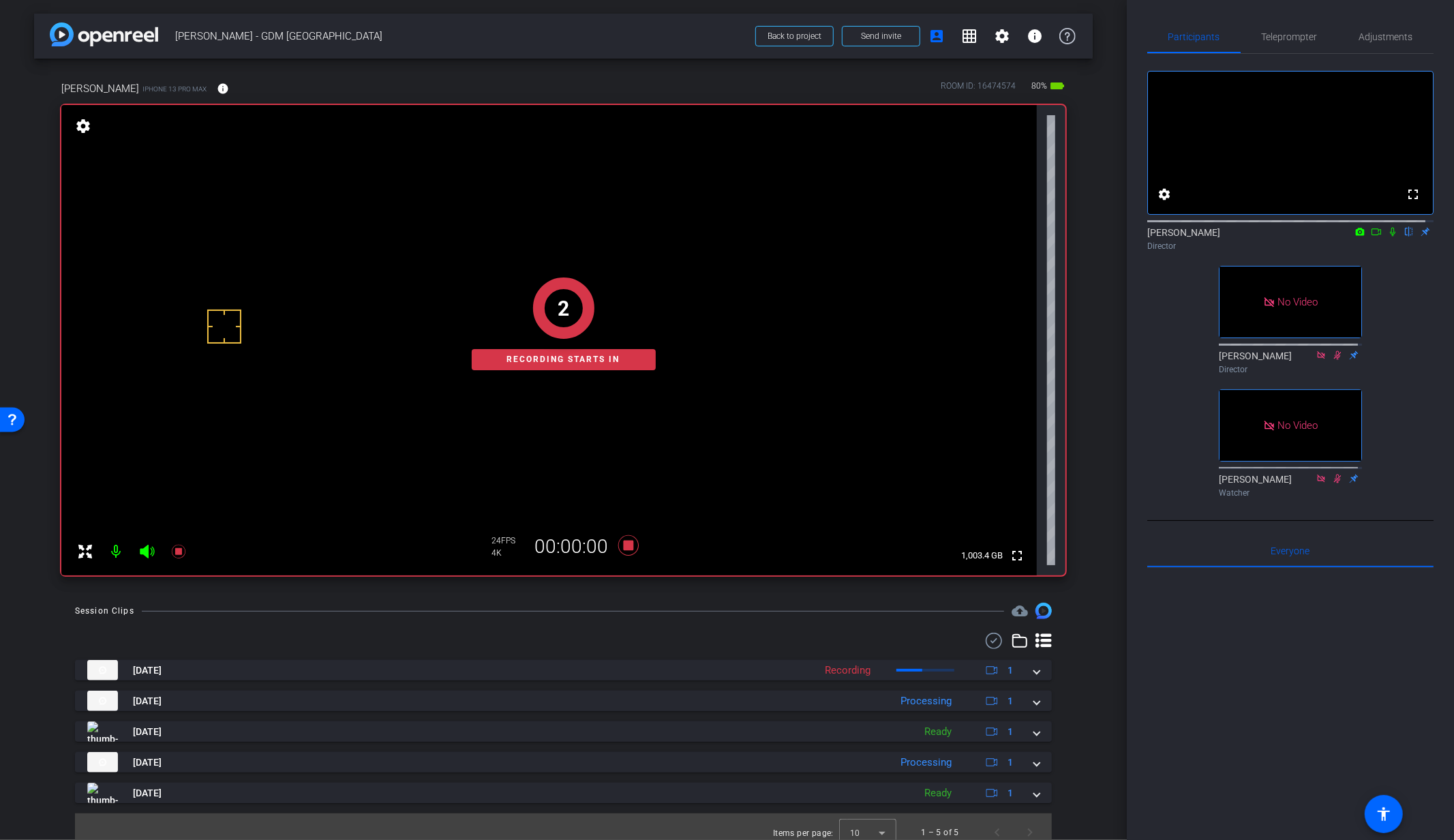
click at [1389, 236] on icon at bounding box center [1392, 232] width 6 height 9
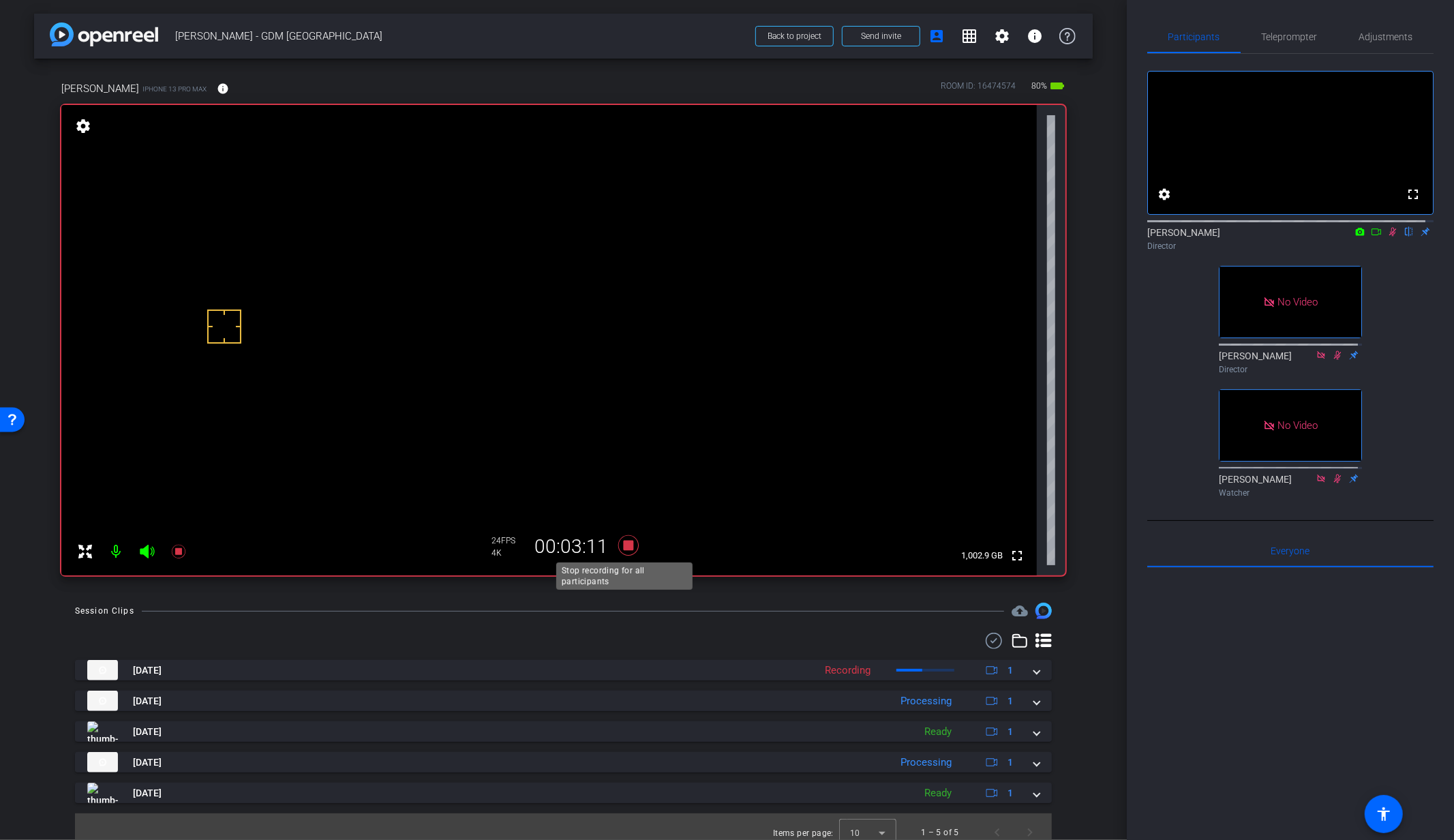
click at [625, 546] on icon at bounding box center [628, 545] width 20 height 20
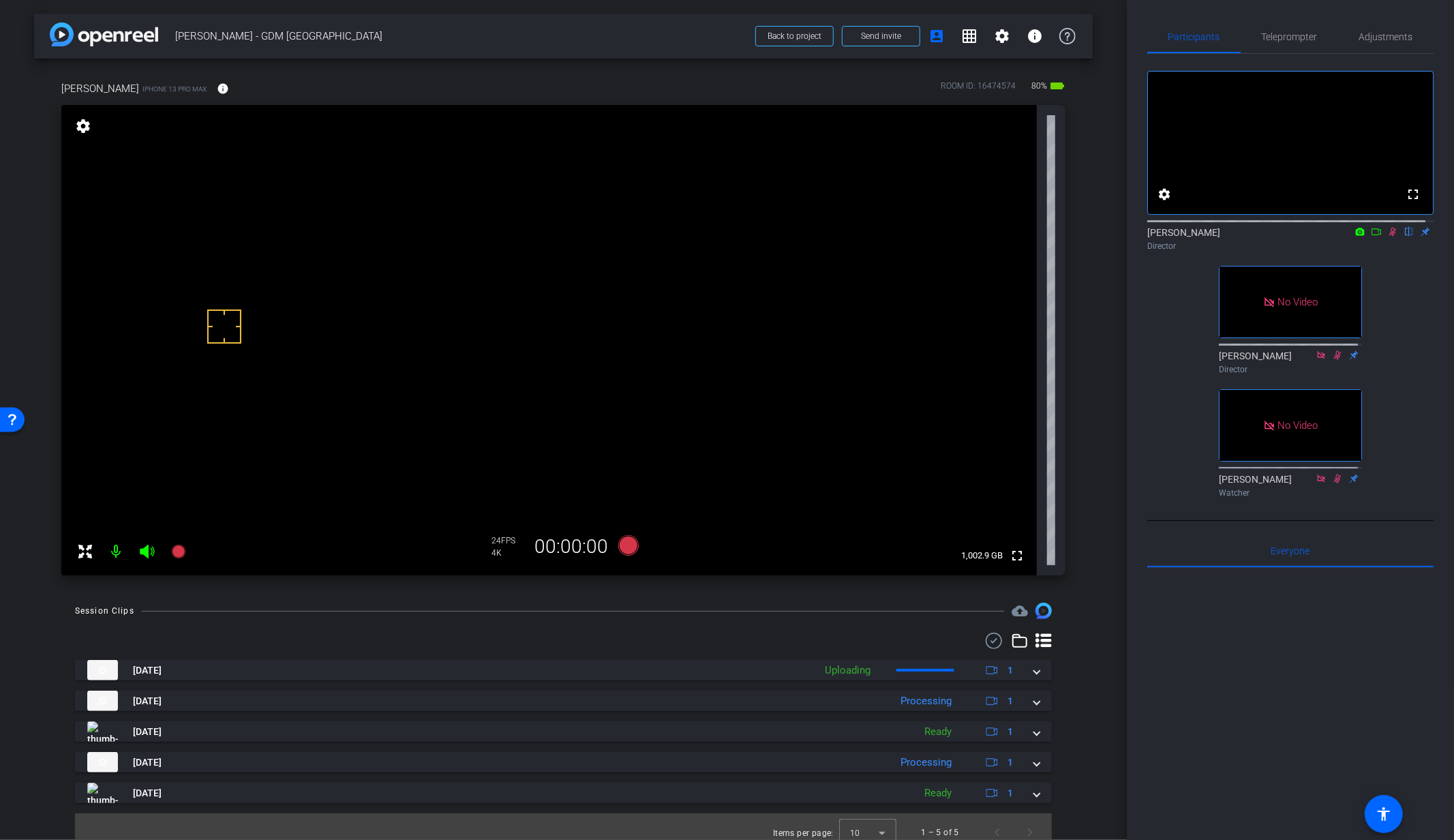
click at [1387, 236] on icon at bounding box center [1392, 231] width 11 height 9
click at [676, 601] on div "arrow_back Heather Levy - GDM Q3 Town Hall Back to project Send invite account_…" at bounding box center [563, 420] width 1127 height 840
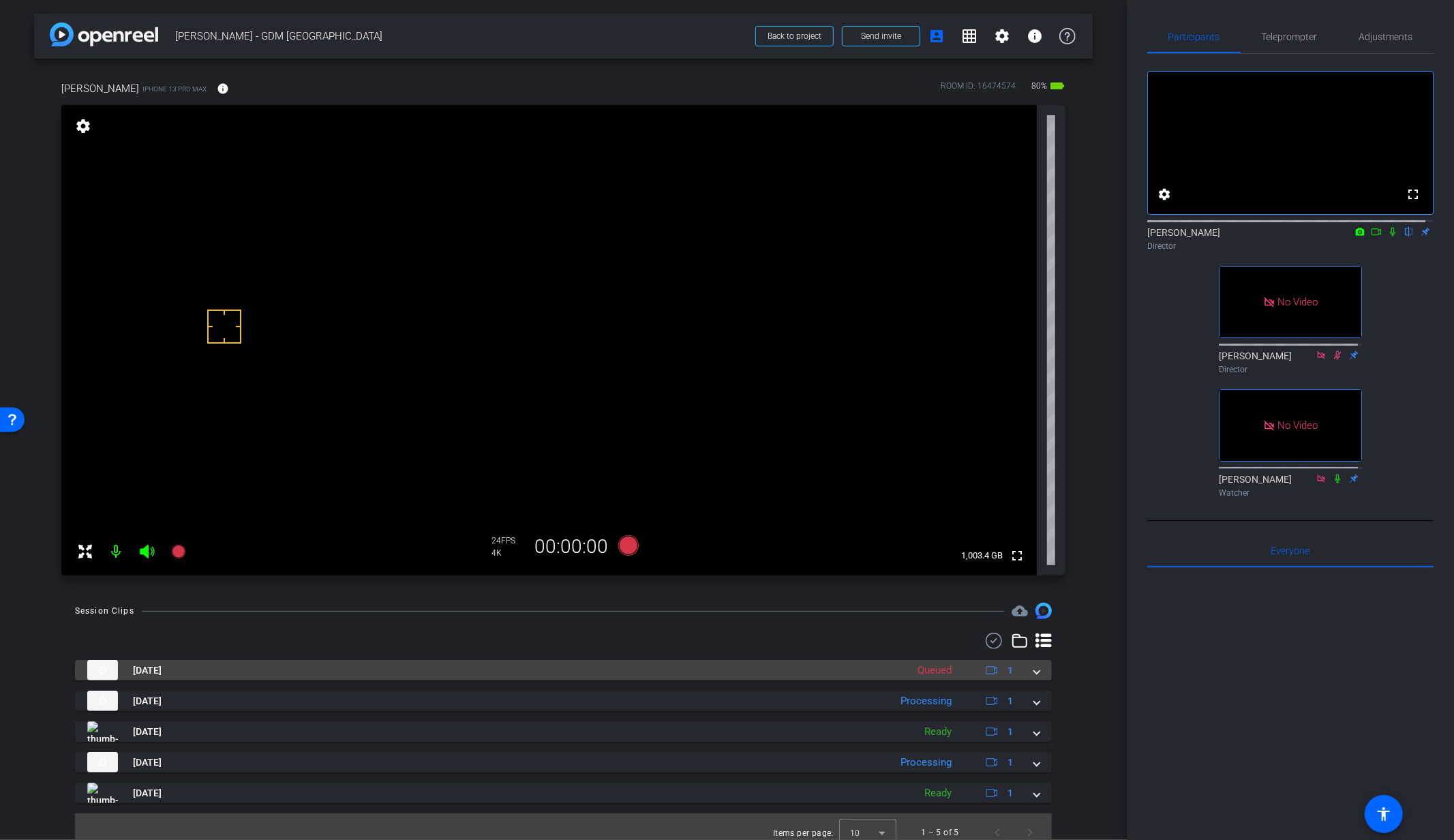
drag, startPoint x: 1031, startPoint y: 675, endPoint x: 997, endPoint y: 684, distance: 35.2
click at [1034, 675] on span at bounding box center [1036, 670] width 6 height 15
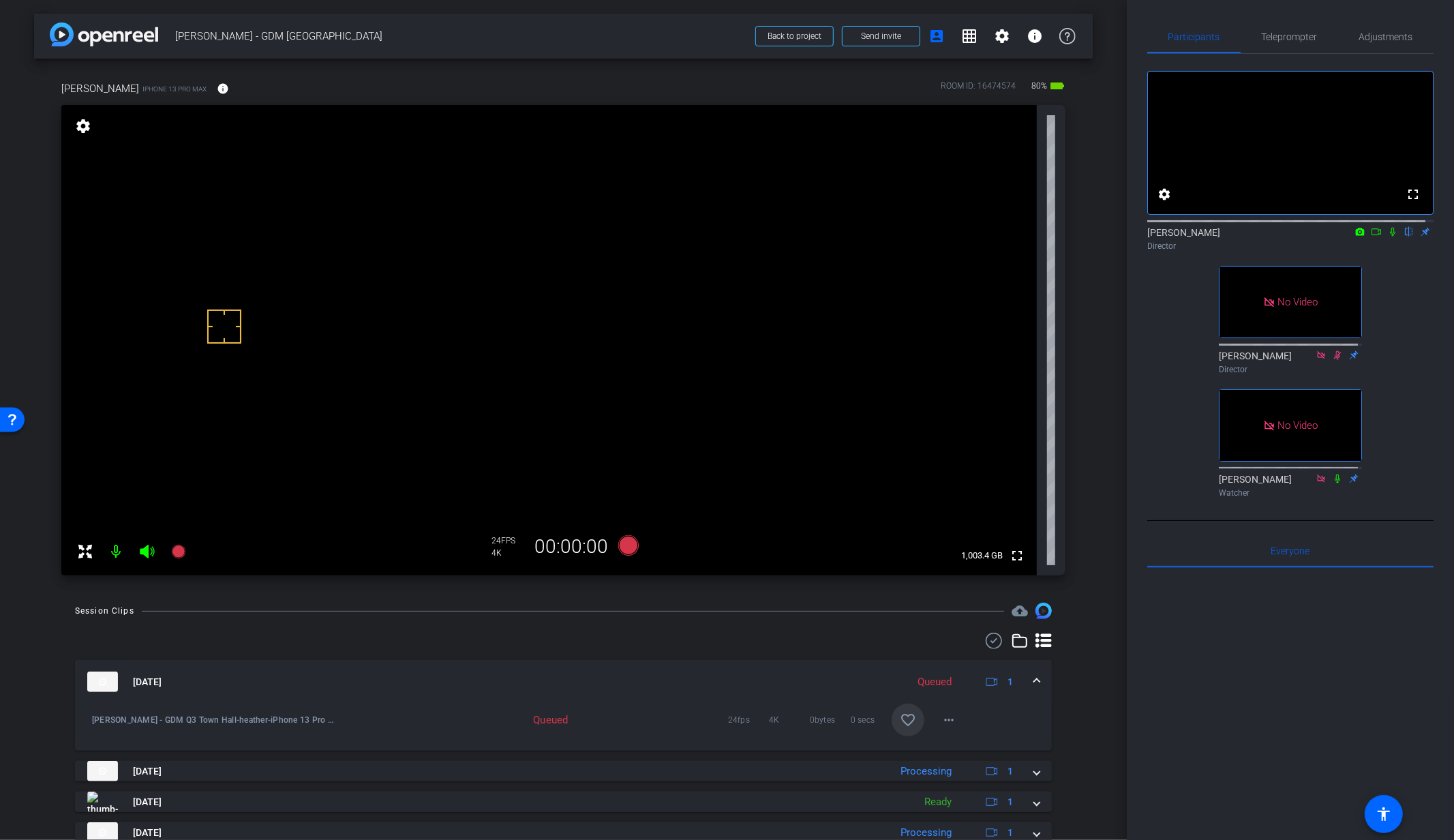
click at [902, 724] on mat-icon "favorite_border" at bounding box center [908, 720] width 17 height 17
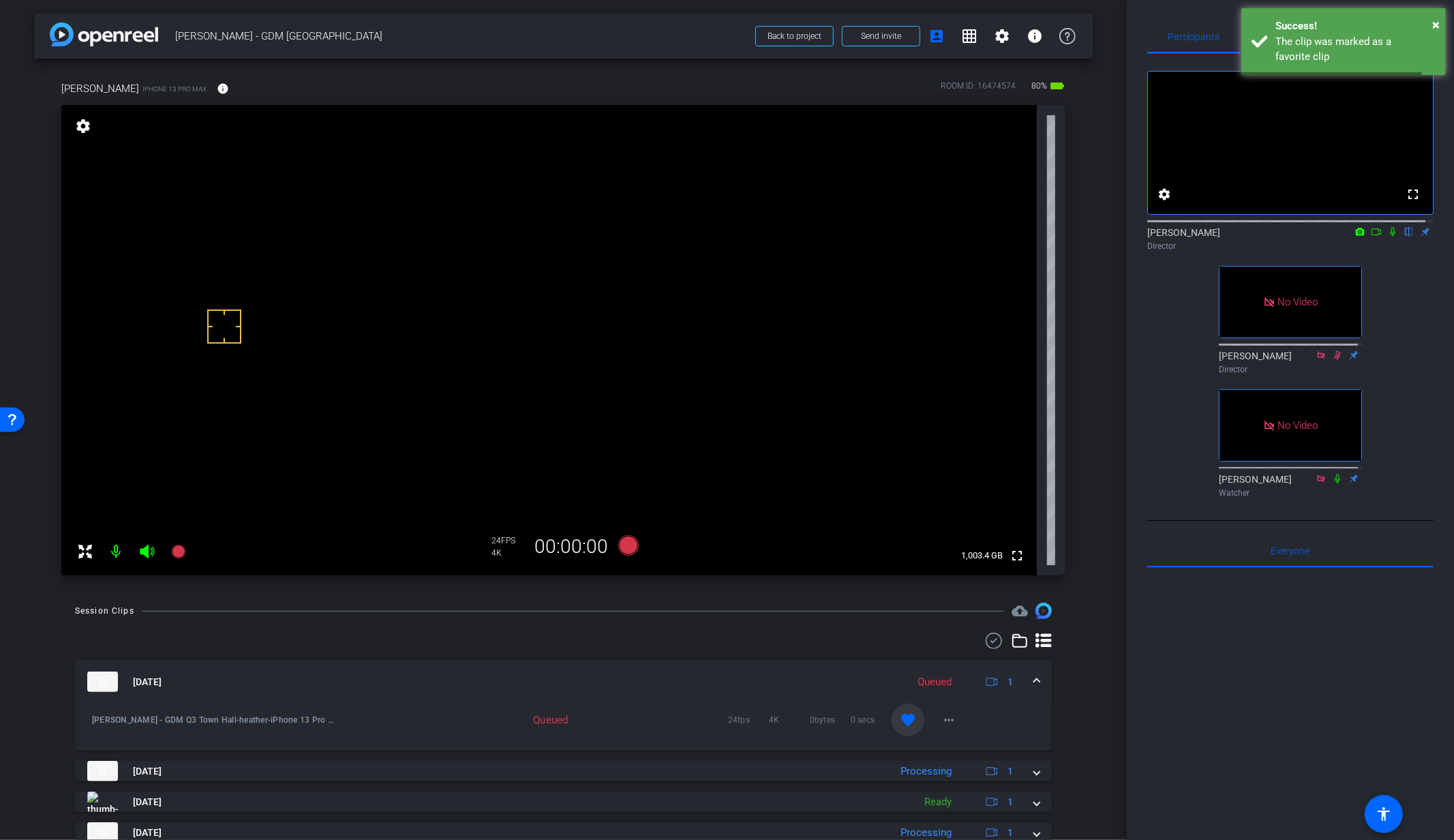
click at [1034, 678] on span at bounding box center [1036, 682] width 6 height 15
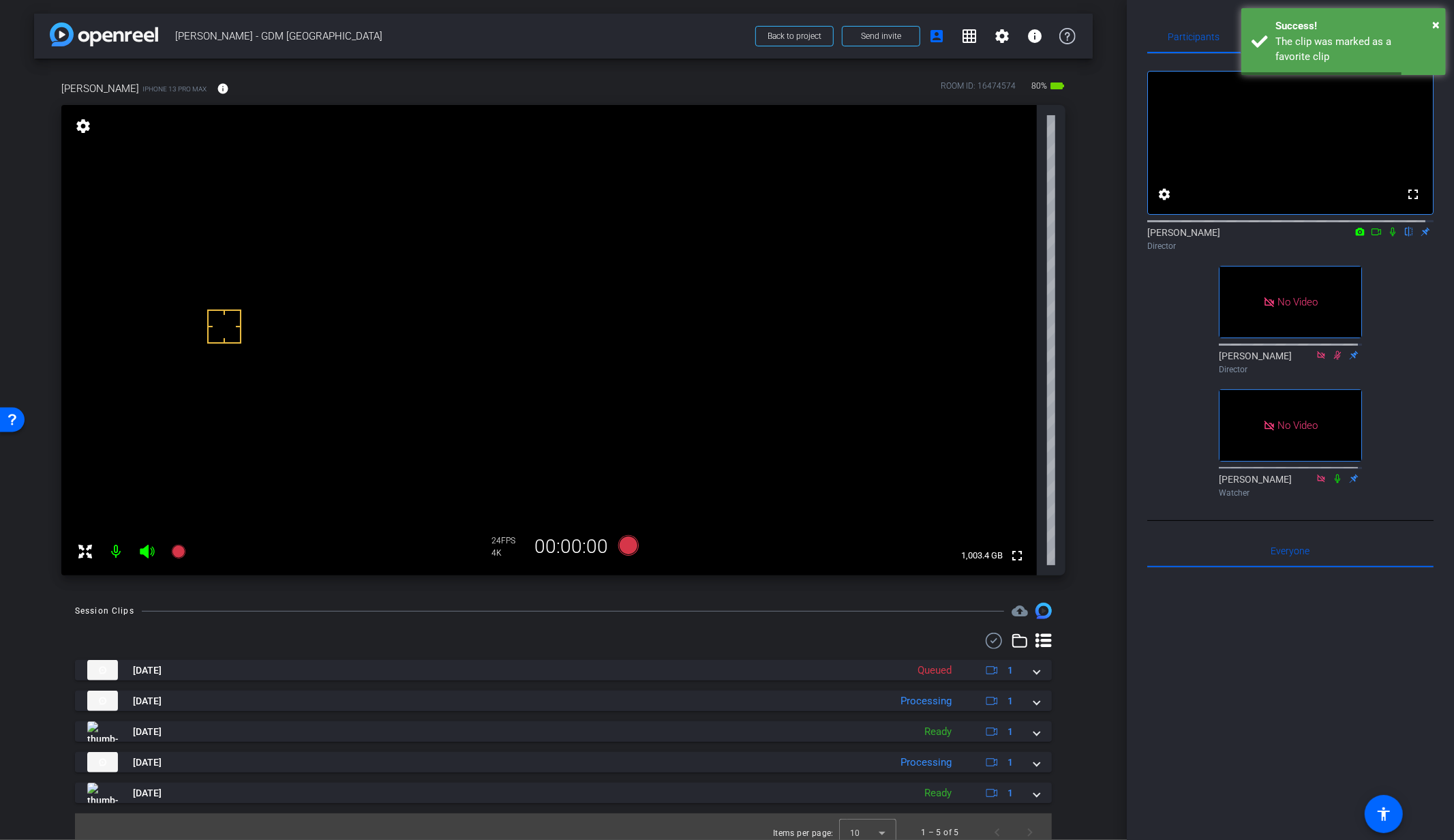
click at [879, 626] on div "Session Clips cloud_upload Aug 14, 2025 Queued 1 Heather Levy - GDM Q3 Town Hal…" at bounding box center [563, 727] width 1058 height 249
click at [624, 550] on icon at bounding box center [628, 545] width 20 height 20
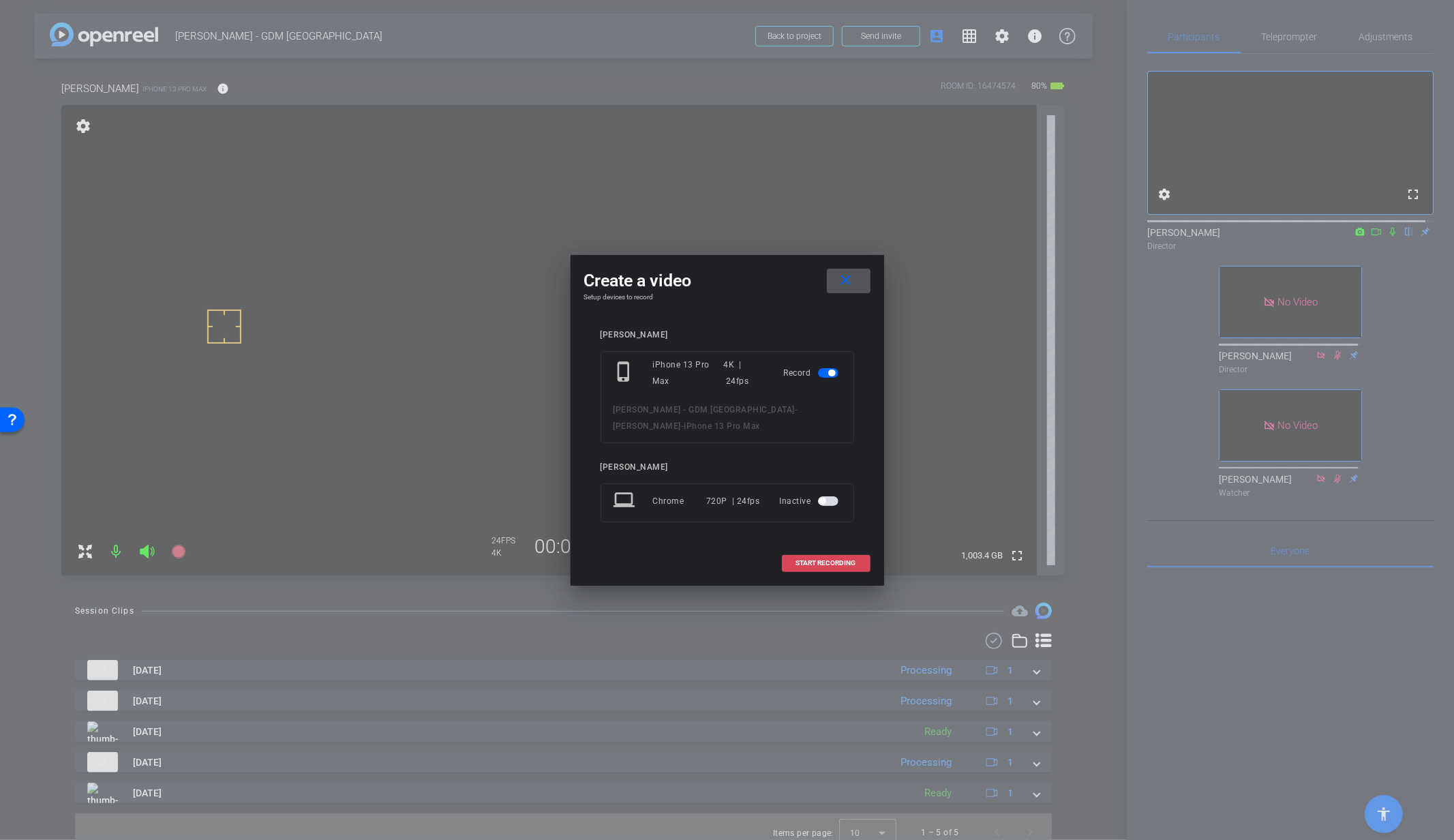
click at [819, 554] on span at bounding box center [826, 562] width 88 height 32
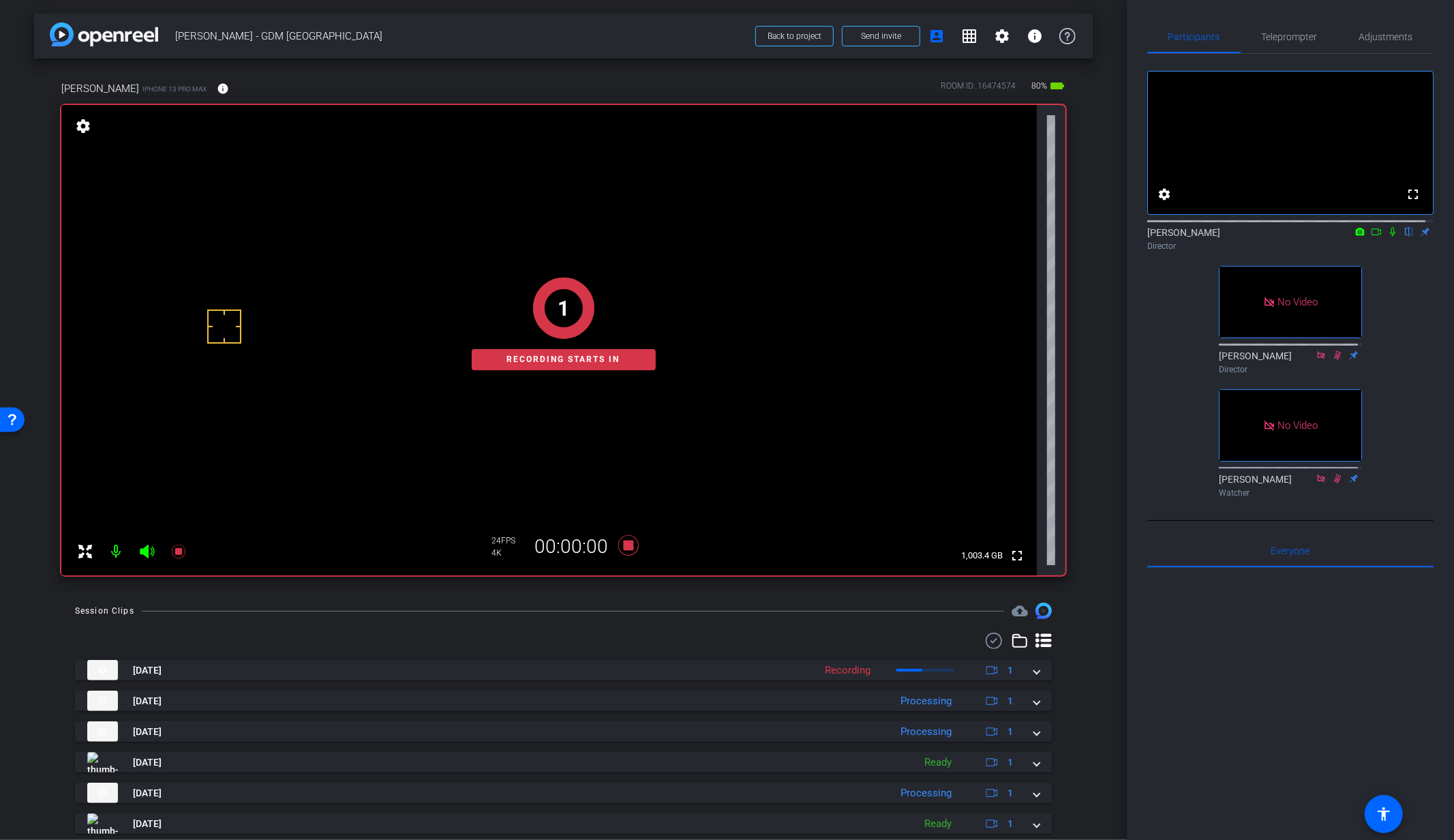
click at [1387, 236] on icon at bounding box center [1392, 231] width 11 height 9
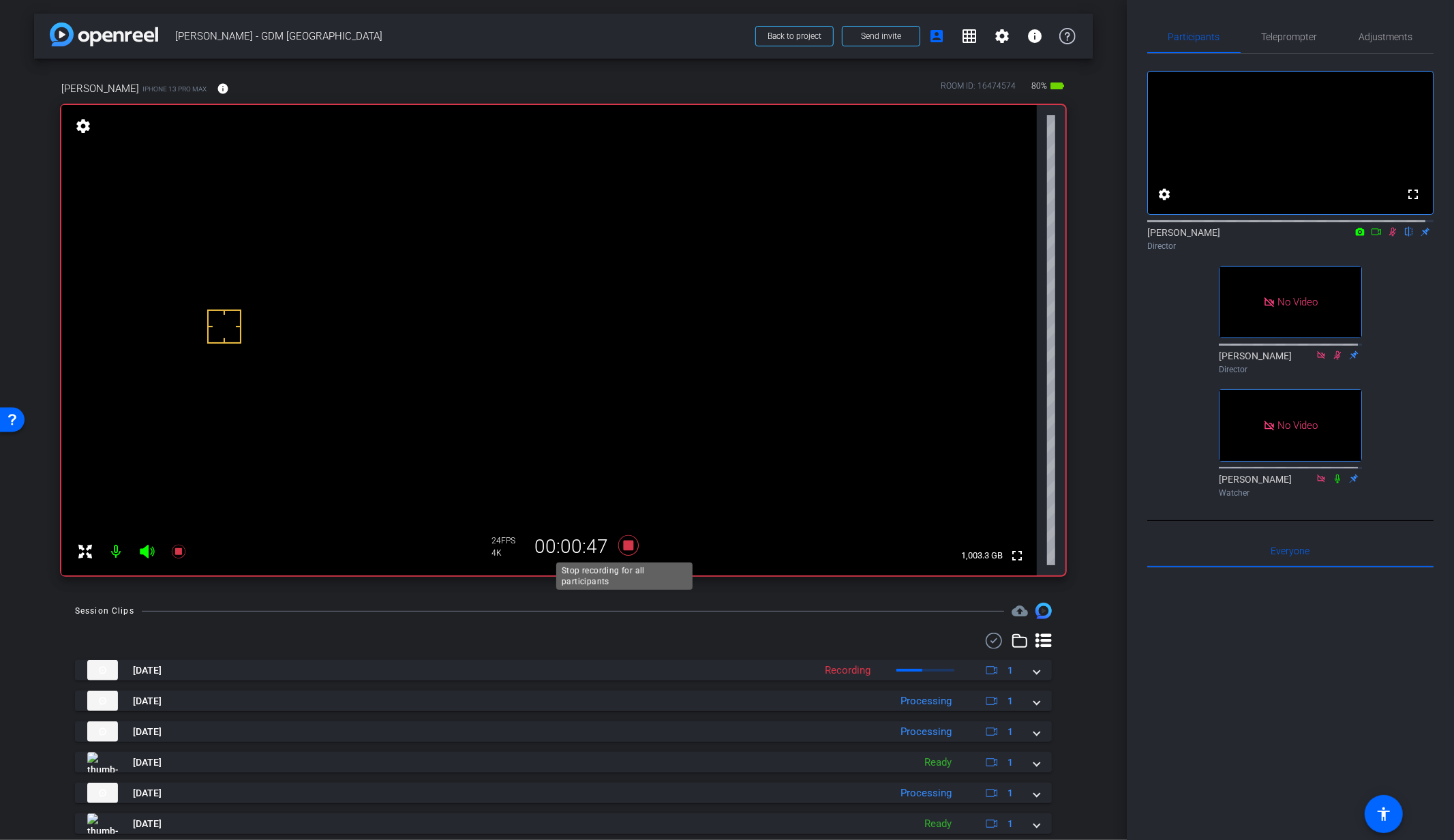
click at [625, 549] on icon at bounding box center [628, 545] width 20 height 20
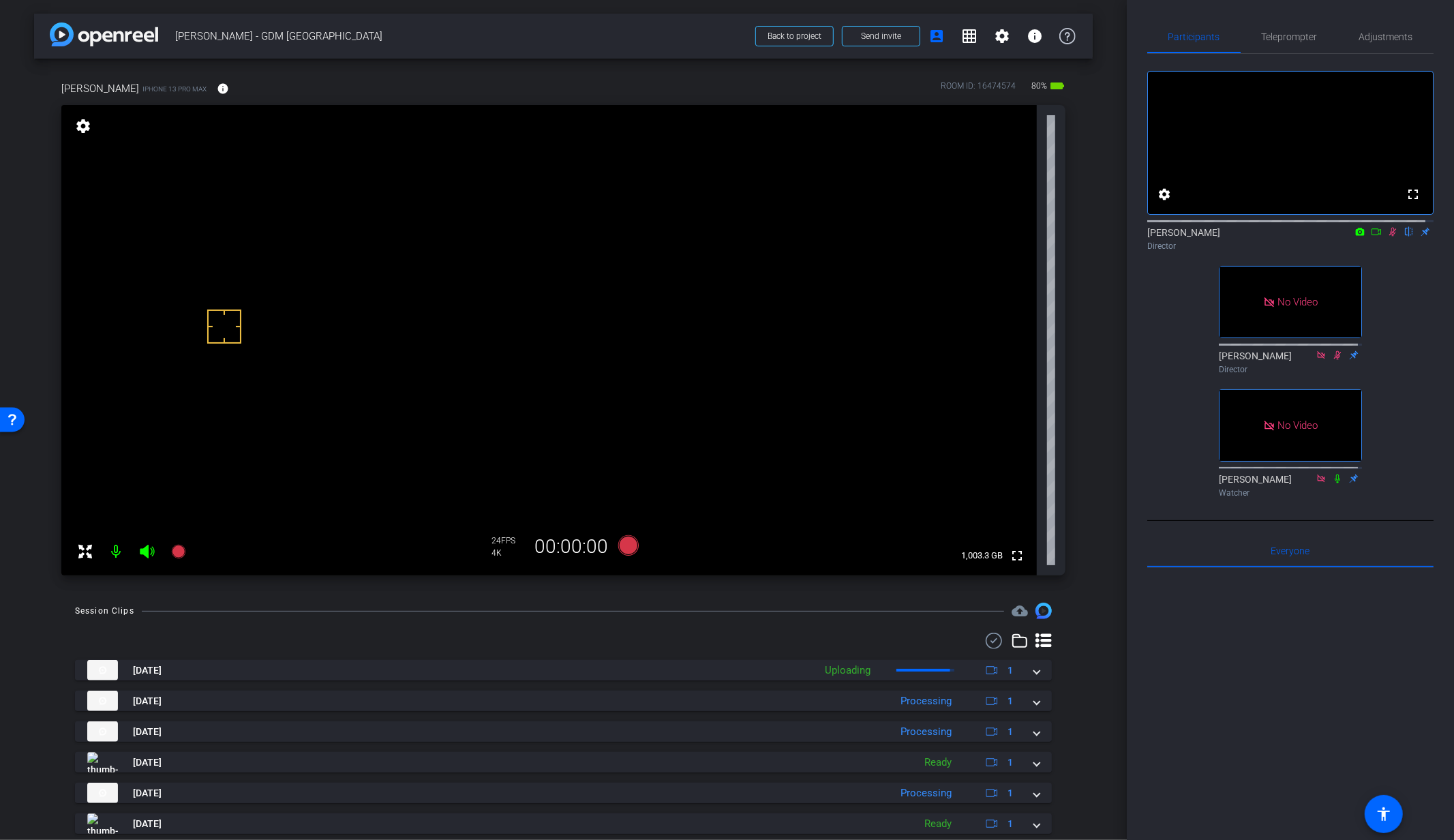
click at [1389, 236] on icon at bounding box center [1392, 232] width 7 height 9
click at [625, 544] on icon at bounding box center [628, 545] width 20 height 20
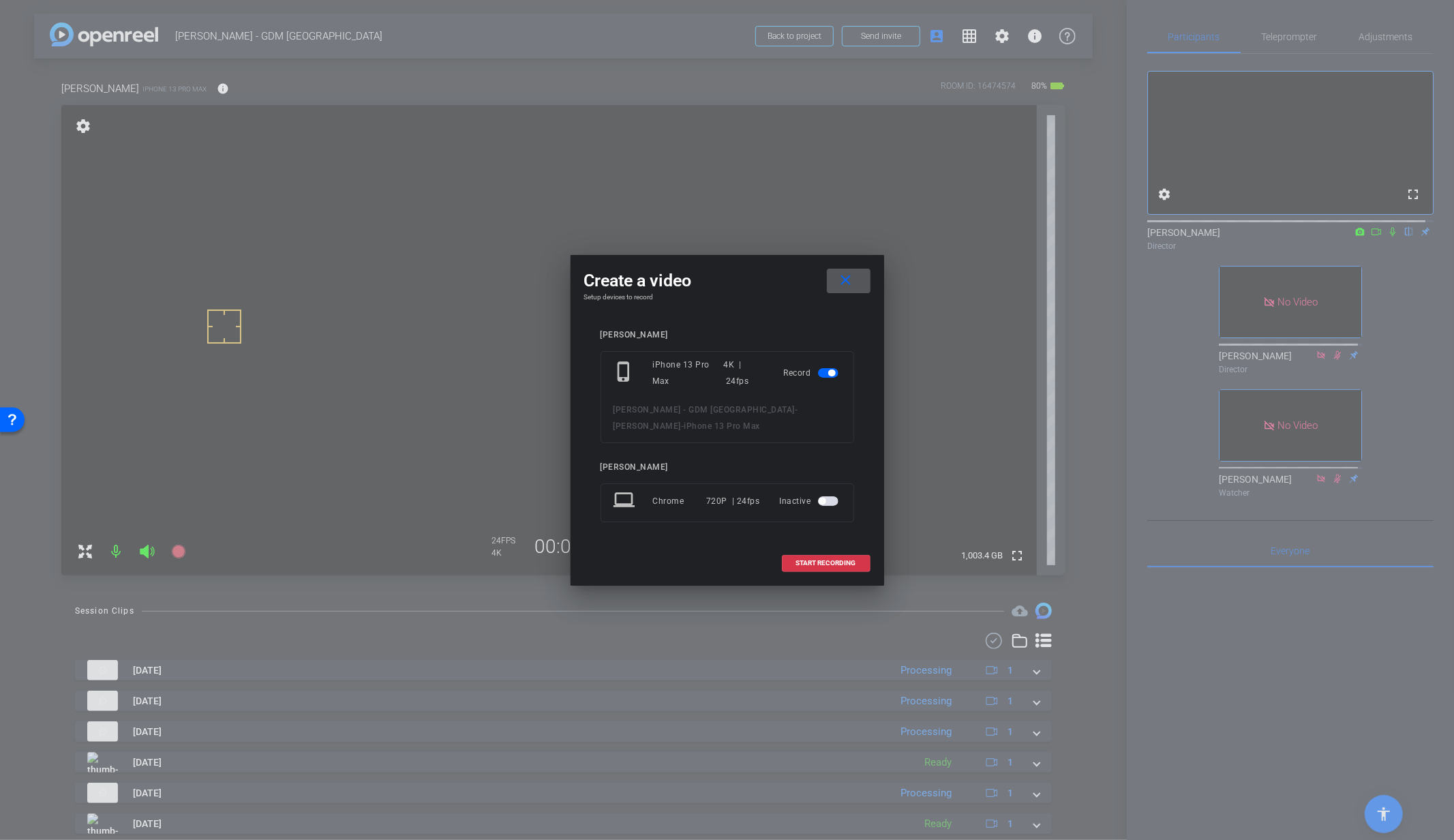
click at [827, 561] on span "START RECORDING" at bounding box center [825, 562] width 60 height 6
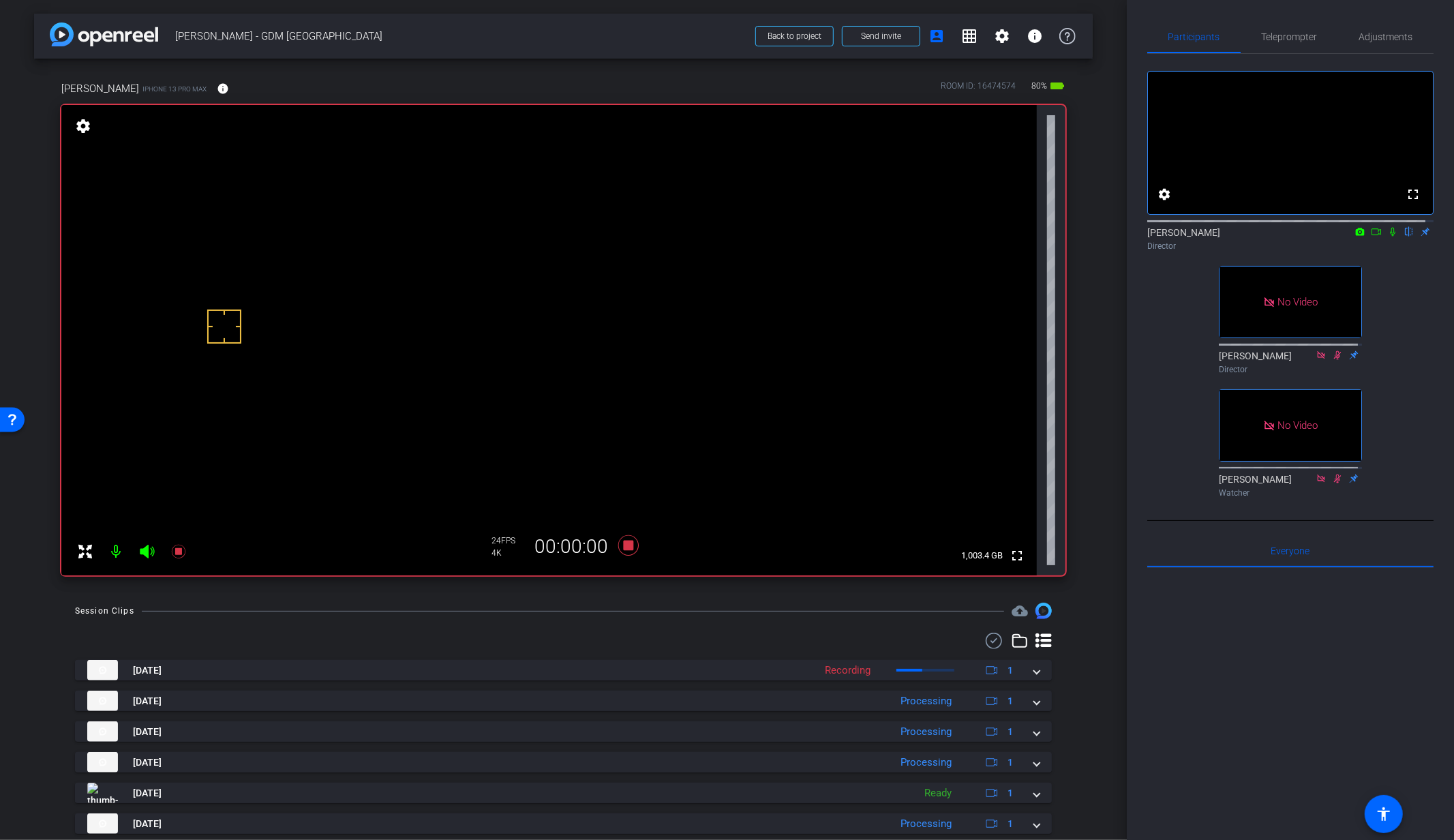
click at [1389, 236] on icon at bounding box center [1392, 232] width 6 height 9
click at [625, 545] on icon at bounding box center [628, 545] width 20 height 20
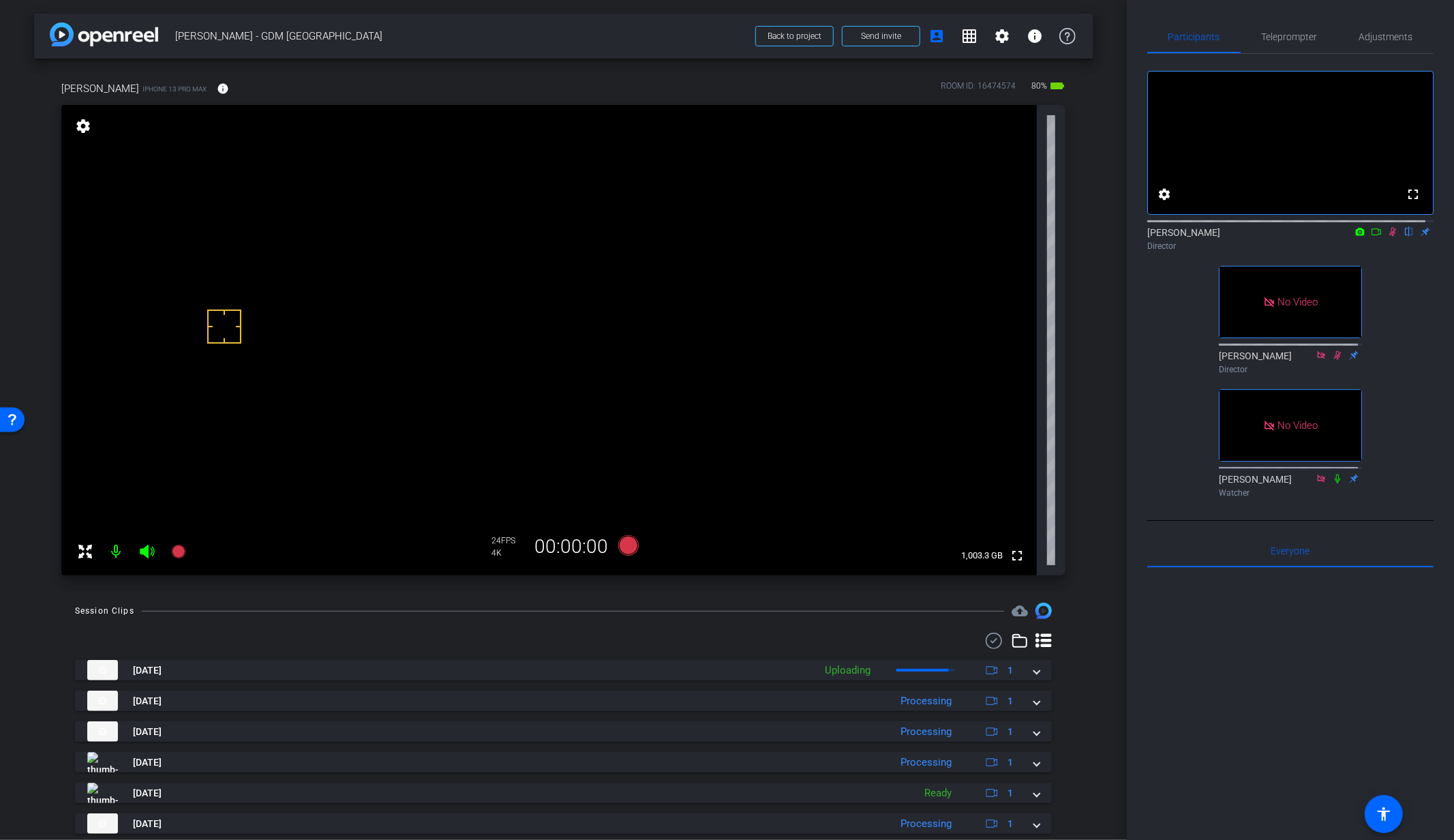
click at [1389, 236] on icon at bounding box center [1392, 232] width 7 height 9
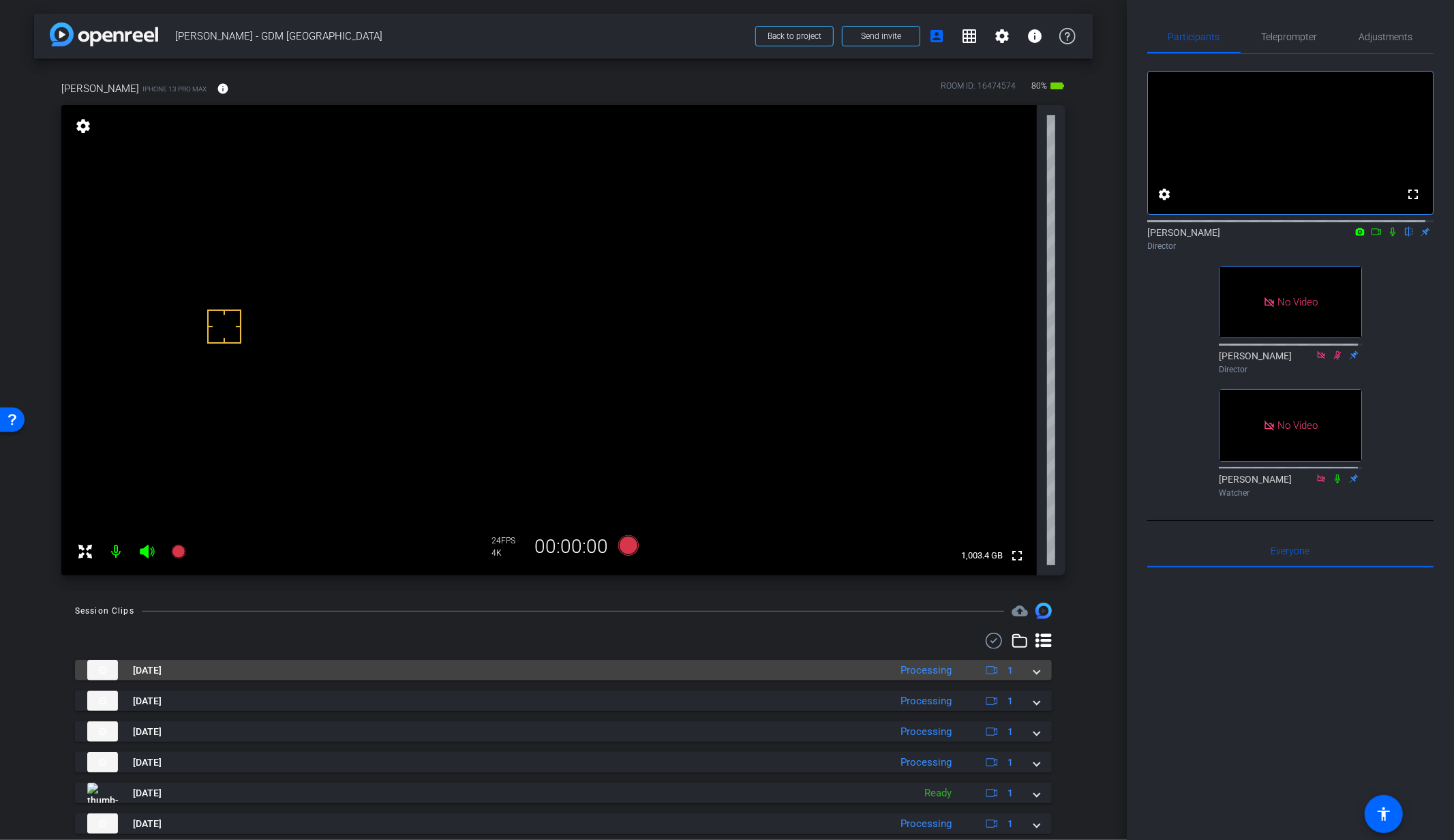
click at [1034, 671] on span at bounding box center [1036, 670] width 6 height 15
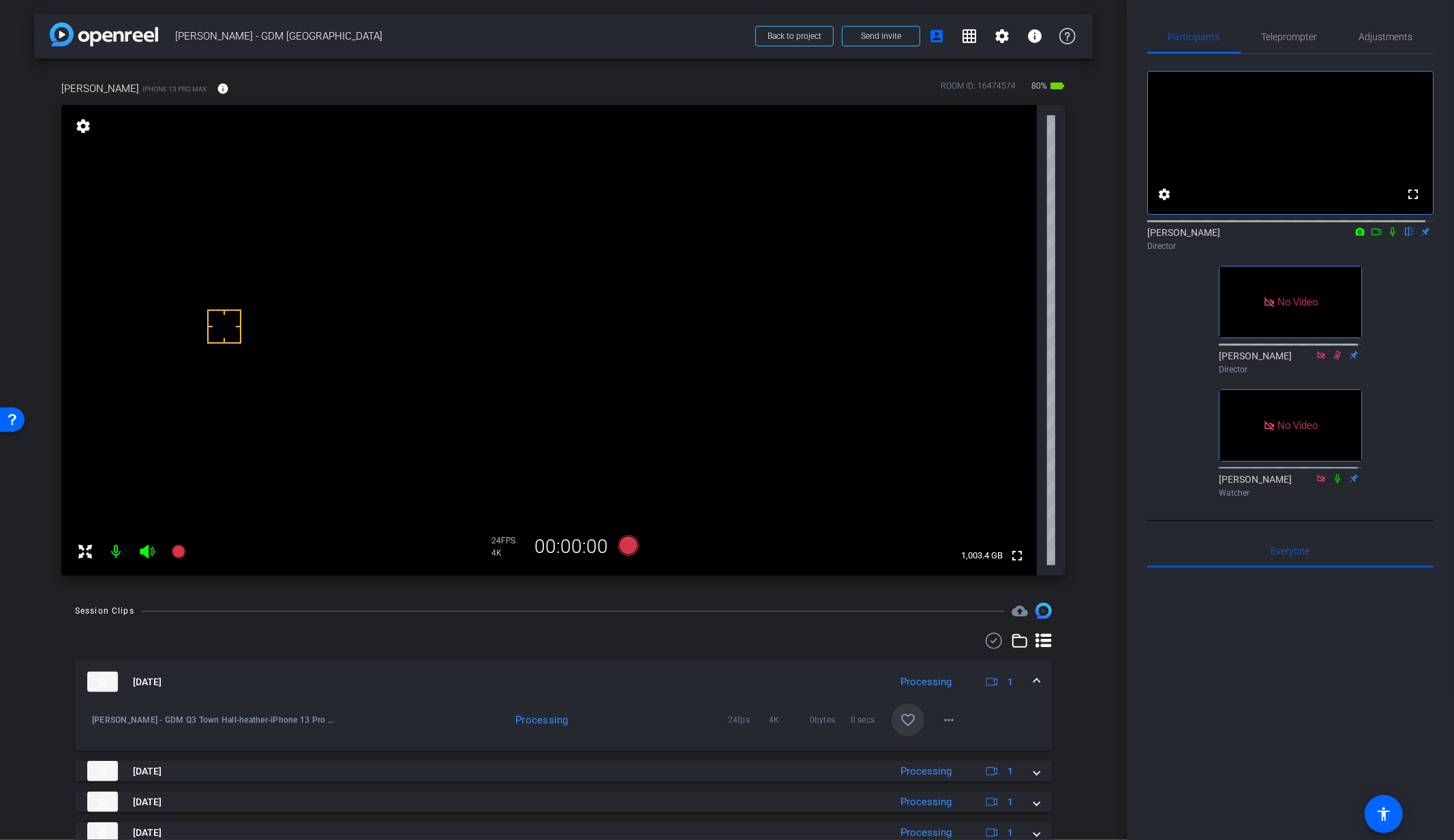
click at [903, 723] on mat-icon "favorite_border" at bounding box center [908, 720] width 17 height 17
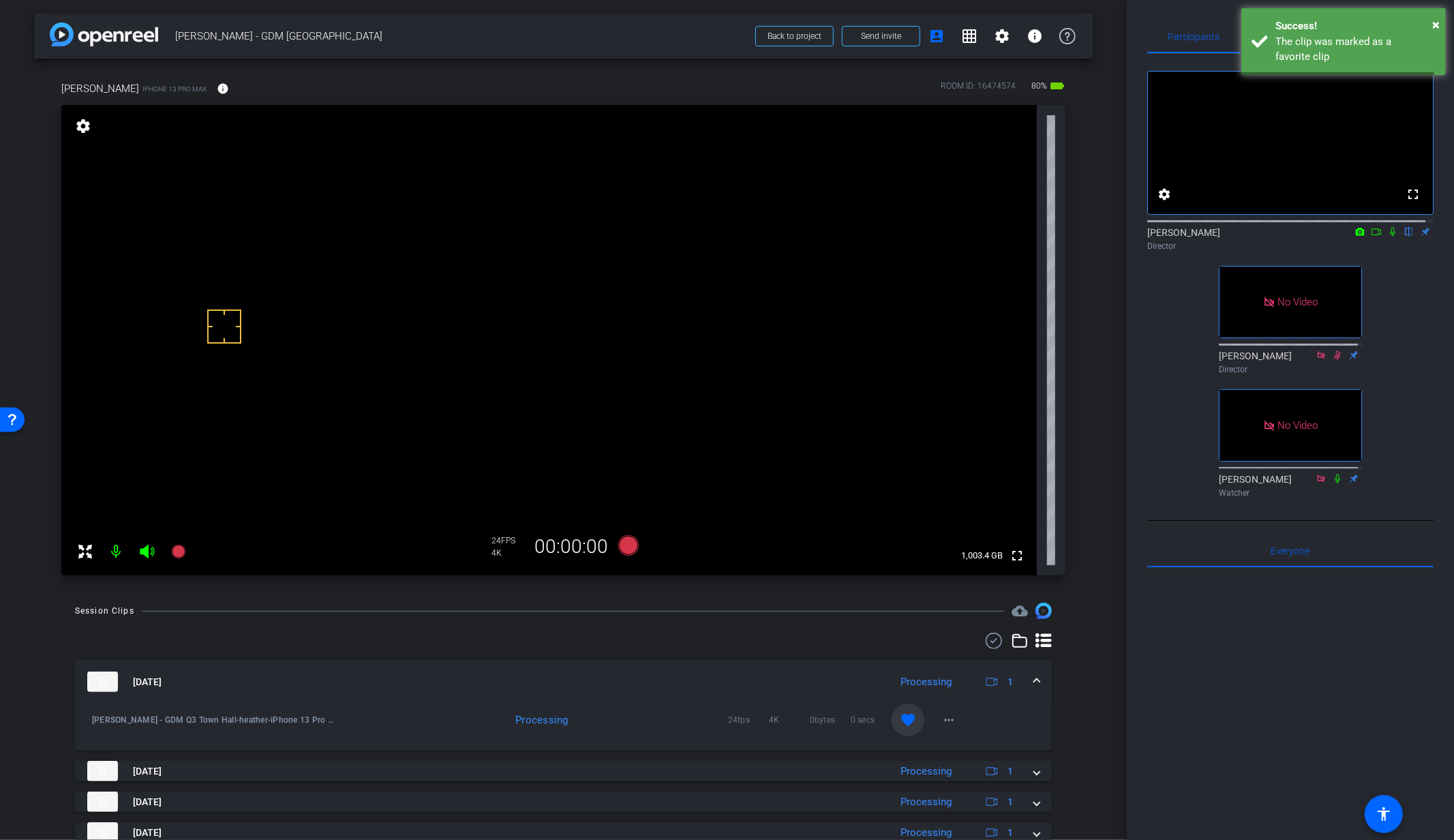
click at [791, 643] on div at bounding box center [562, 641] width 976 height 17
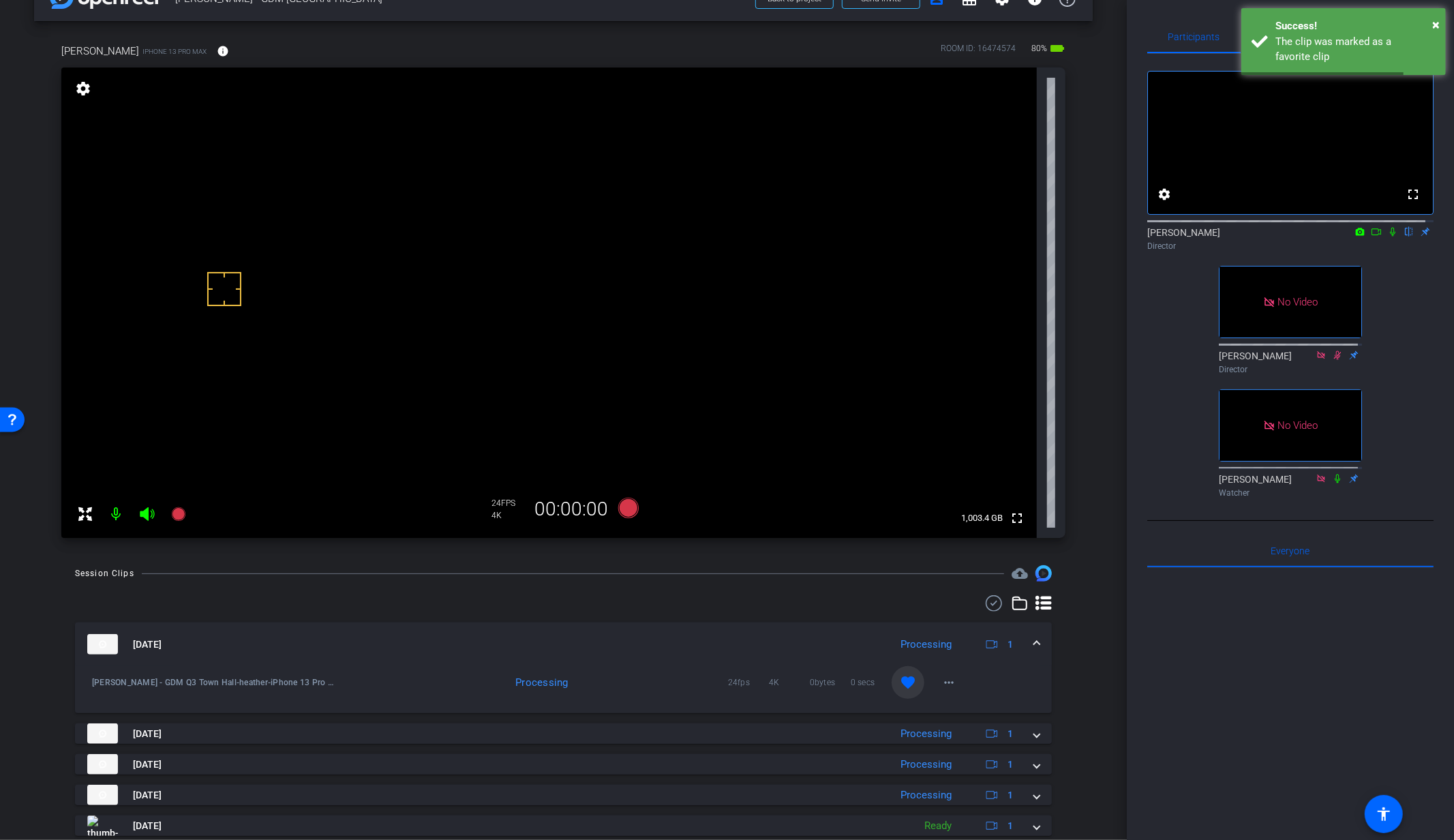
scroll to position [143, 0]
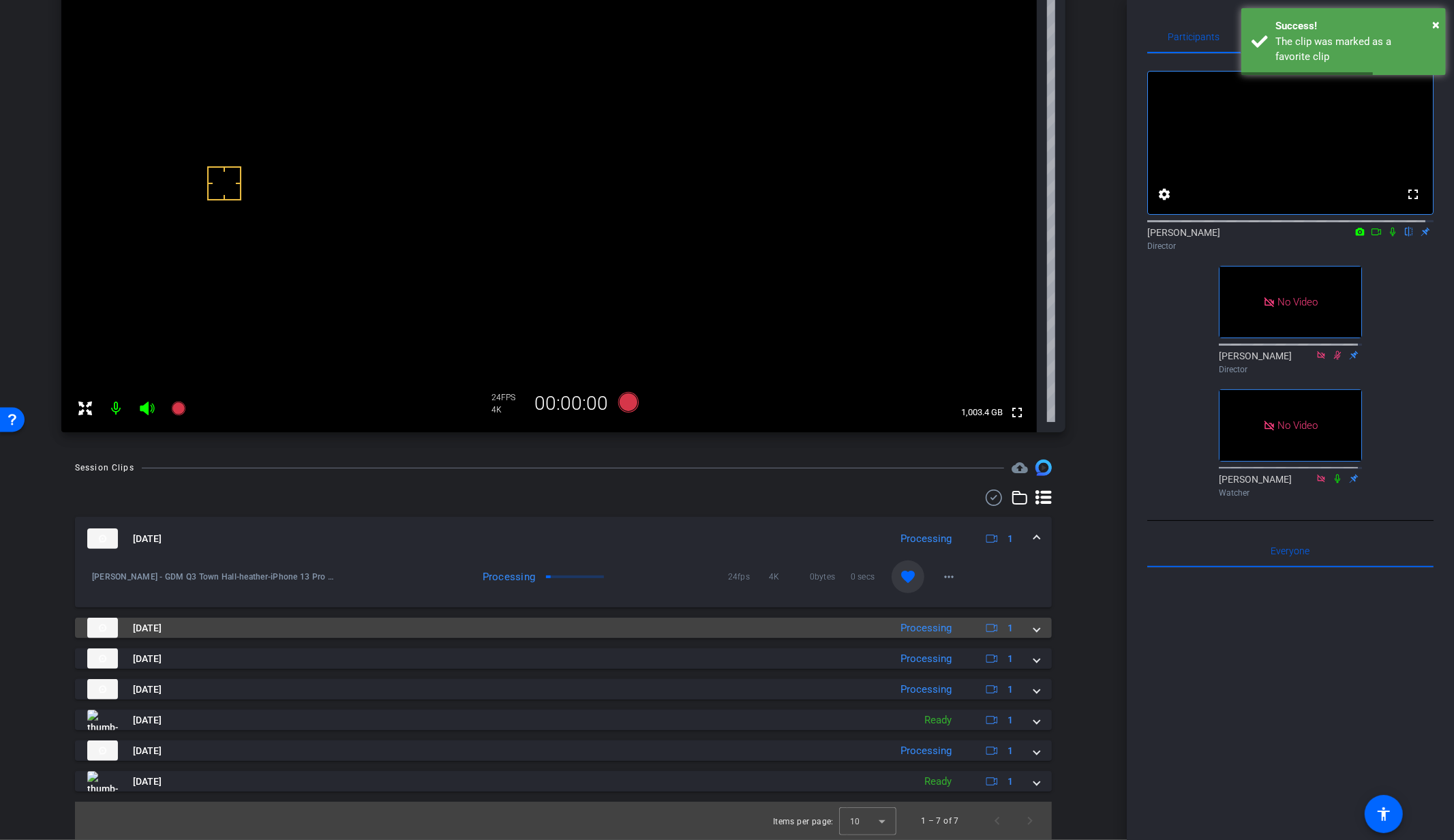
click at [1034, 627] on mat-expansion-panel-header "Aug 14, 2025 Processing 1" at bounding box center [562, 628] width 976 height 20
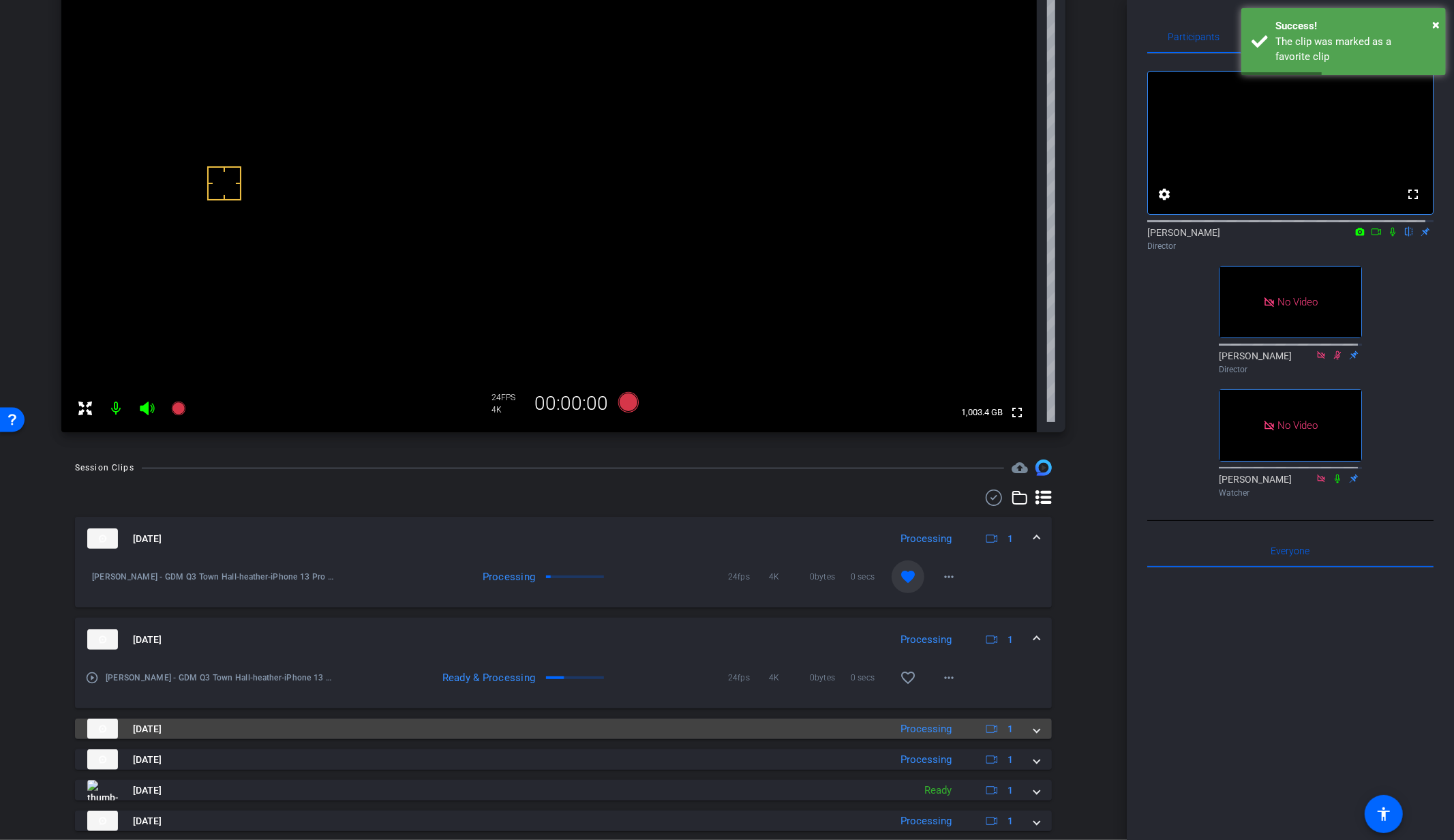
click at [1022, 728] on div "Aug 14, 2025 Processing 1" at bounding box center [561, 728] width 947 height 20
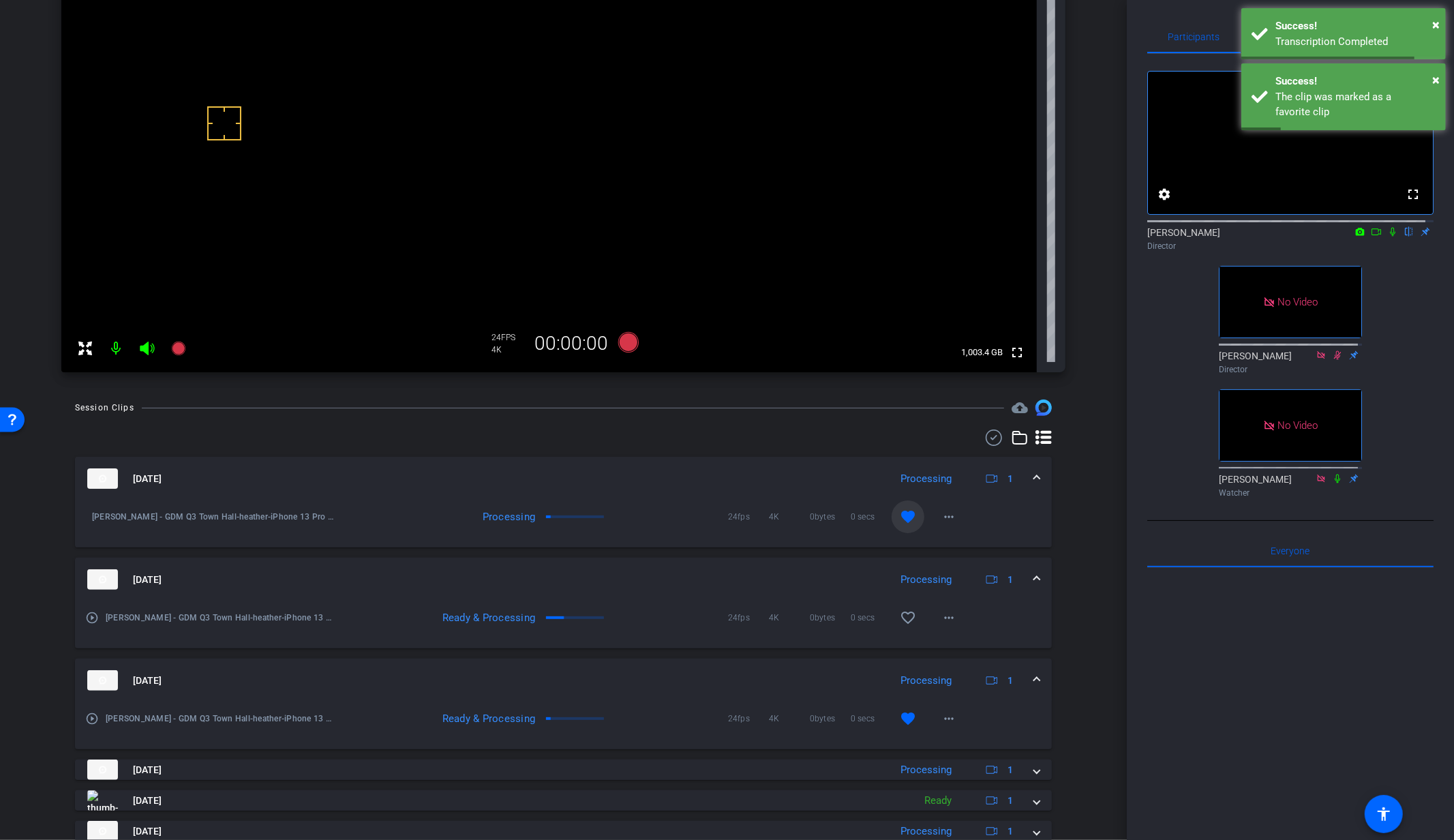
scroll to position [256, 0]
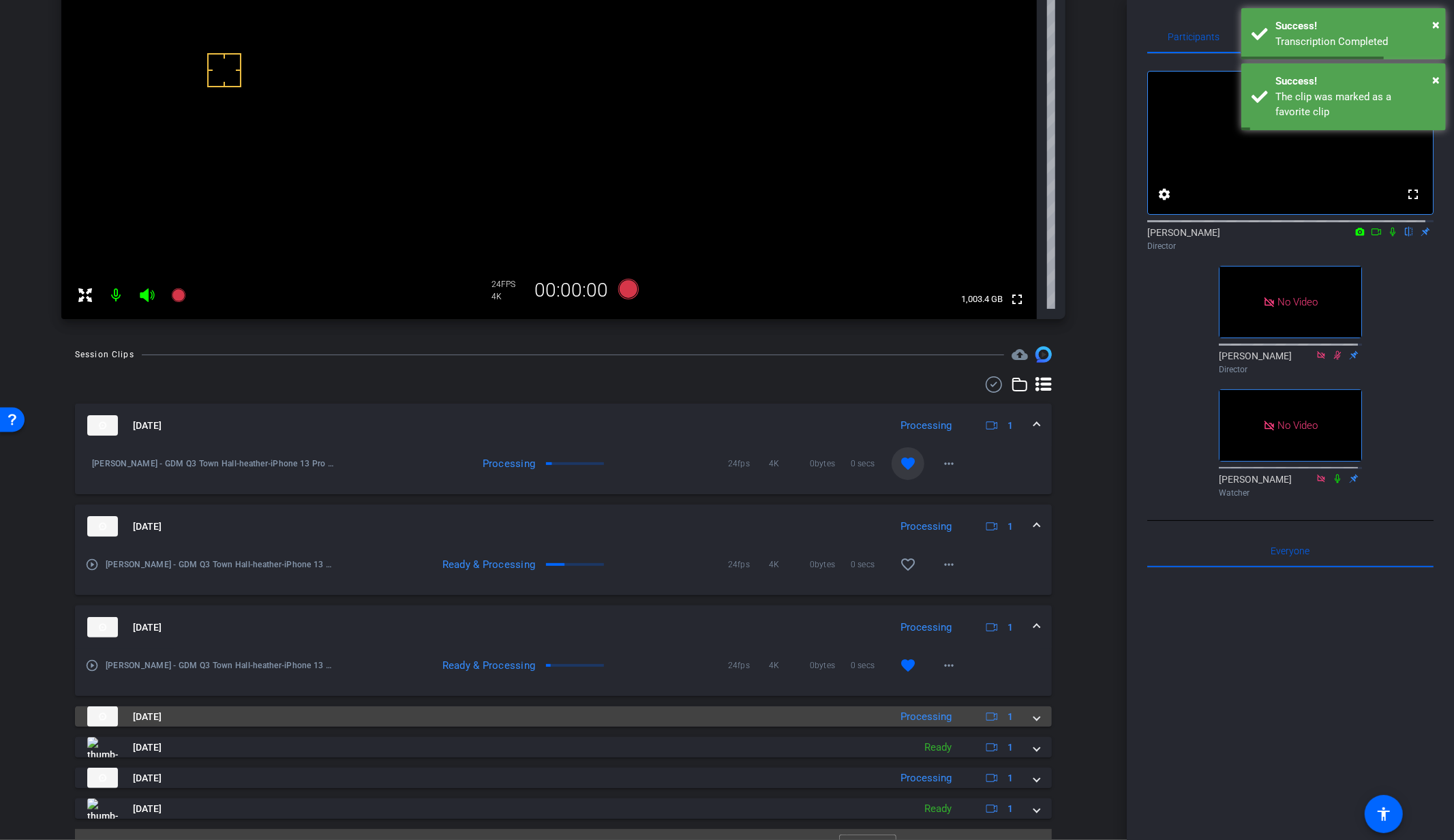
click at [1034, 721] on span at bounding box center [1036, 716] width 6 height 15
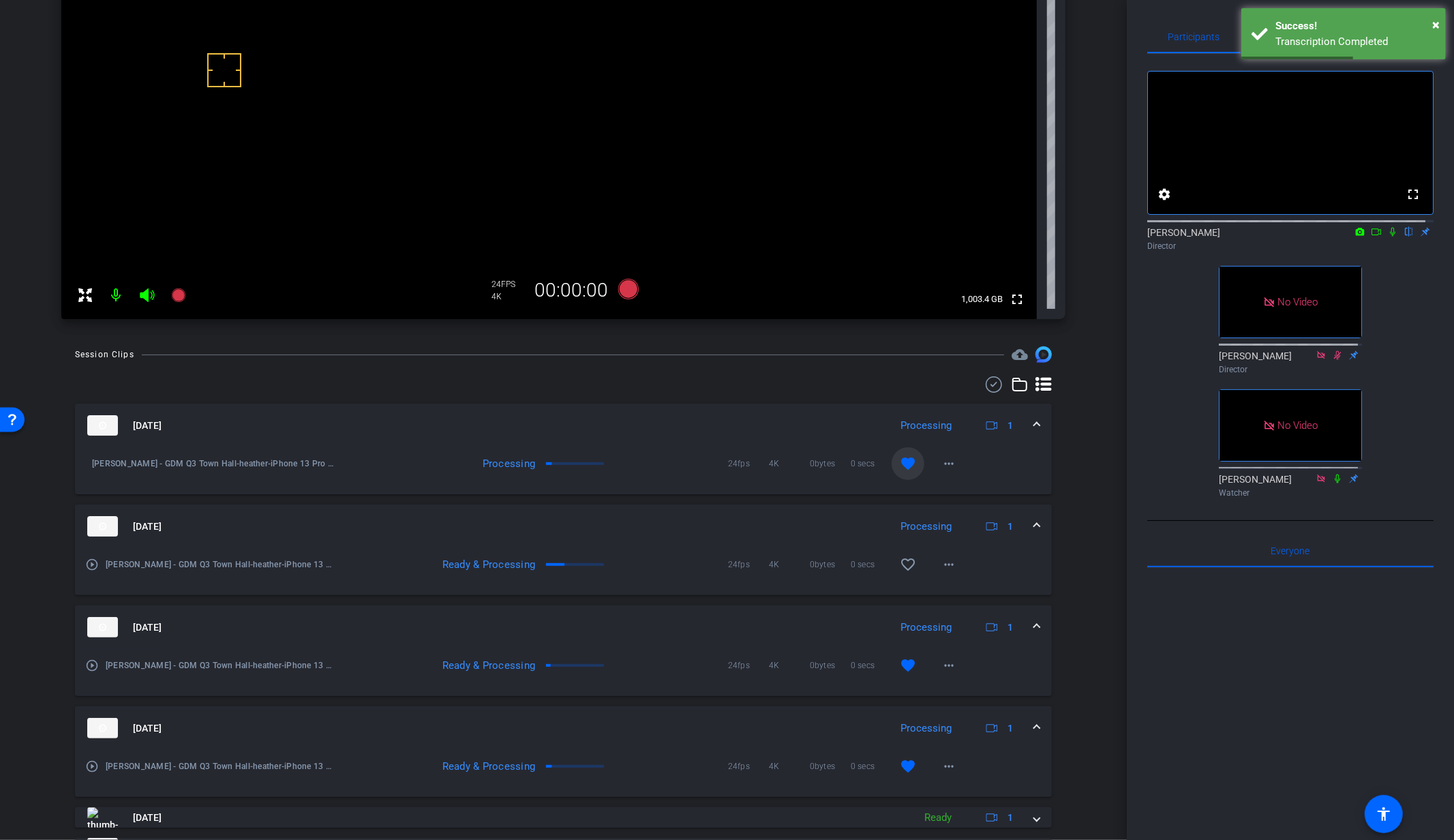
click at [1023, 725] on div "Aug 14, 2025 Processing 1" at bounding box center [561, 728] width 947 height 20
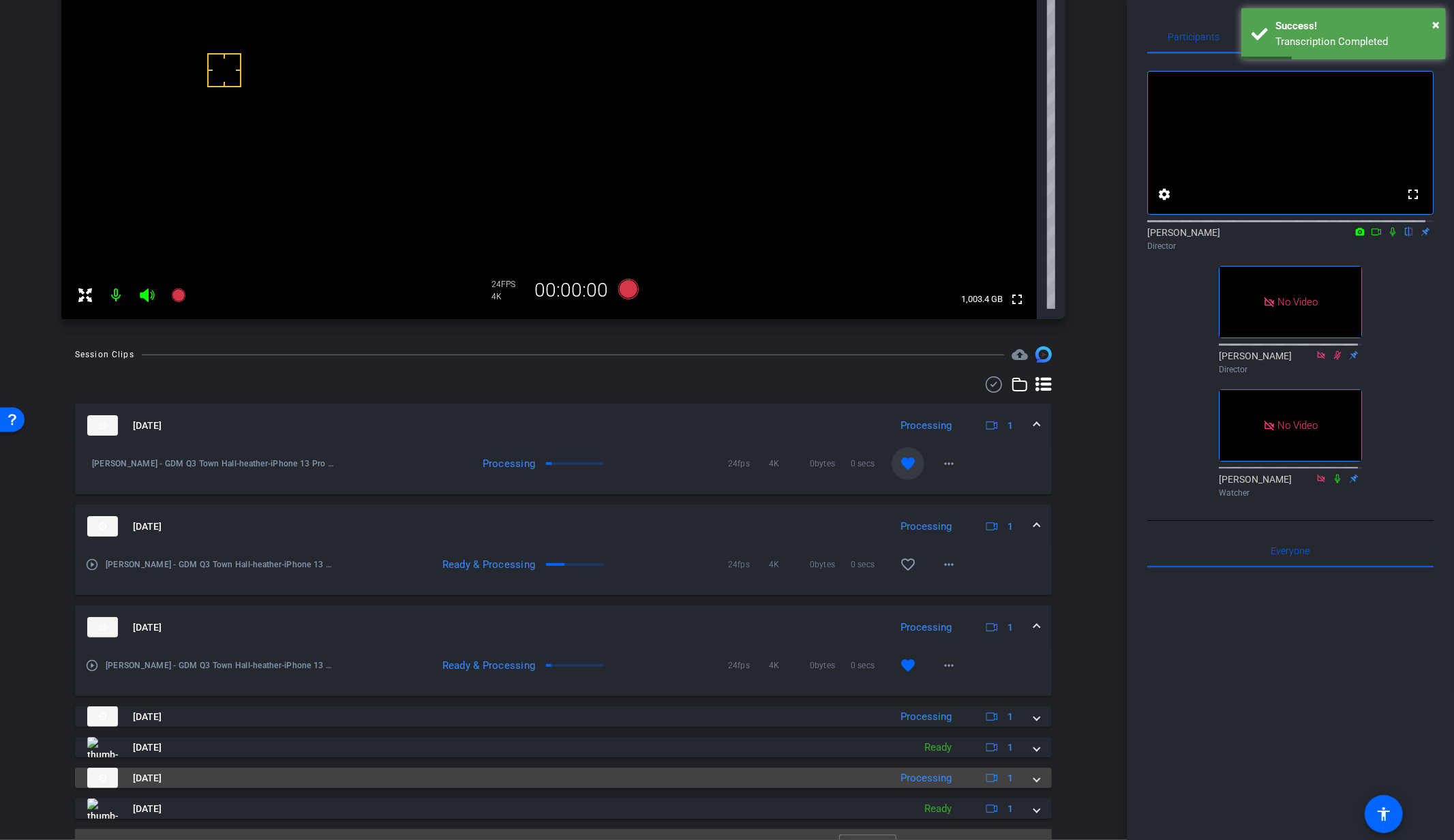
click at [1034, 771] on span at bounding box center [1036, 778] width 6 height 15
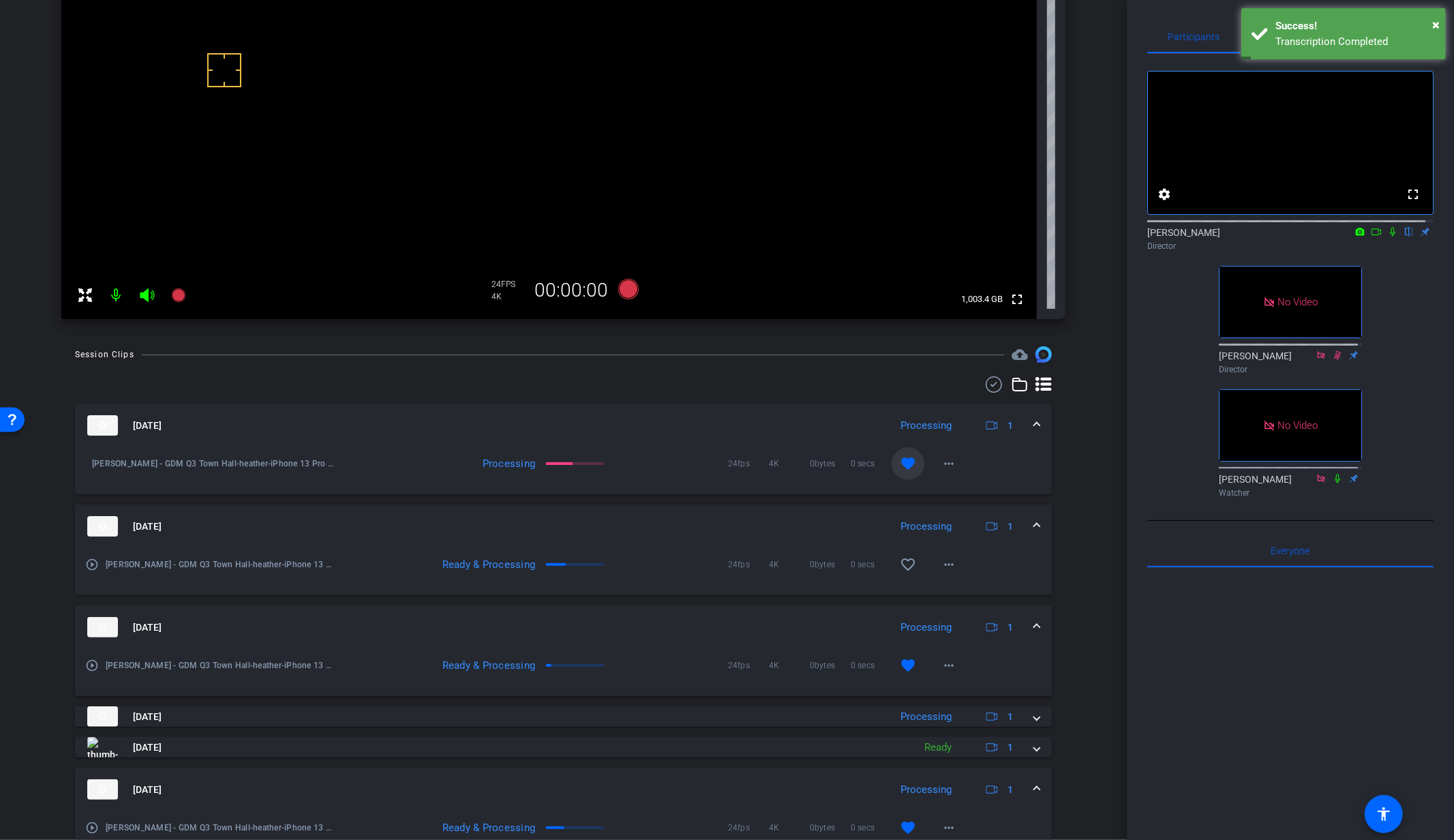
click at [1032, 778] on mat-expansion-panel-header "Aug 14, 2025 Processing 1" at bounding box center [562, 788] width 976 height 43
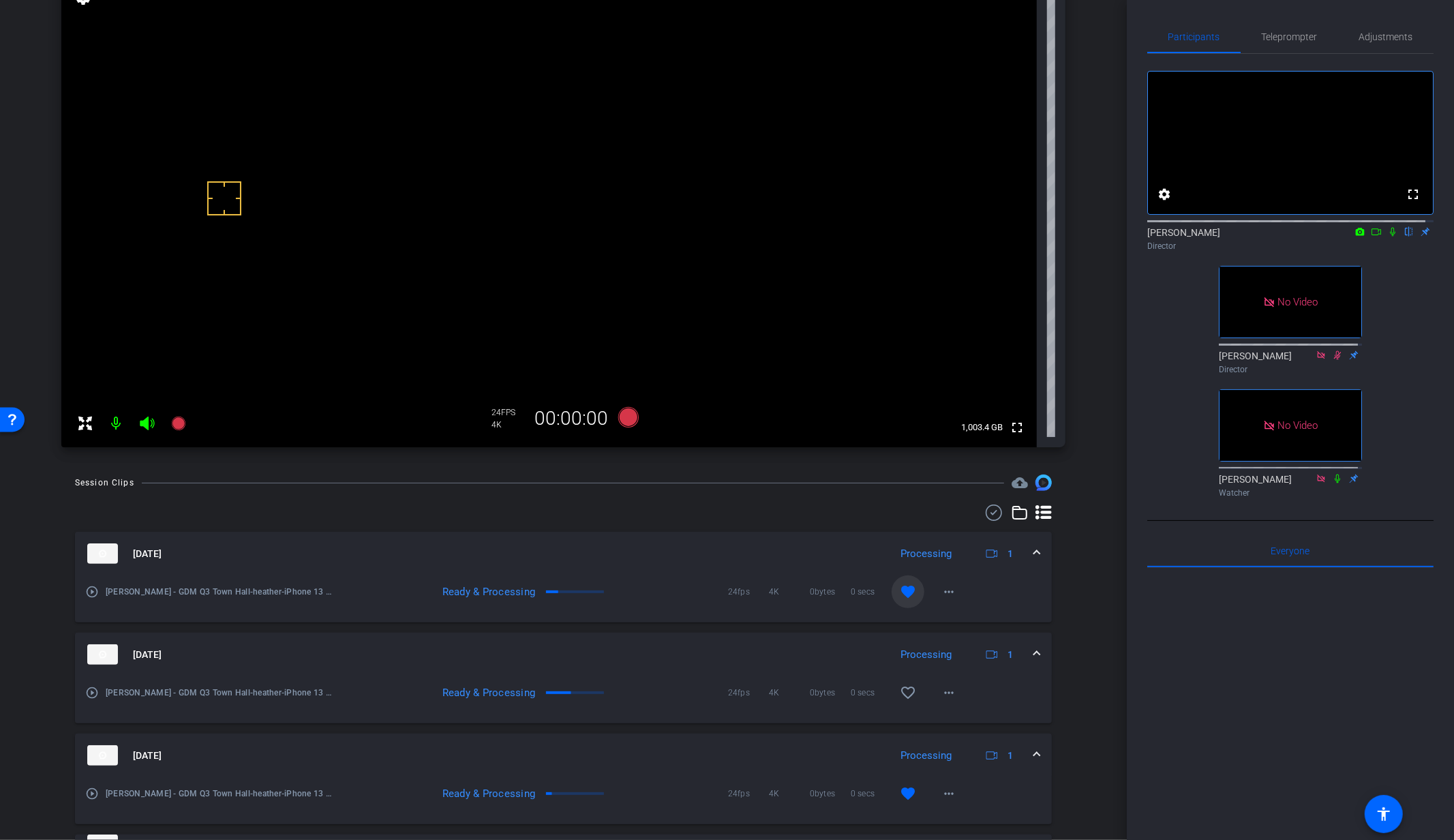
scroll to position [283, 0]
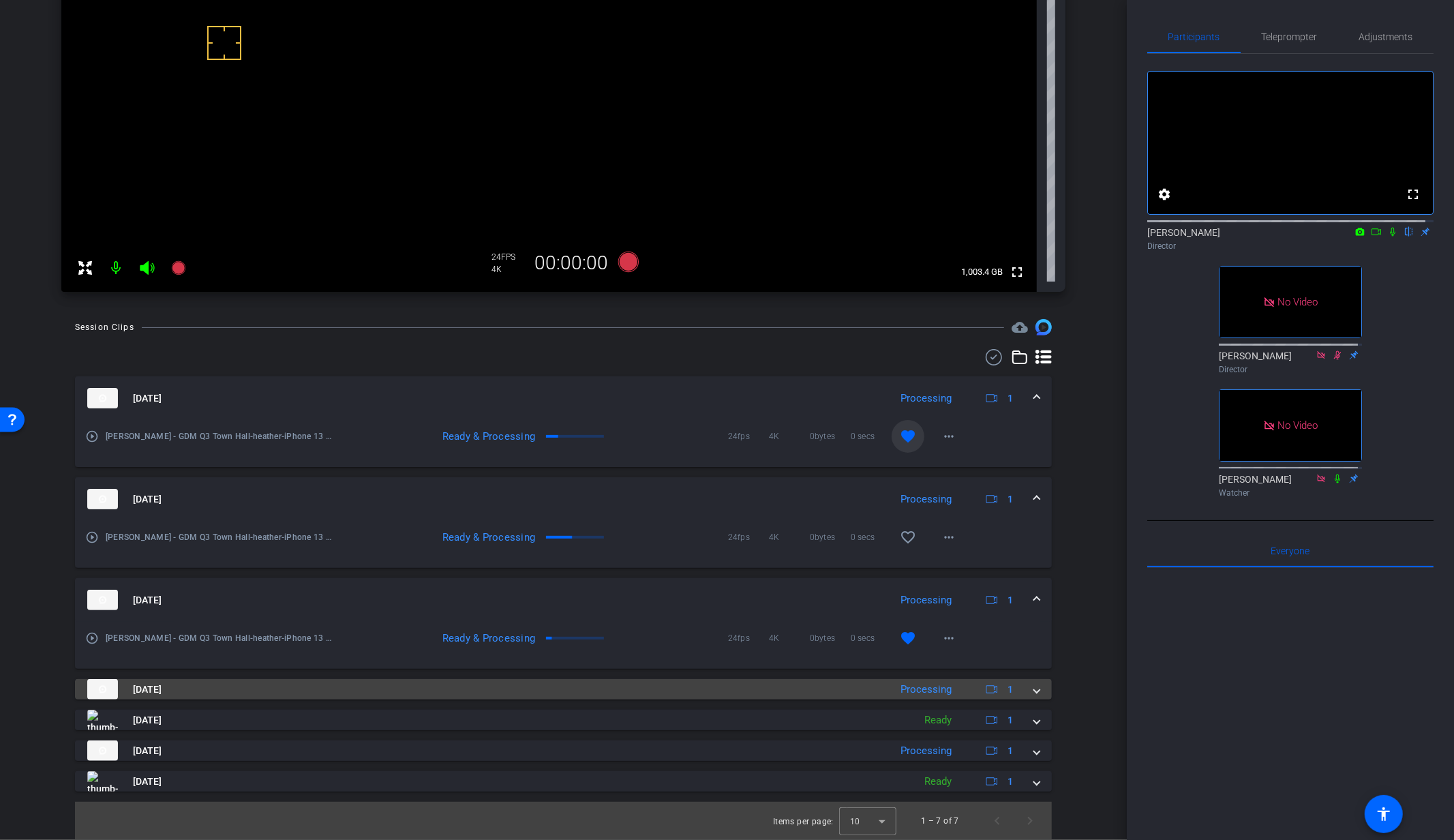
click at [1034, 692] on span at bounding box center [1036, 690] width 6 height 15
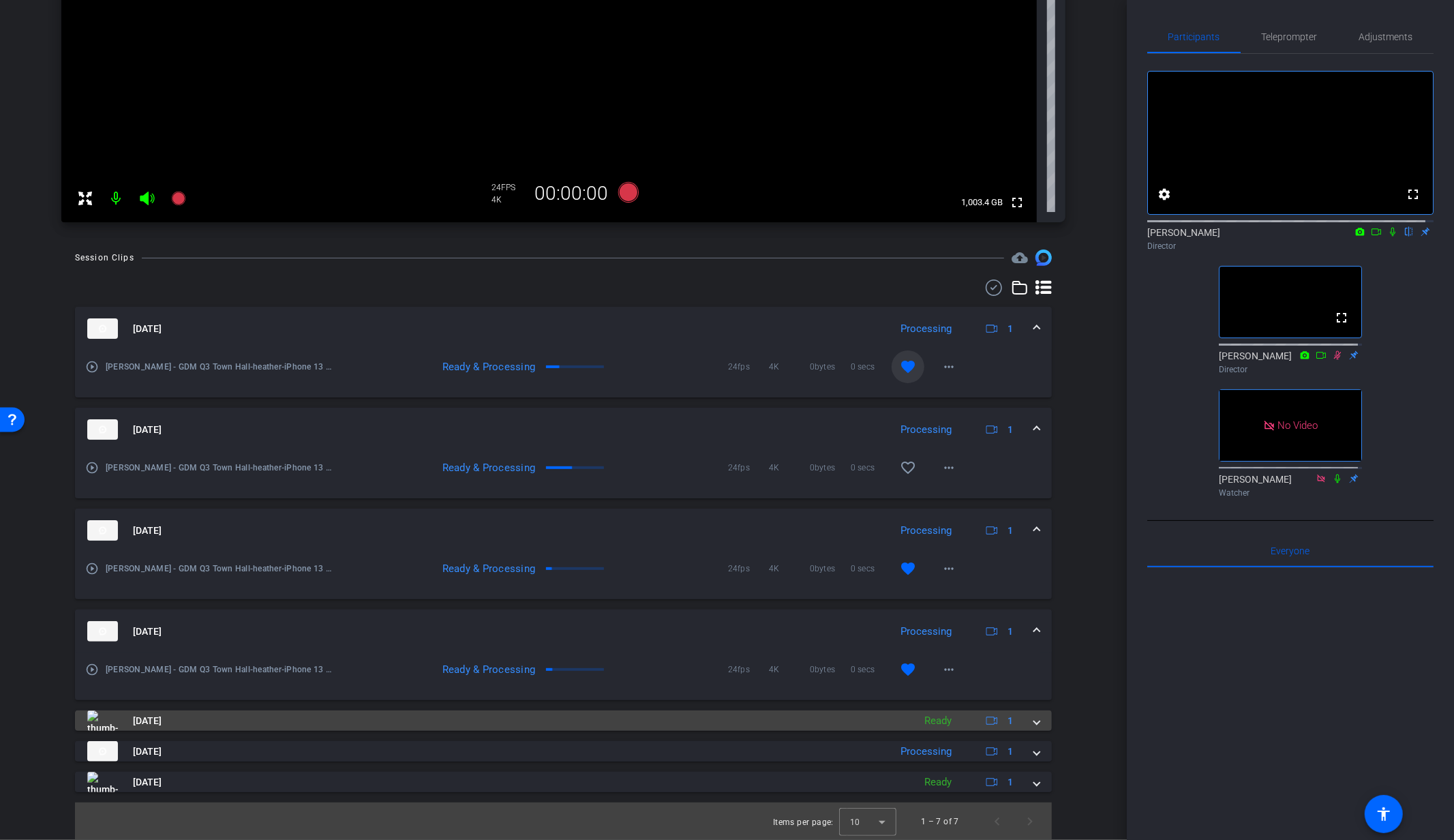
scroll to position [353, 0]
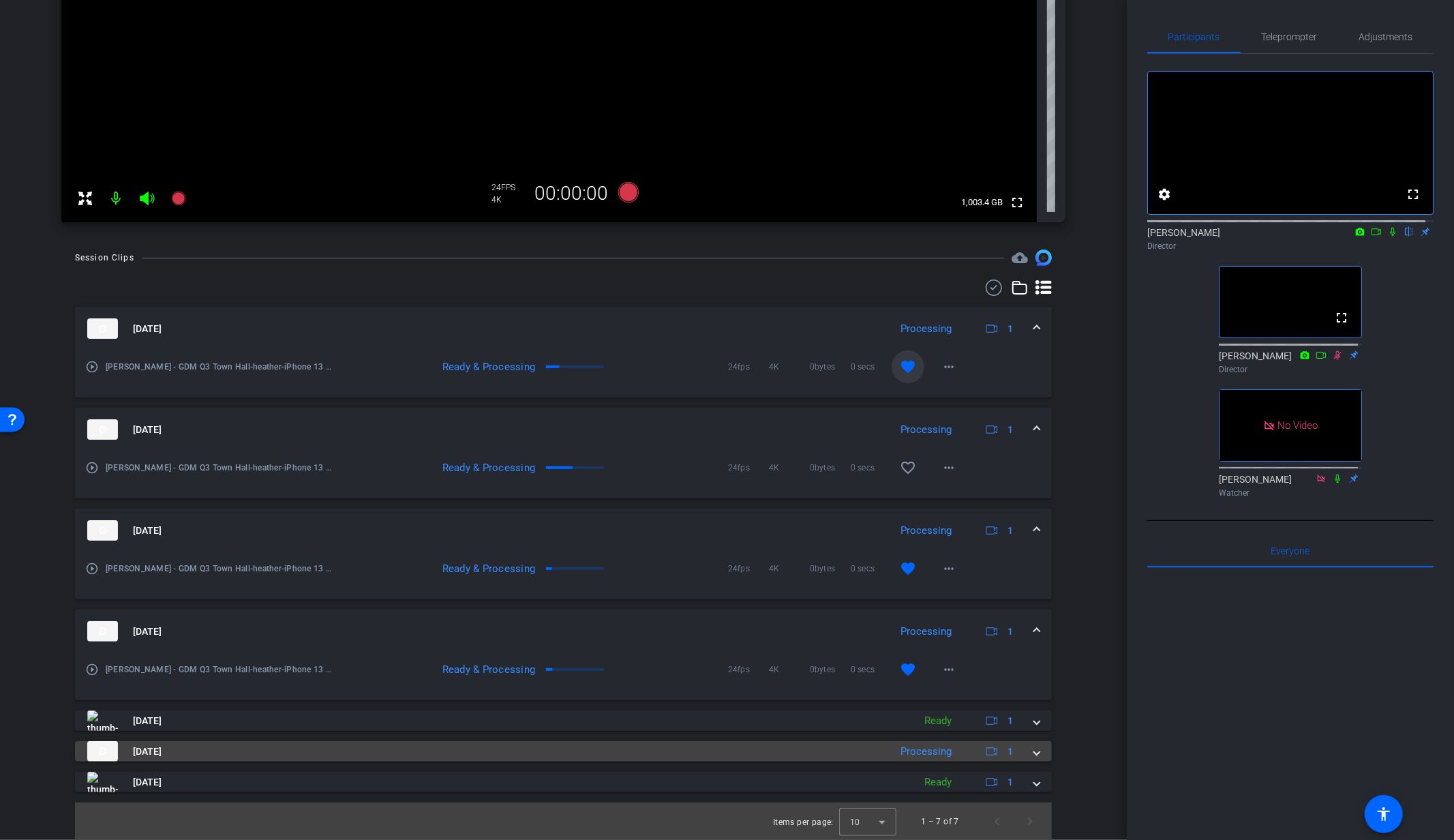
click at [1034, 751] on span at bounding box center [1036, 751] width 6 height 15
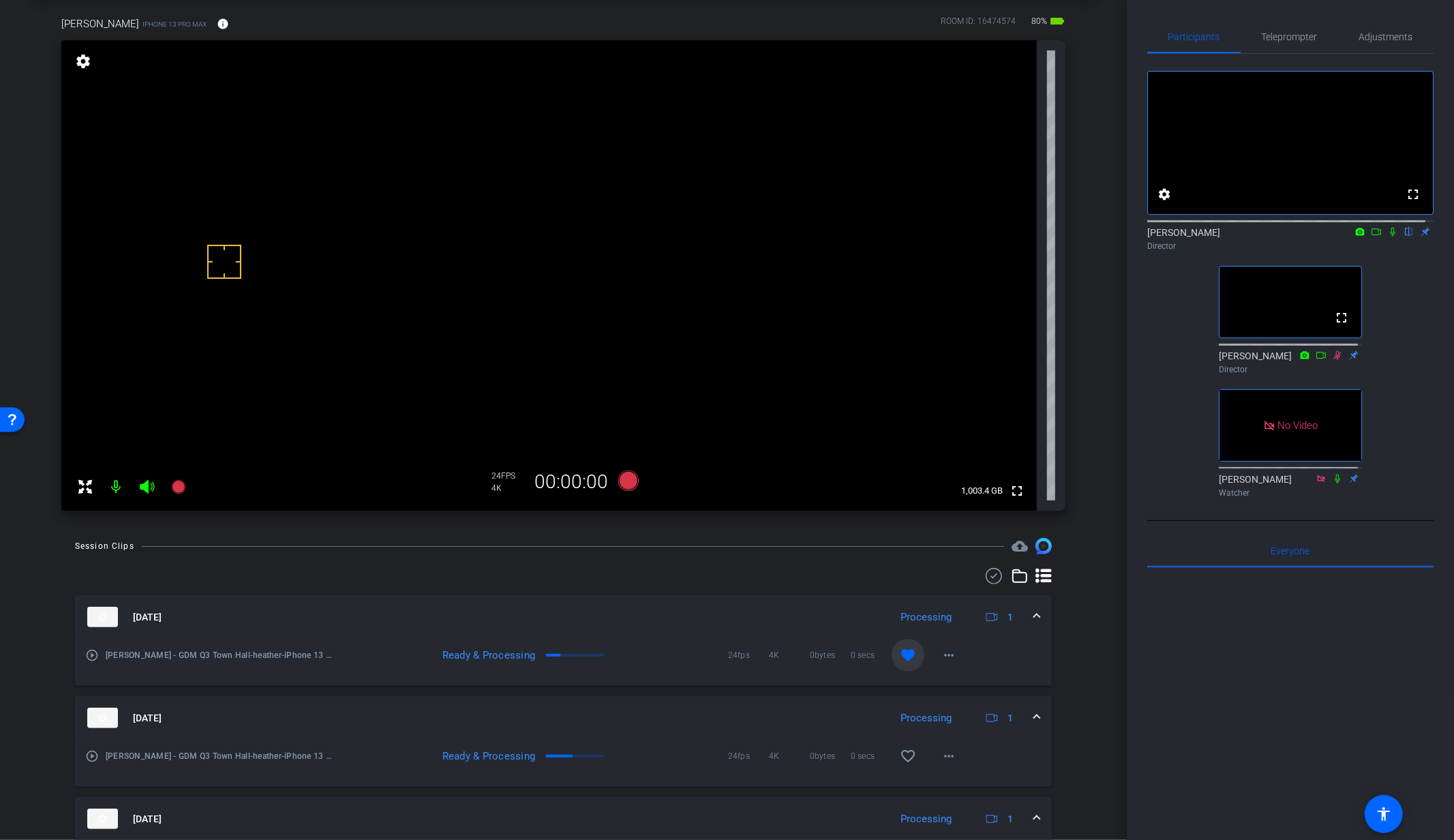
scroll to position [0, 0]
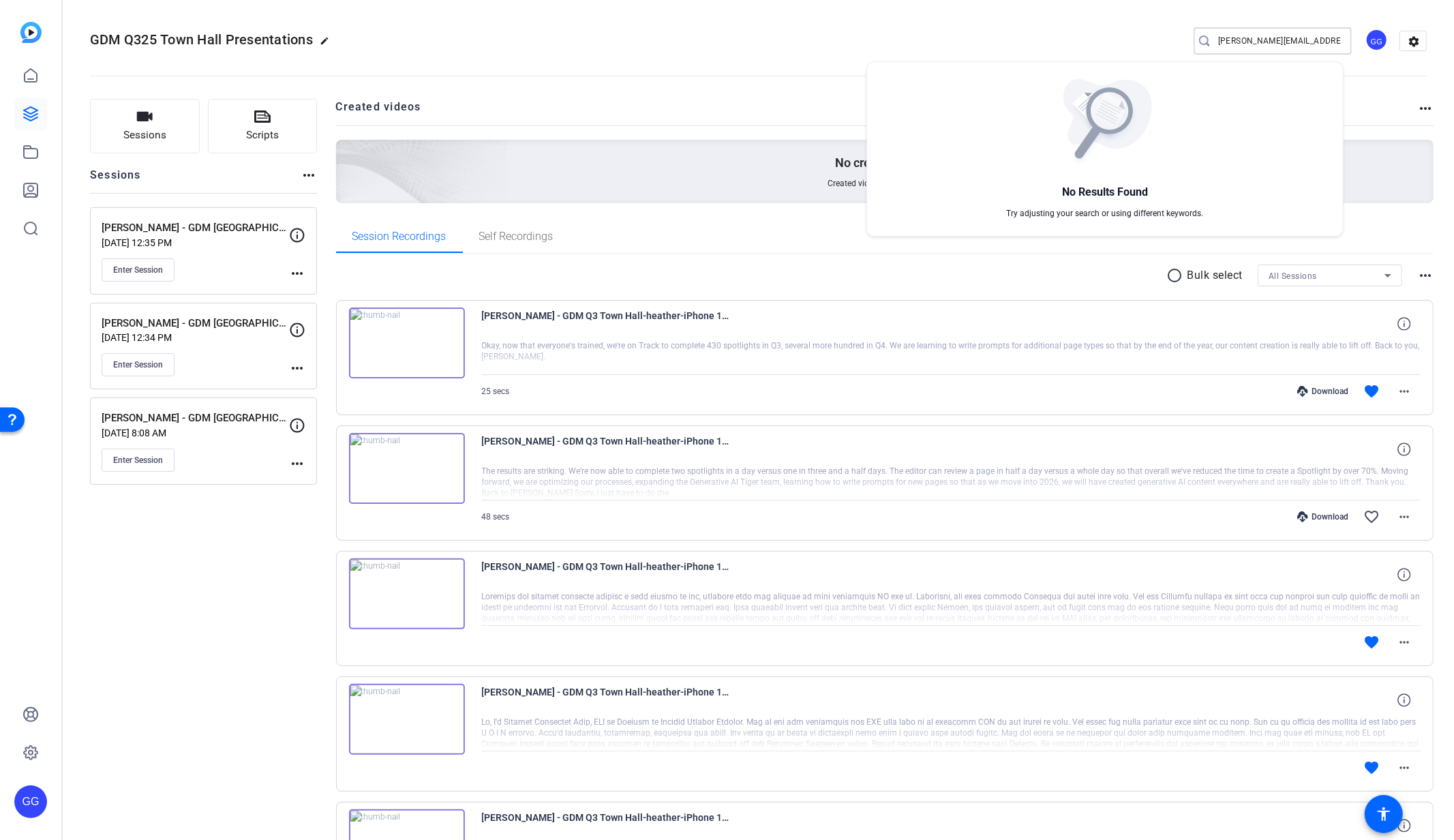
click at [513, 149] on div at bounding box center [727, 420] width 1454 height 840
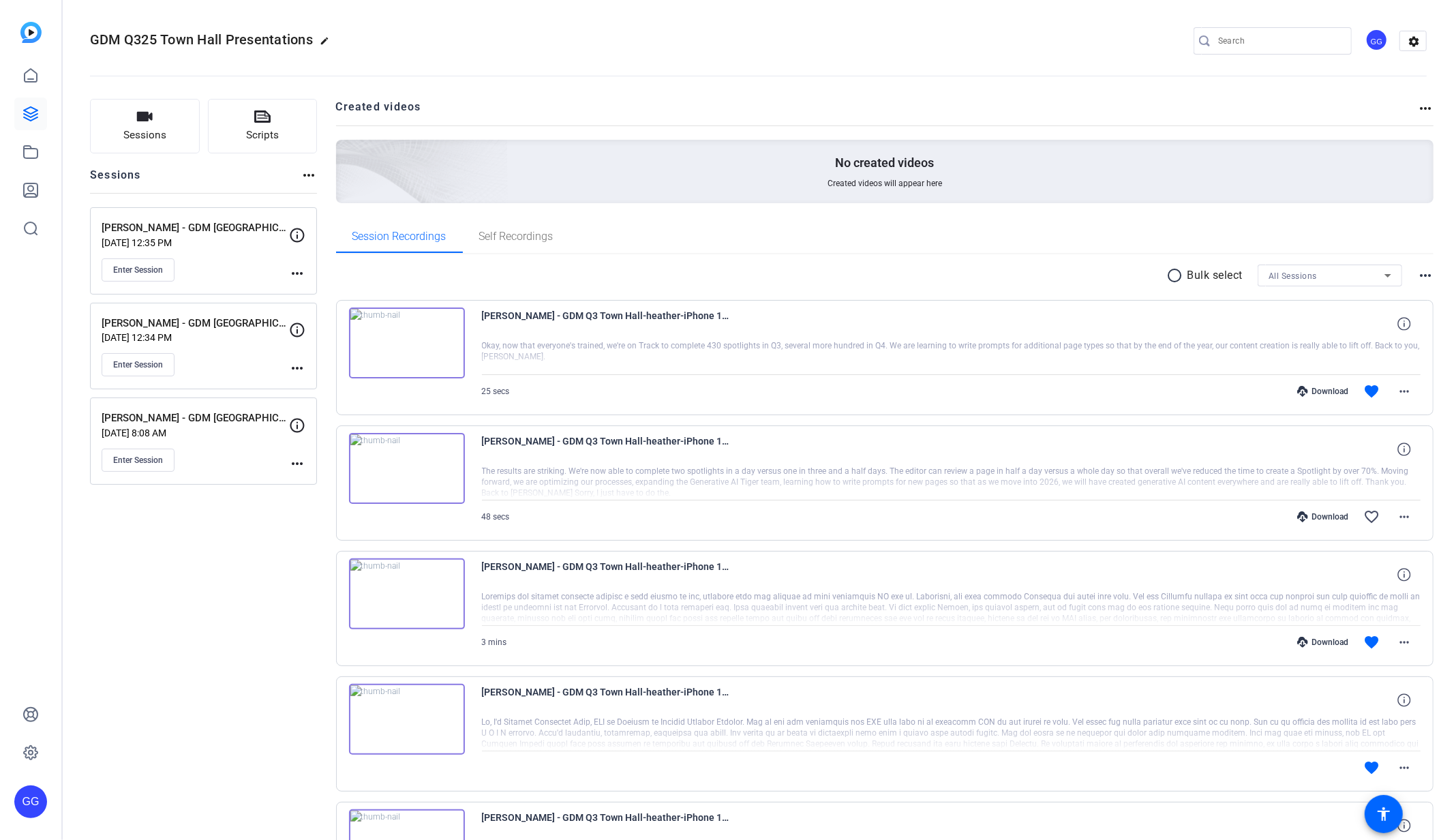
type input "[PERSON_NAME][EMAIL_ADDRESS][PERSON_NAME][PERSON_NAME][DOMAIN_NAME]"
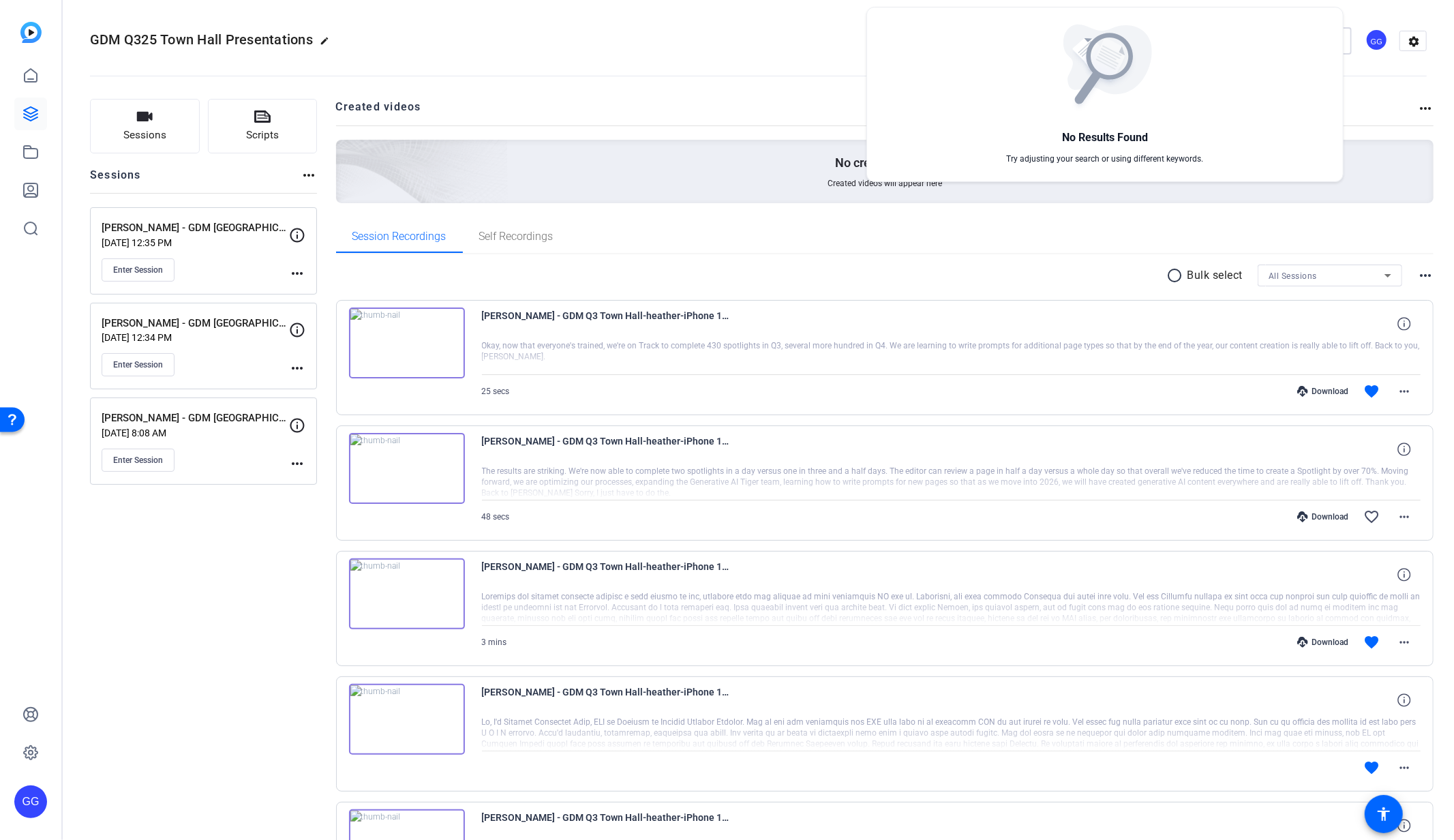
click at [625, 98] on div at bounding box center [727, 420] width 1454 height 840
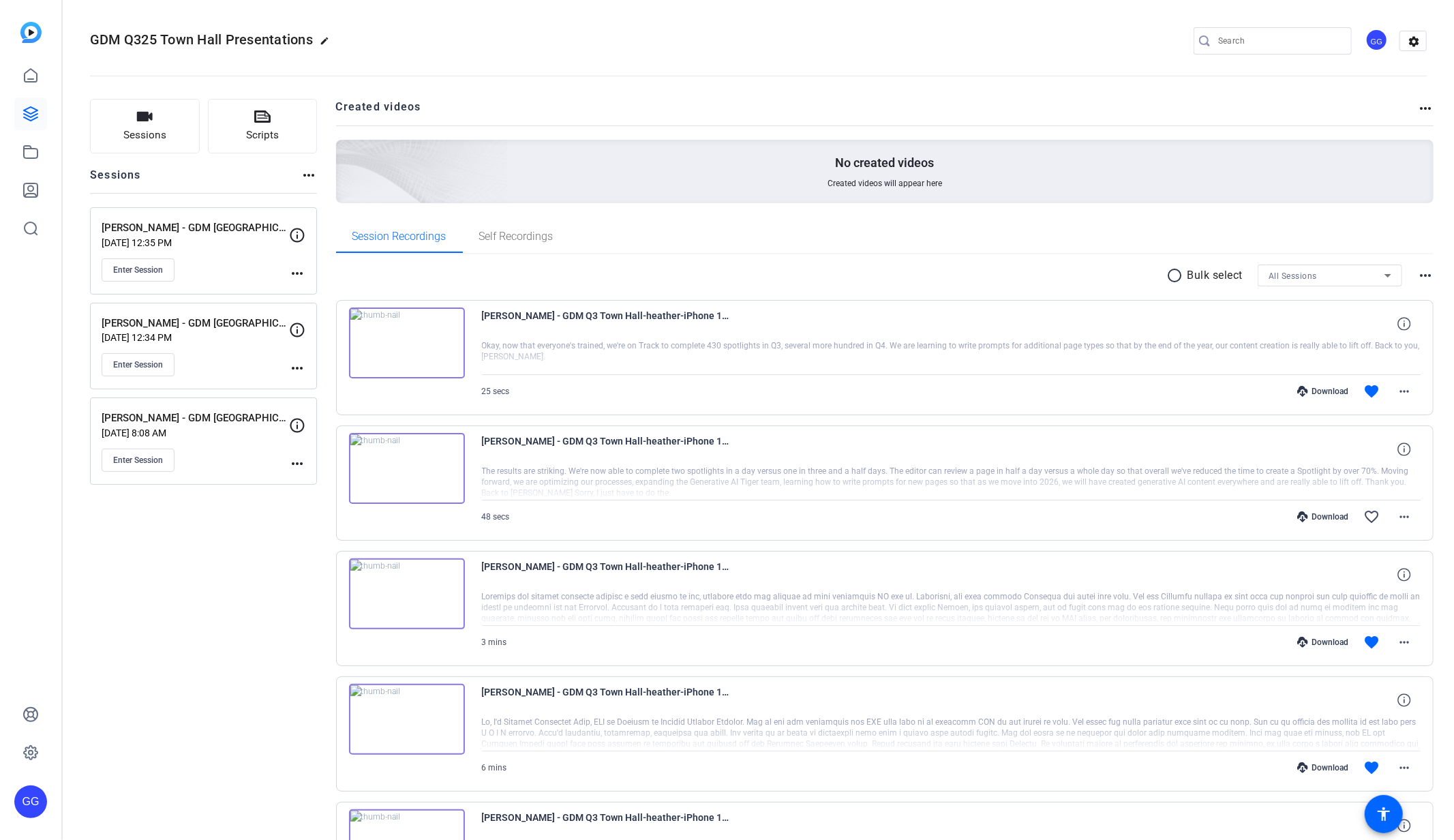
type input "[PERSON_NAME][EMAIL_ADDRESS][PERSON_NAME][PERSON_NAME][DOMAIN_NAME]"
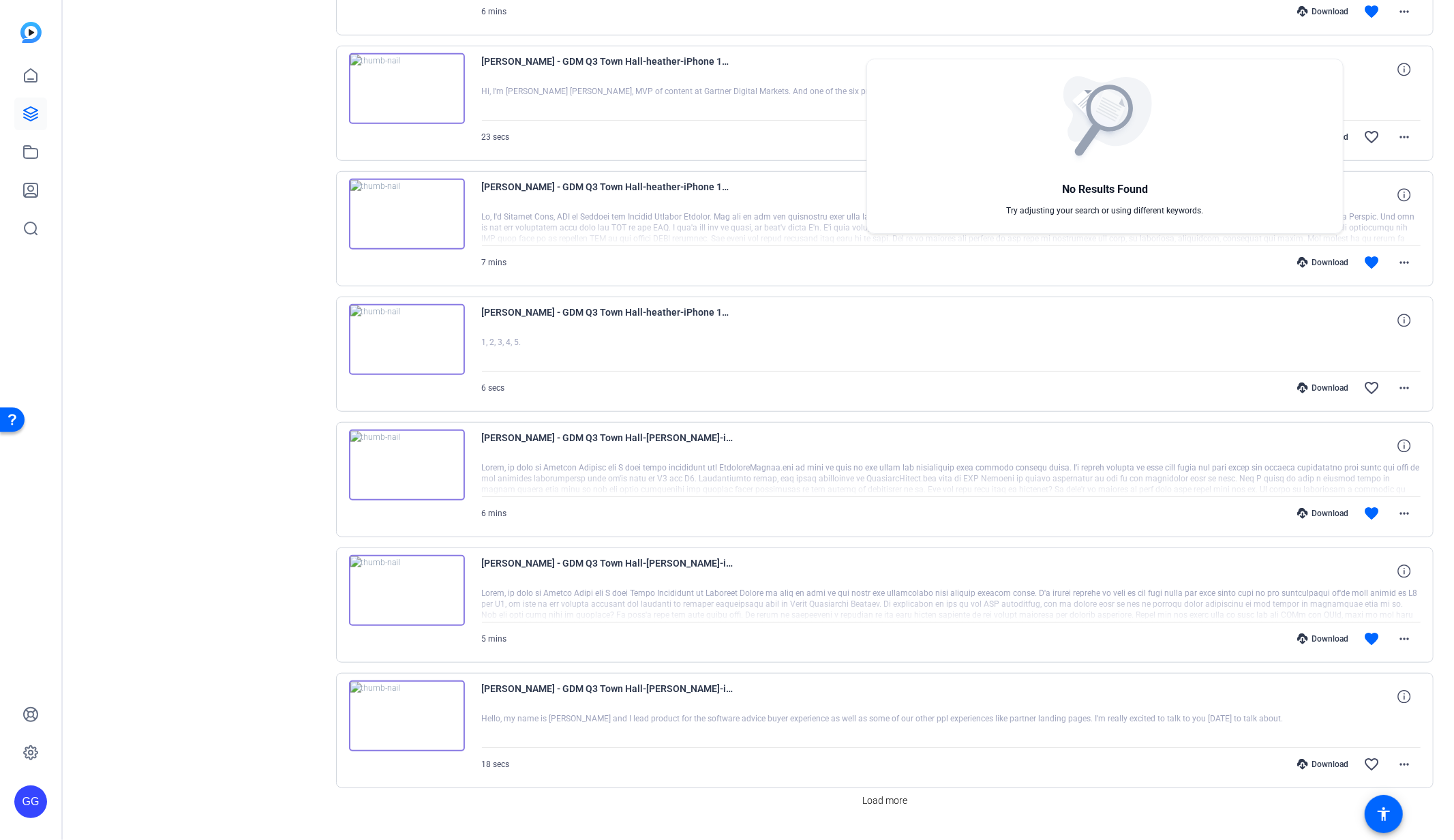
scroll to position [779, 0]
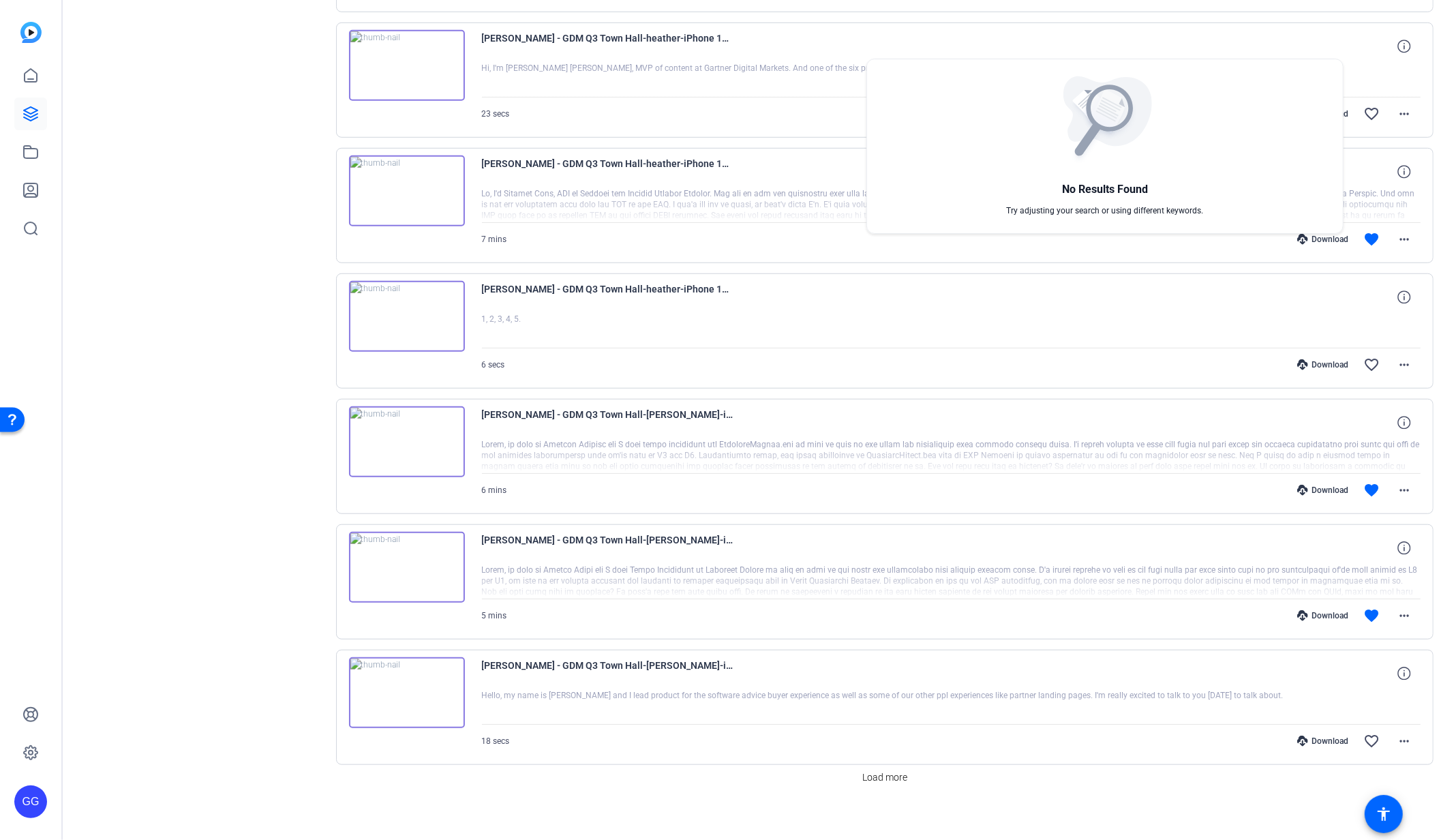
click at [254, 291] on div at bounding box center [727, 420] width 1454 height 840
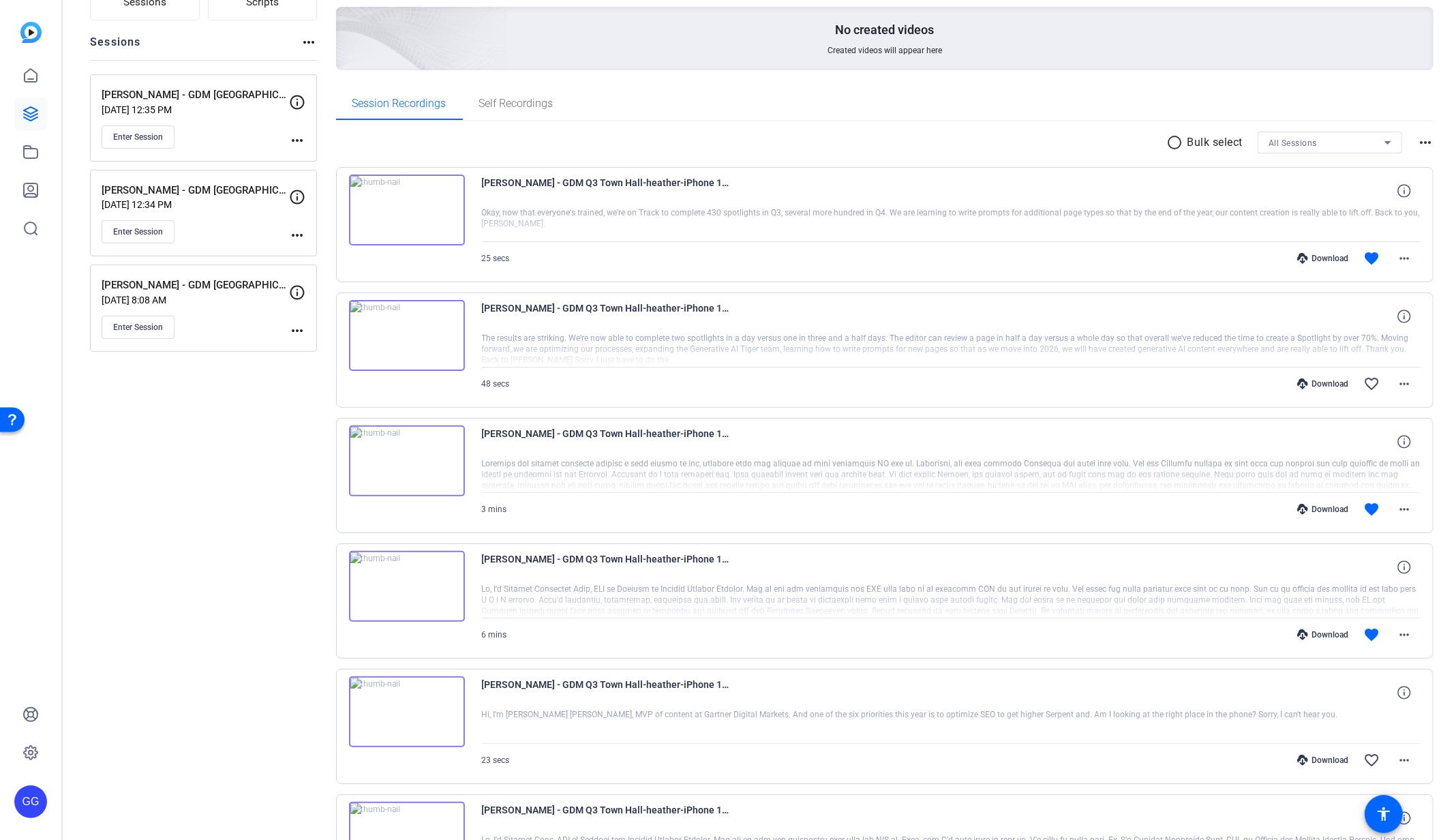
scroll to position [0, 0]
